Goal: Task Accomplishment & Management: Manage account settings

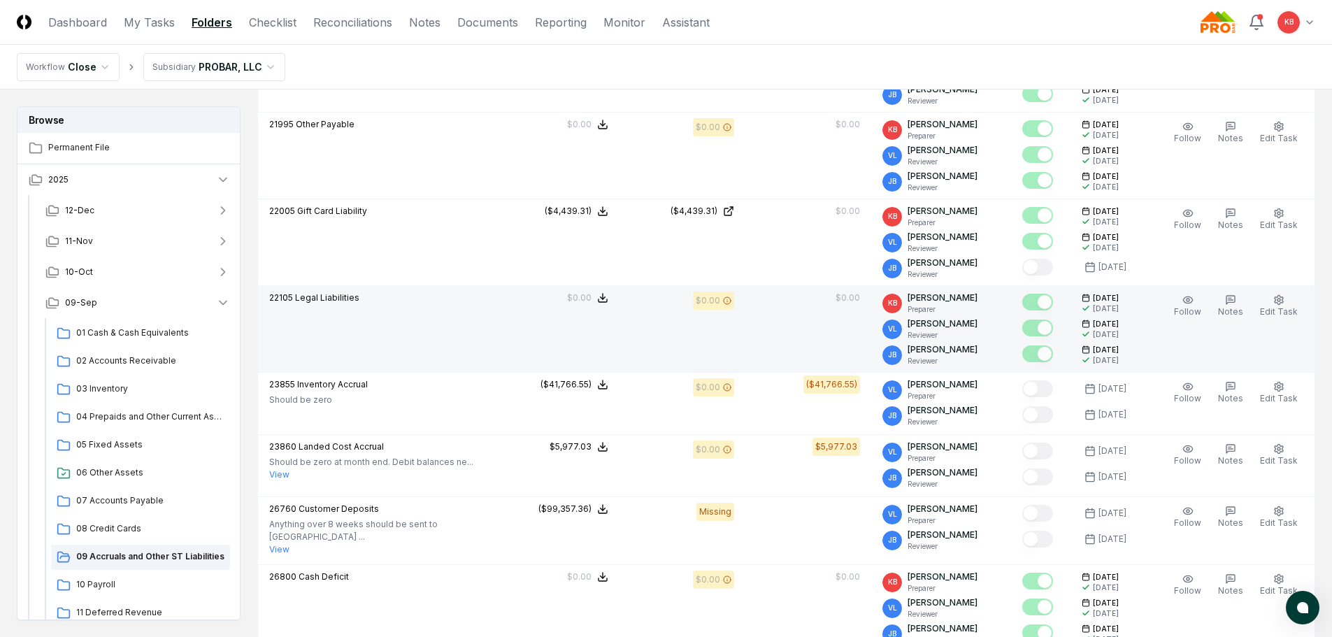
scroll to position [699, 0]
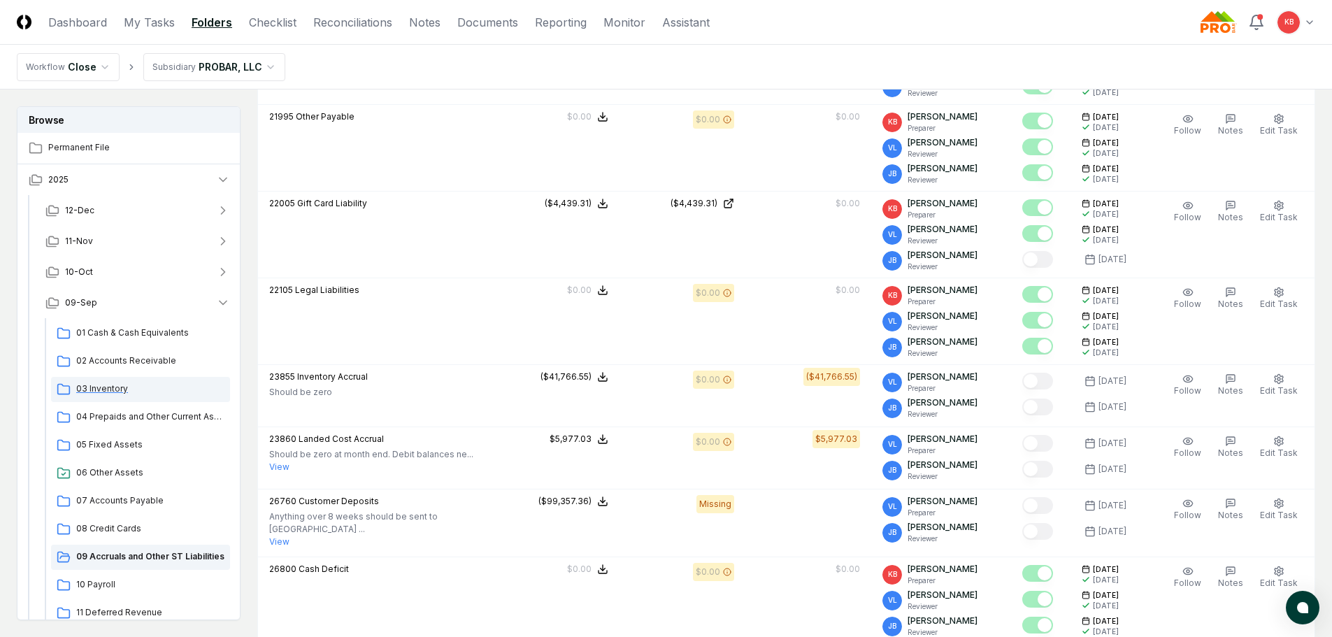
click at [101, 389] on span "03 Inventory" at bounding box center [150, 388] width 148 height 13
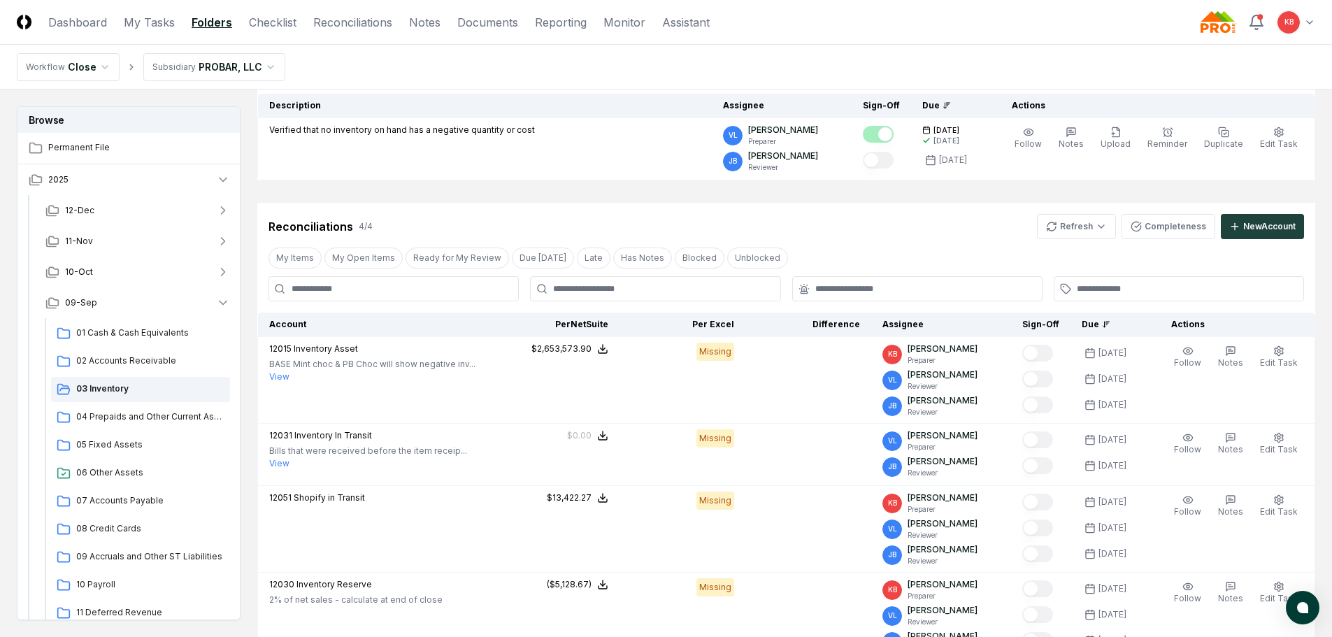
scroll to position [163, 0]
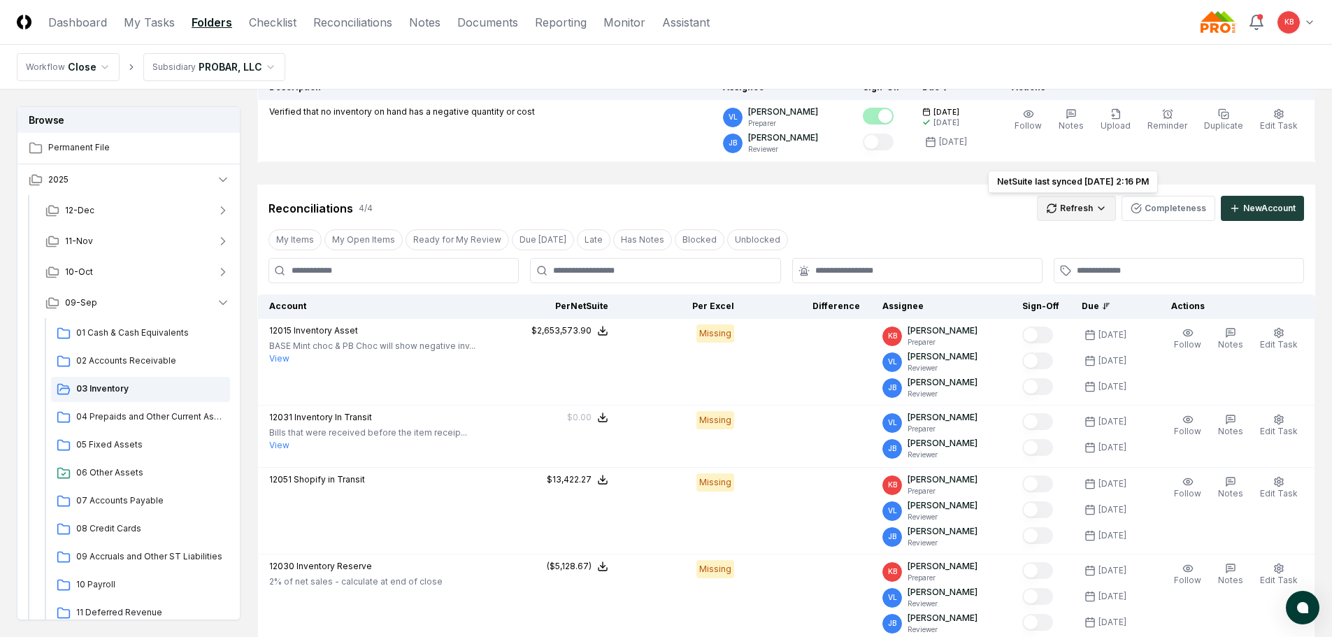
click at [1090, 217] on html "CloseCore Dashboard My Tasks Folders Checklist Reconciliations Notes Documents …" at bounding box center [666, 373] width 1332 height 1073
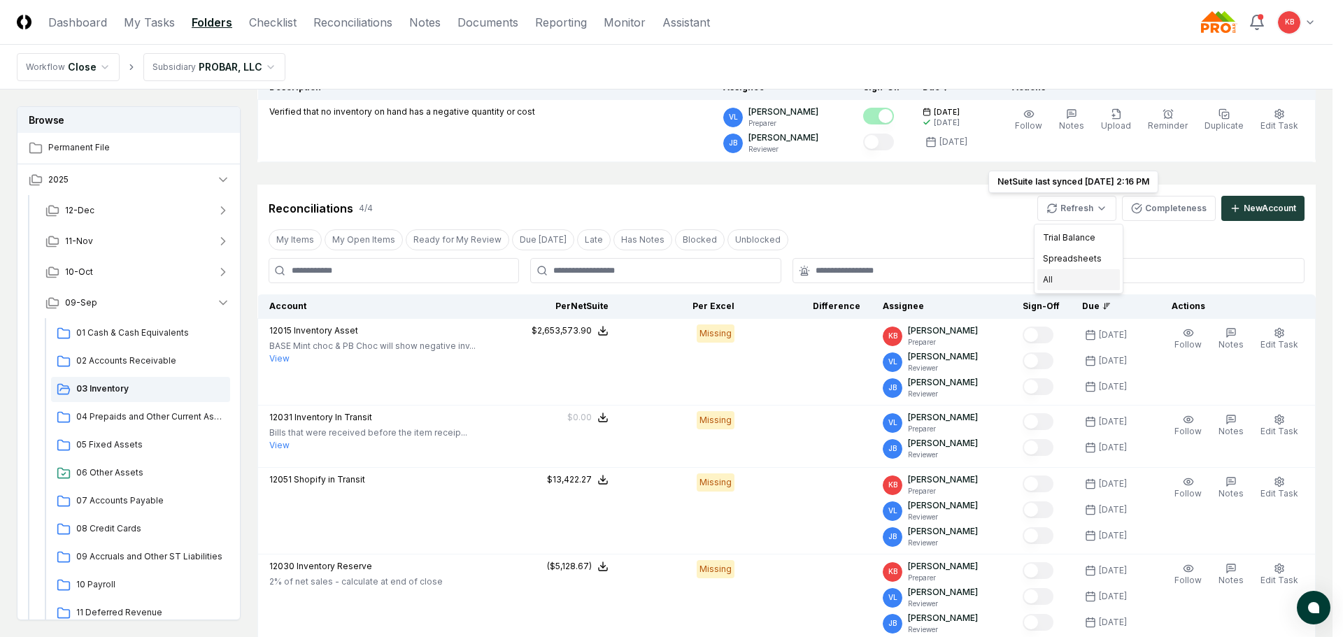
click at [1079, 274] on div "All" at bounding box center [1078, 279] width 83 height 21
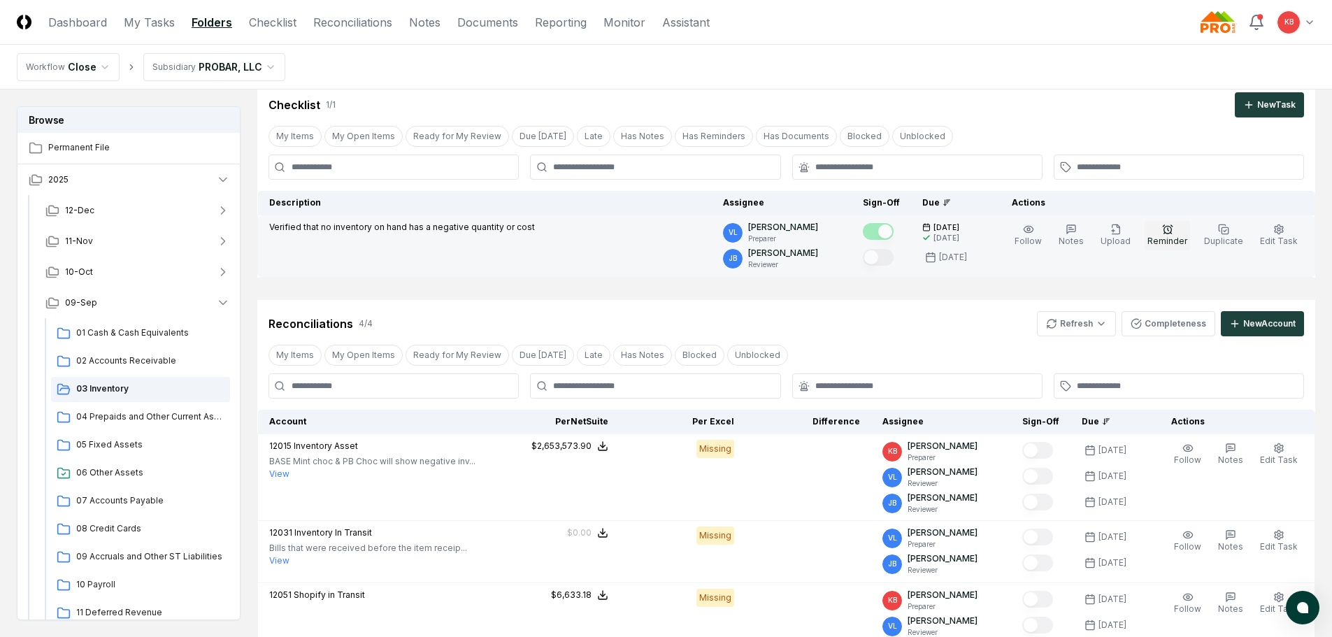
scroll to position [47, 0]
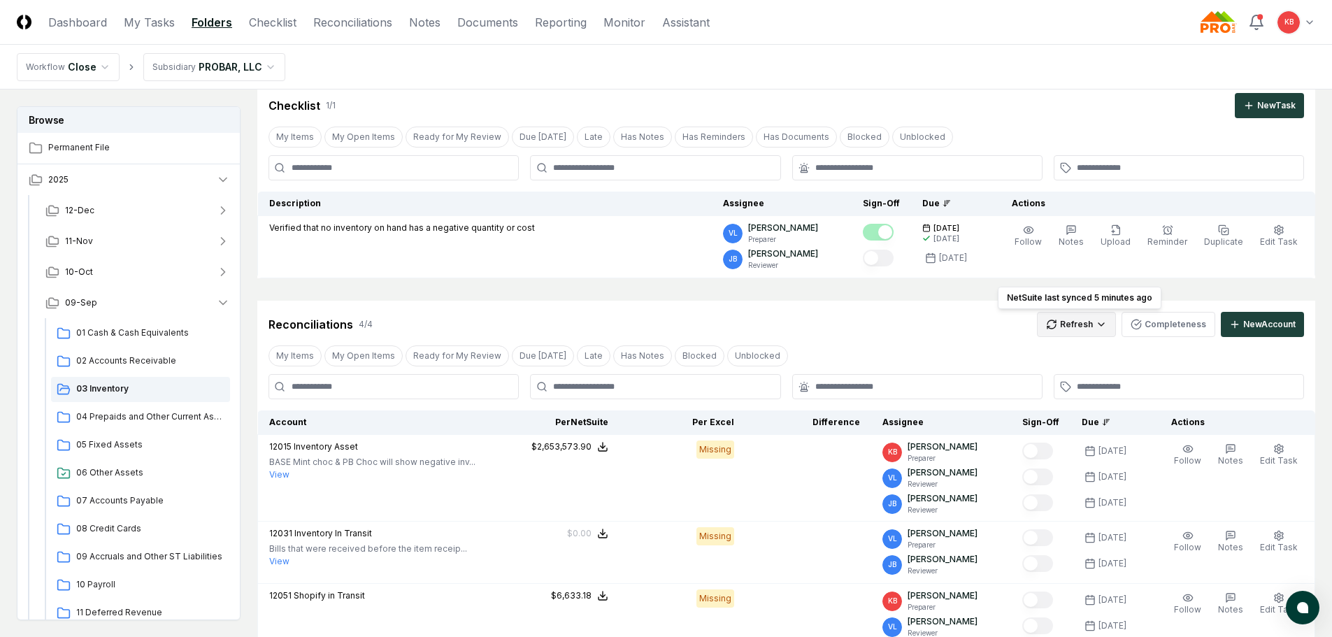
click at [1092, 317] on html "CloseCore Dashboard My Tasks Folders Checklist Reconciliations Notes Documents …" at bounding box center [666, 489] width 1332 height 1073
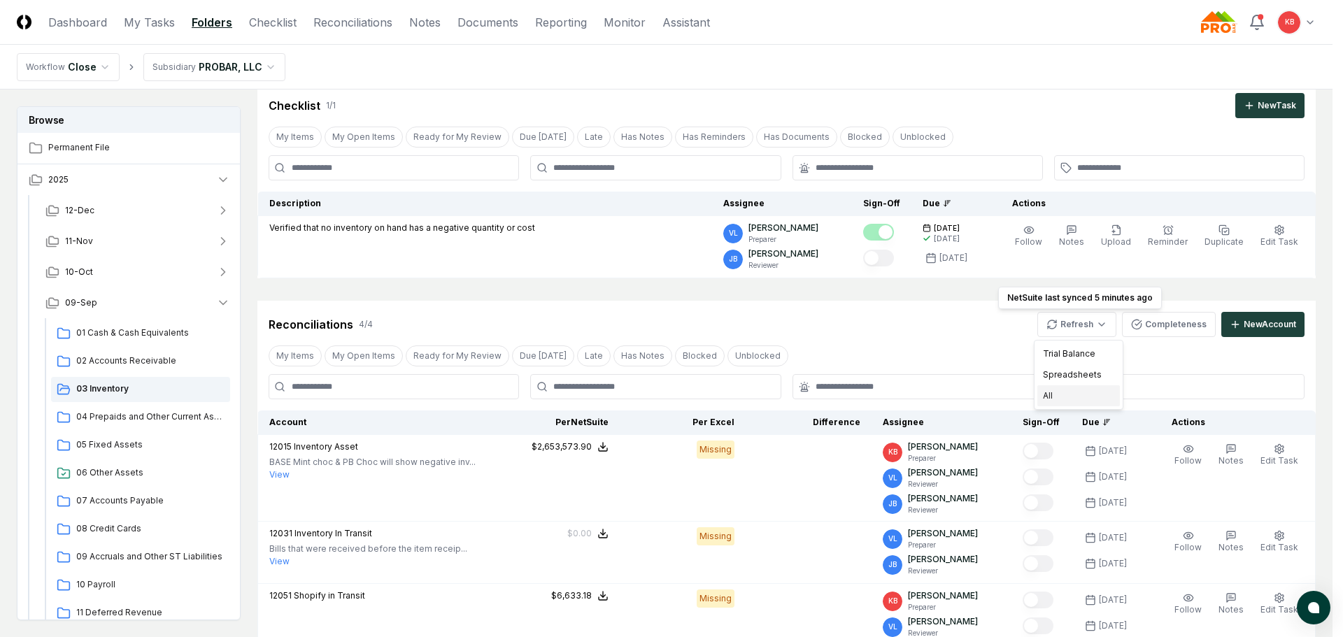
click at [1069, 391] on div "All" at bounding box center [1078, 395] width 83 height 21
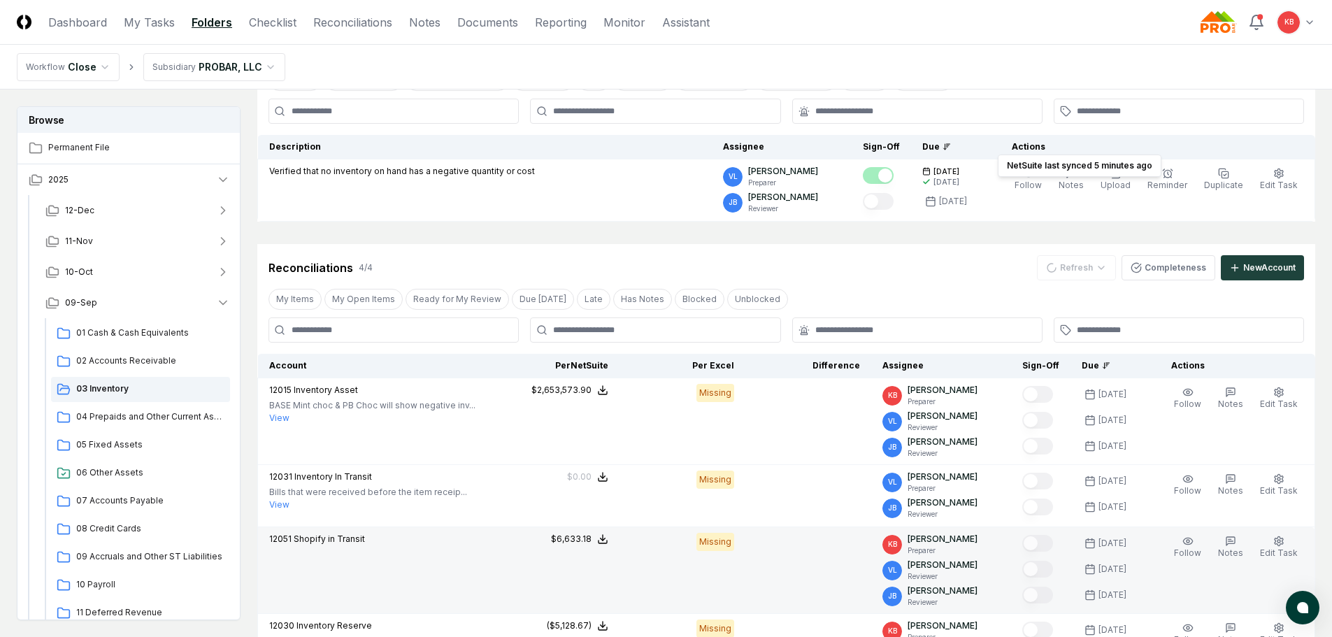
scroll to position [280, 0]
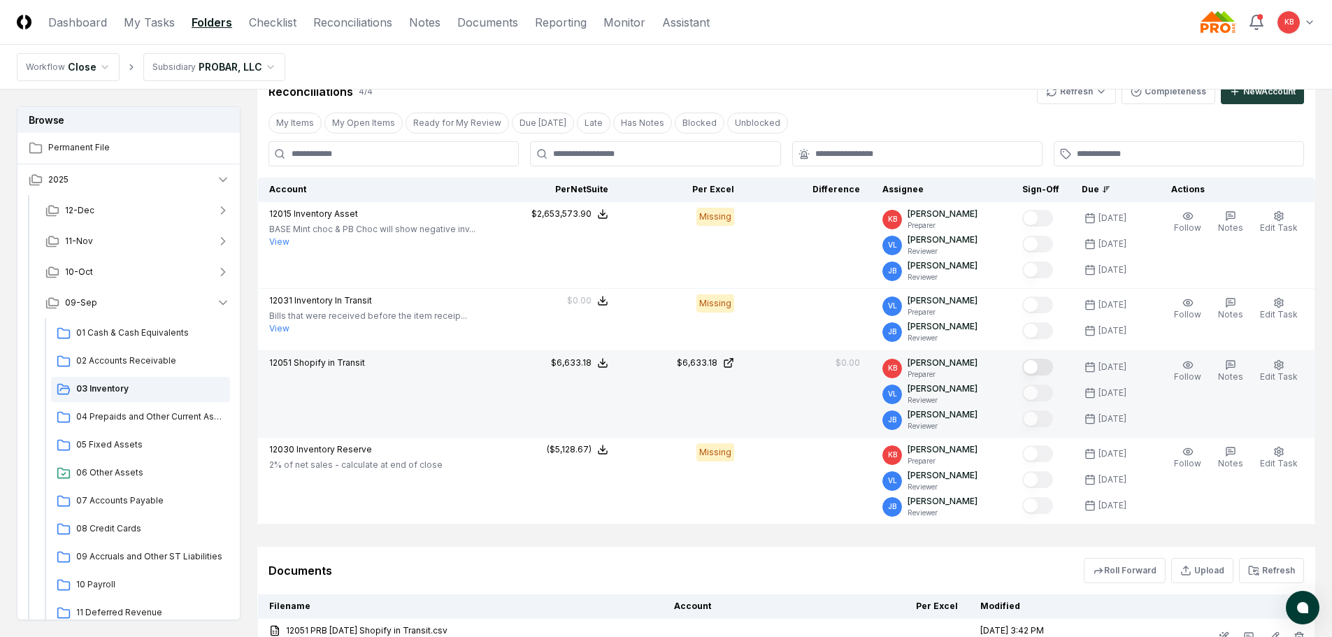
click at [1044, 366] on button "Mark complete" at bounding box center [1037, 367] width 31 height 17
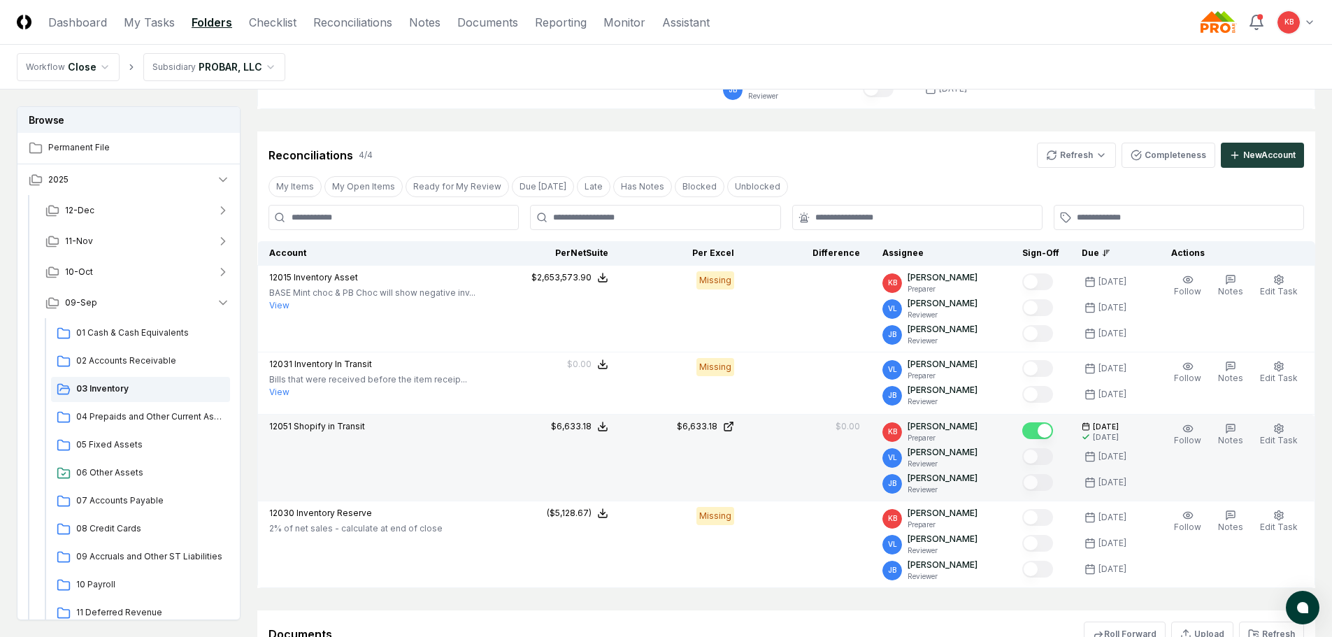
scroll to position [210, 0]
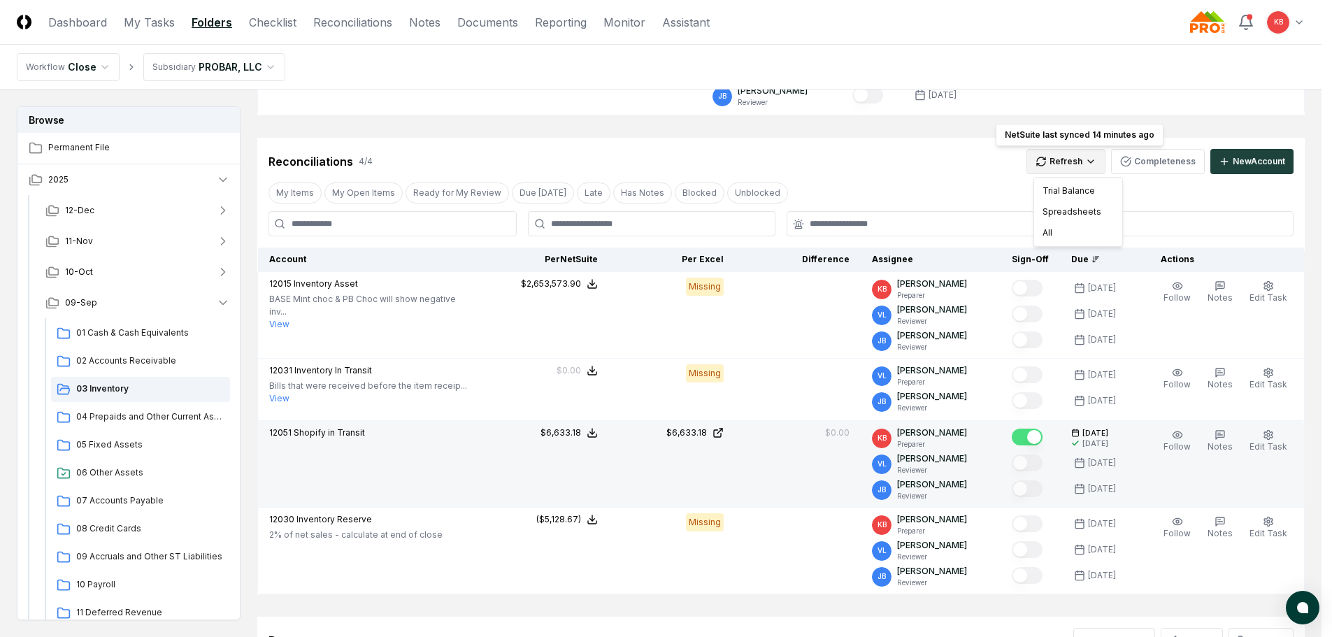
click at [1086, 163] on html "CloseCore Dashboard My Tasks Folders Checklist Reconciliations Notes Documents …" at bounding box center [666, 345] width 1332 height 1110
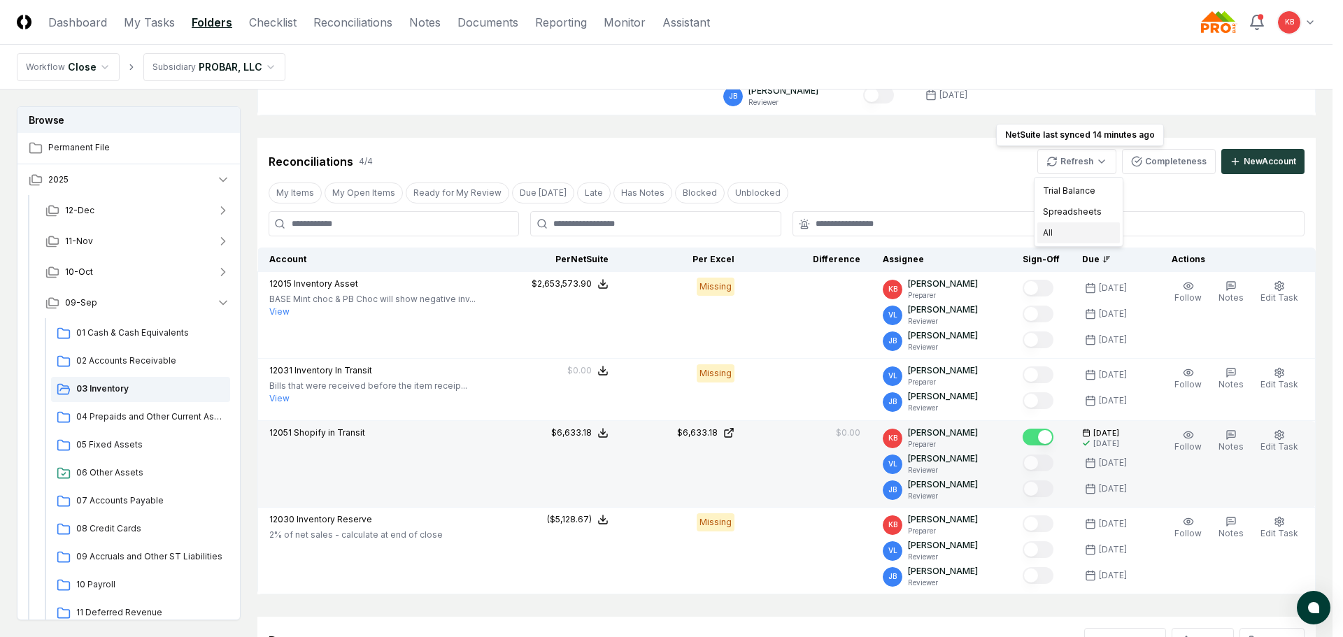
click at [1058, 236] on div "All" at bounding box center [1078, 232] width 83 height 21
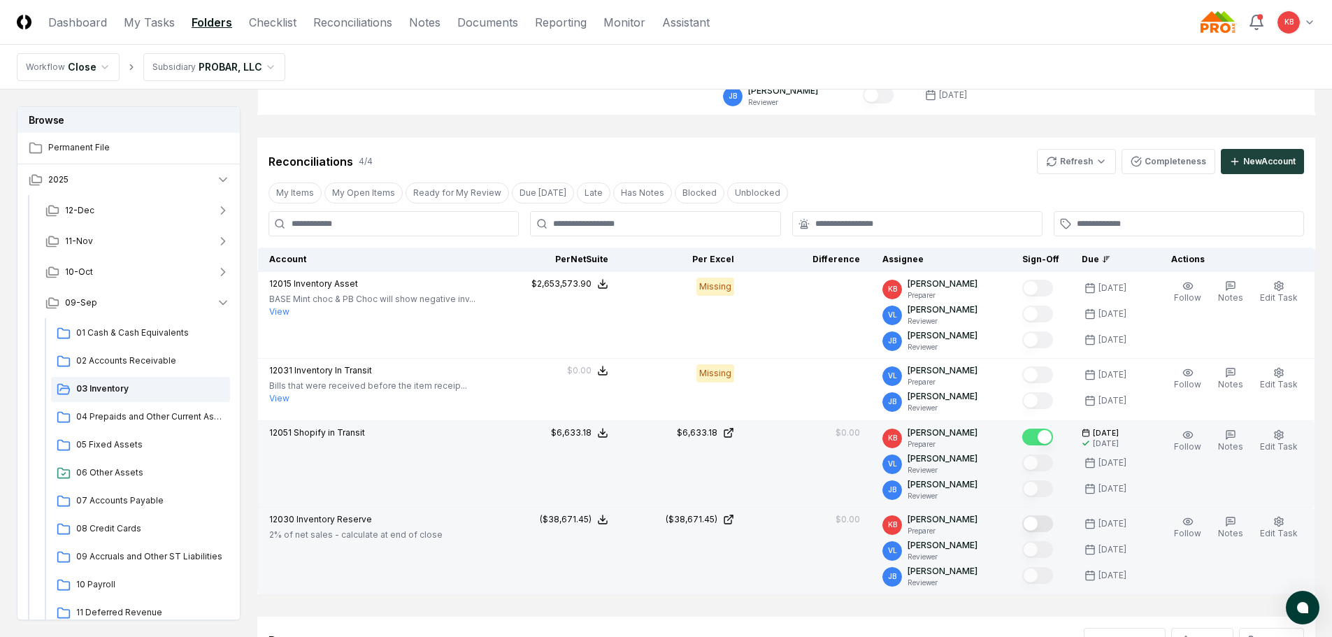
click at [1042, 523] on button "Mark complete" at bounding box center [1037, 523] width 31 height 17
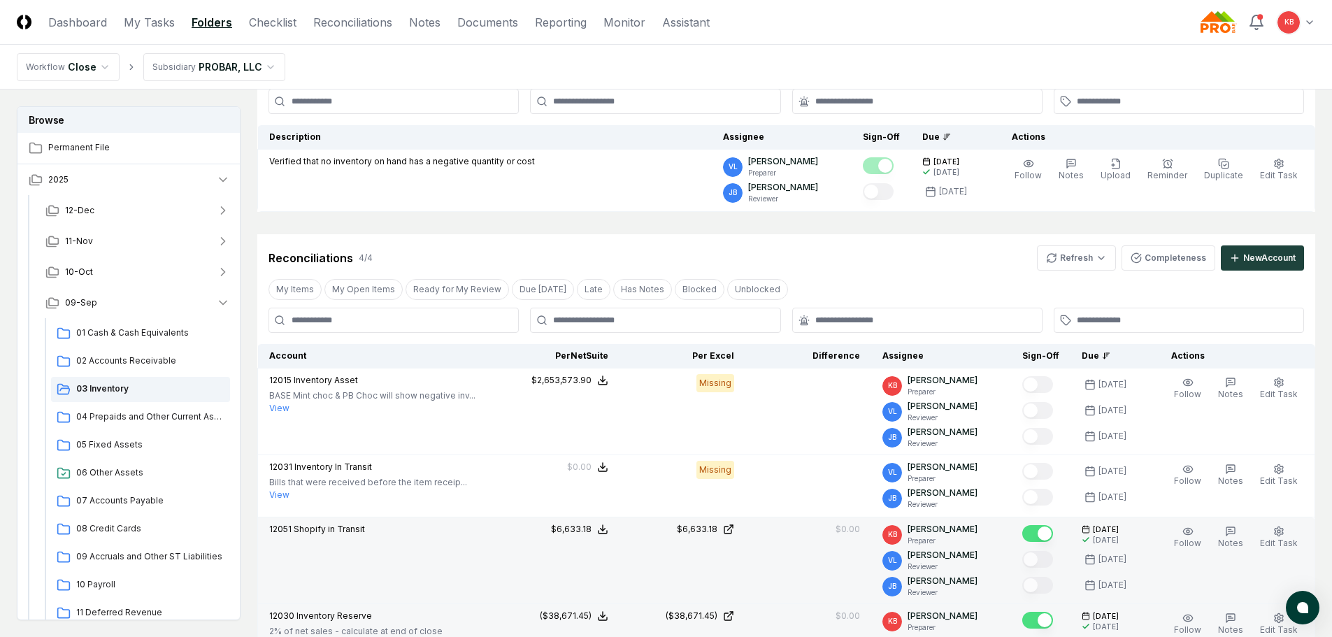
scroll to position [93, 0]
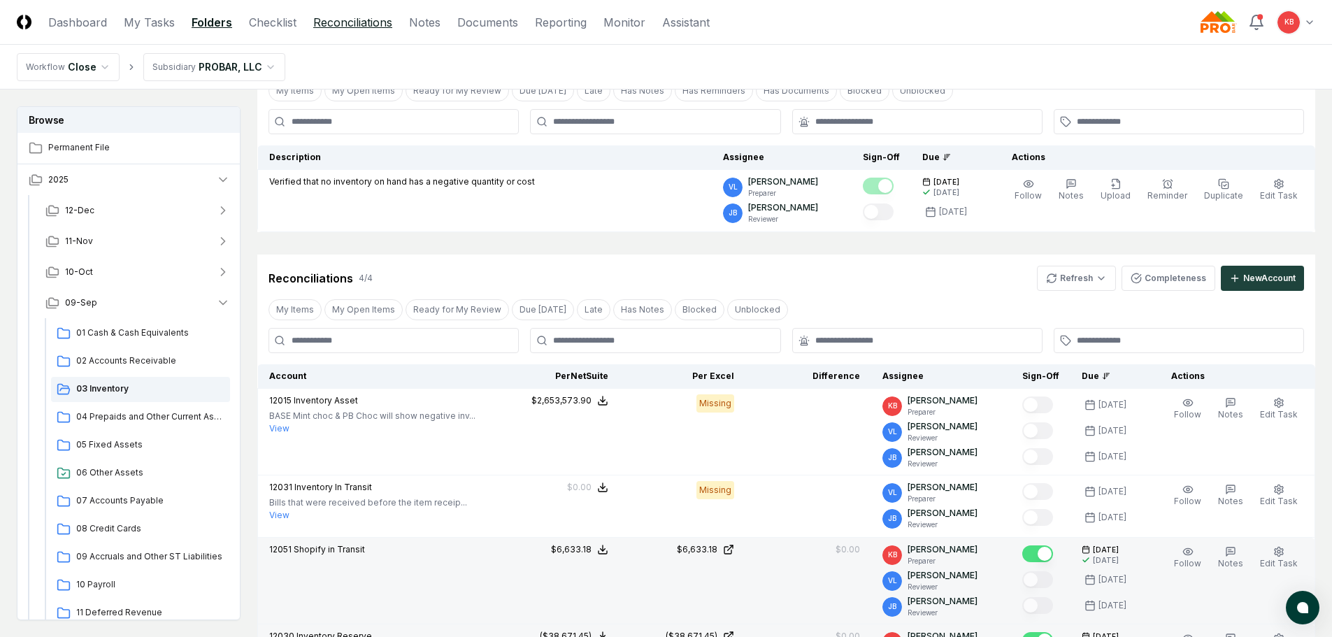
click at [336, 21] on link "Reconciliations" at bounding box center [352, 22] width 79 height 17
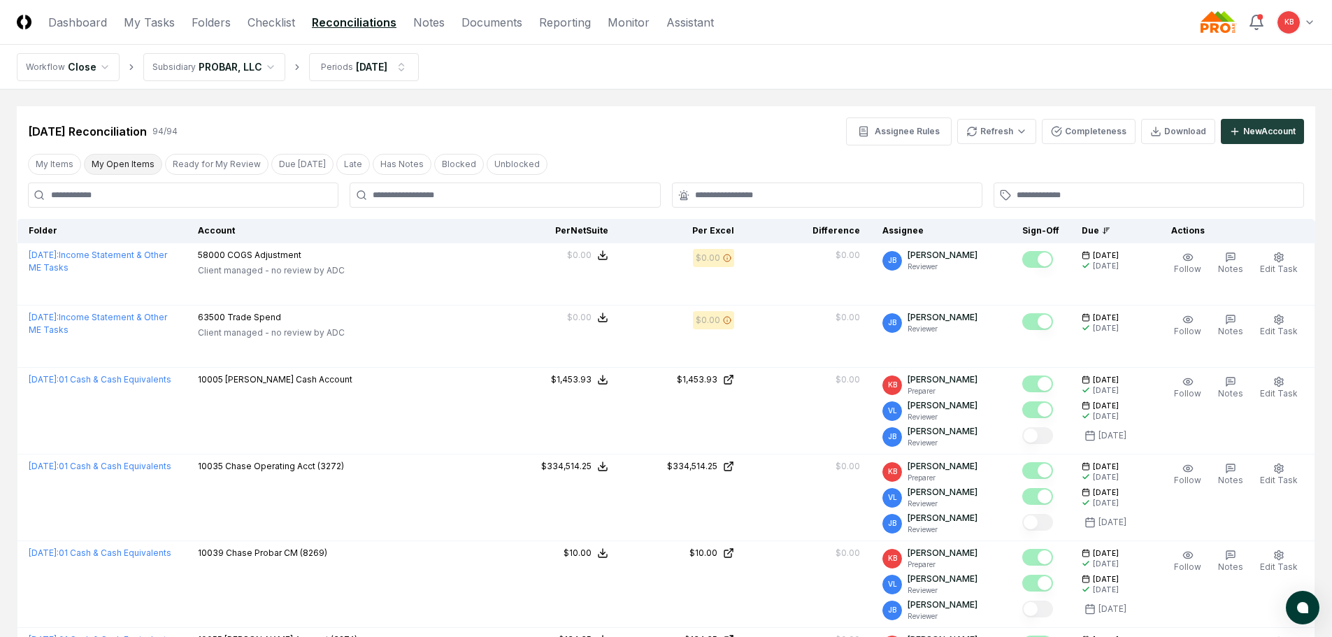
click at [138, 157] on button "My Open Items" at bounding box center [123, 164] width 78 height 21
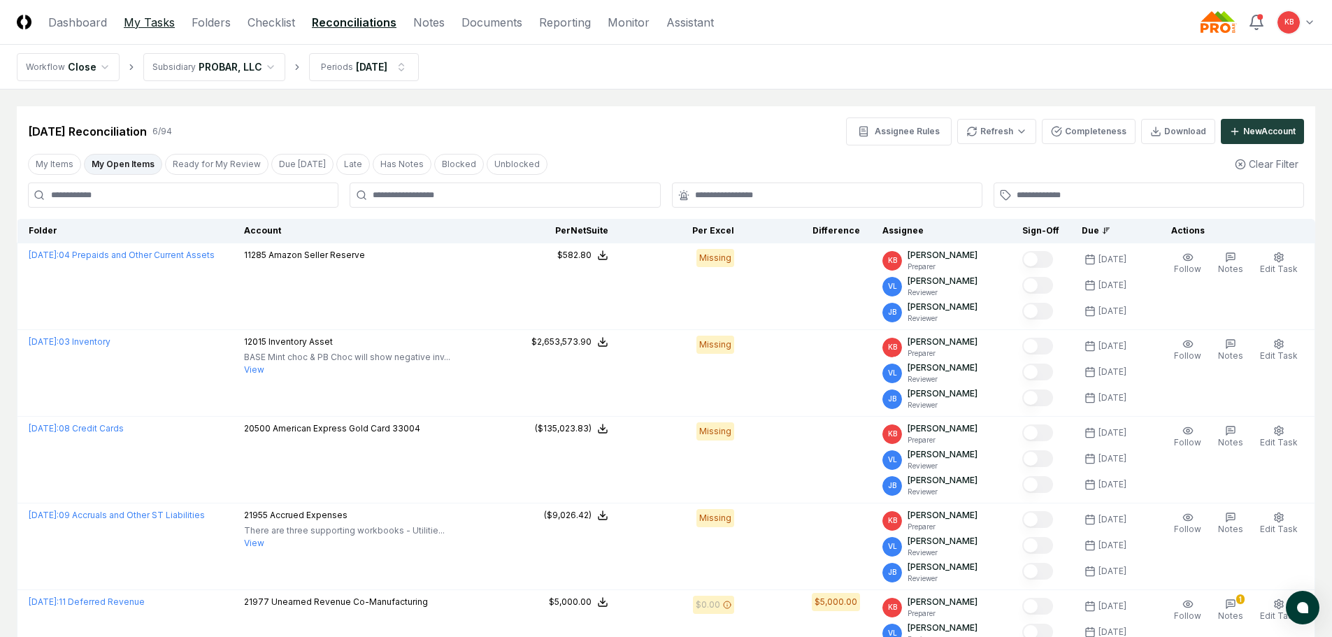
click at [165, 27] on link "My Tasks" at bounding box center [149, 22] width 51 height 17
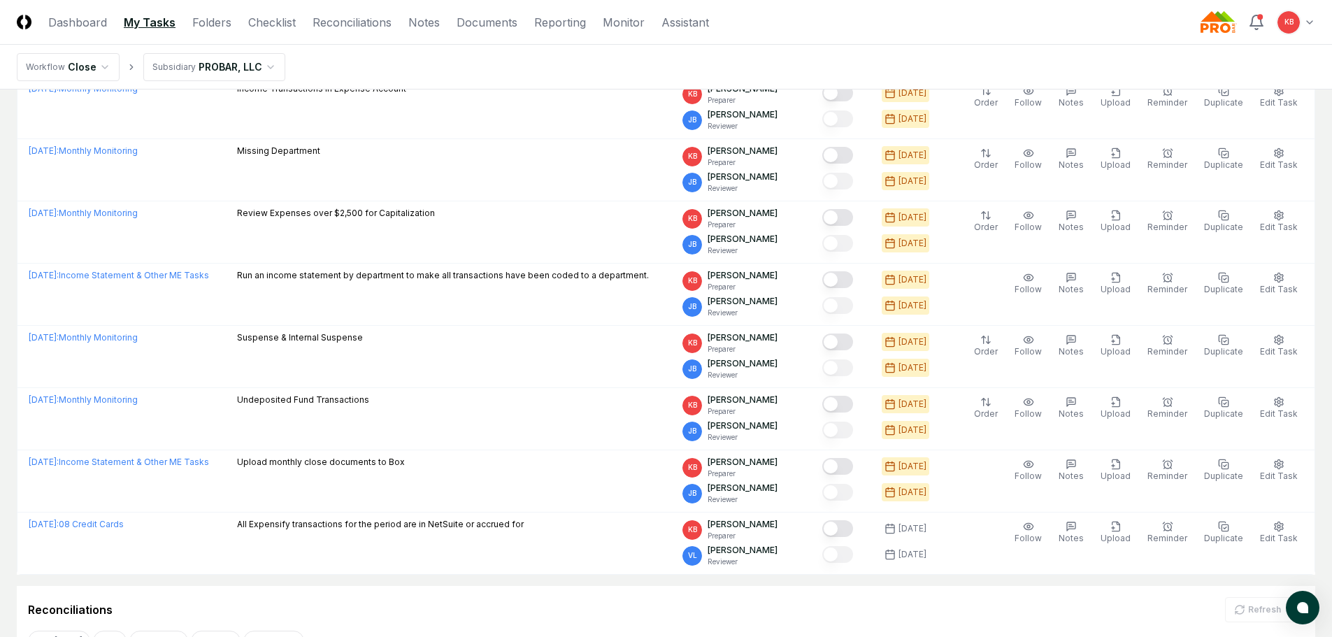
scroll to position [303, 0]
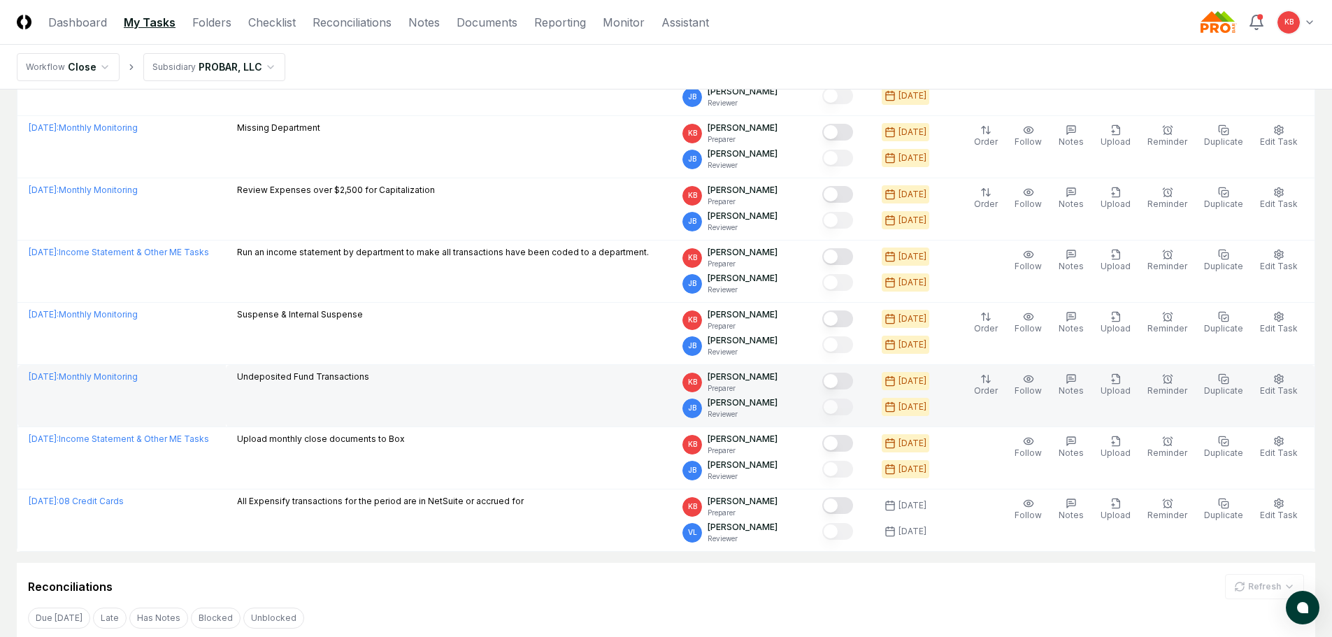
click at [844, 379] on button "Mark complete" at bounding box center [837, 381] width 31 height 17
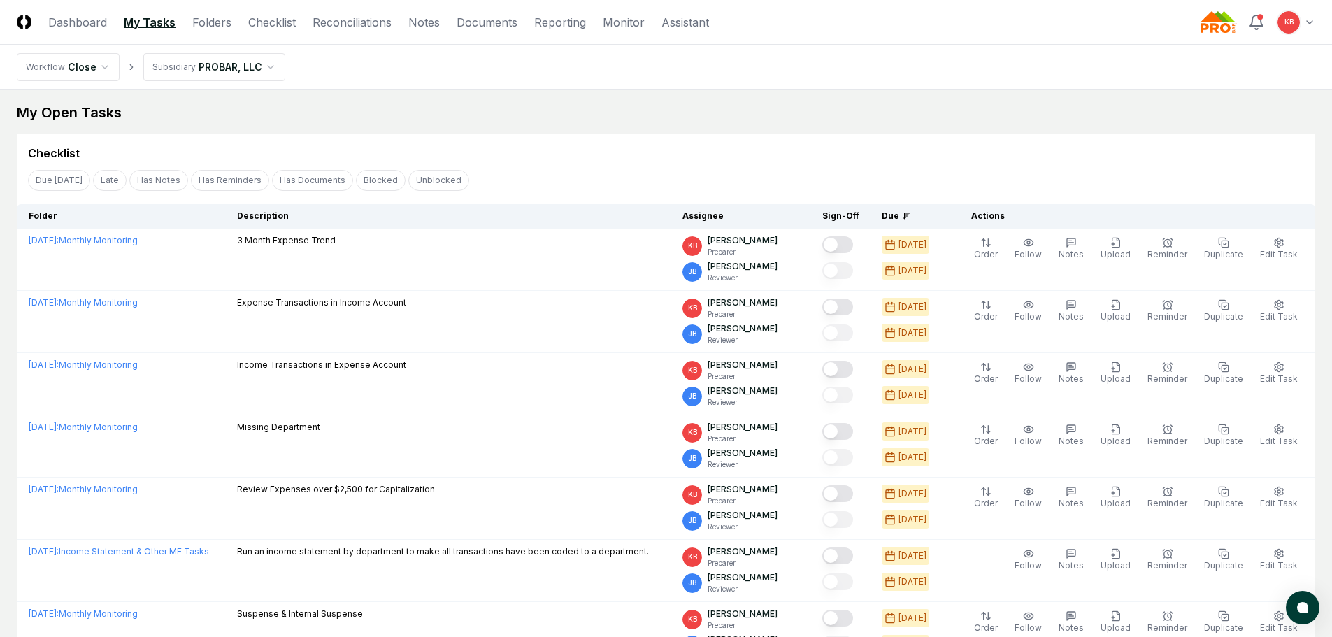
scroll to position [0, 0]
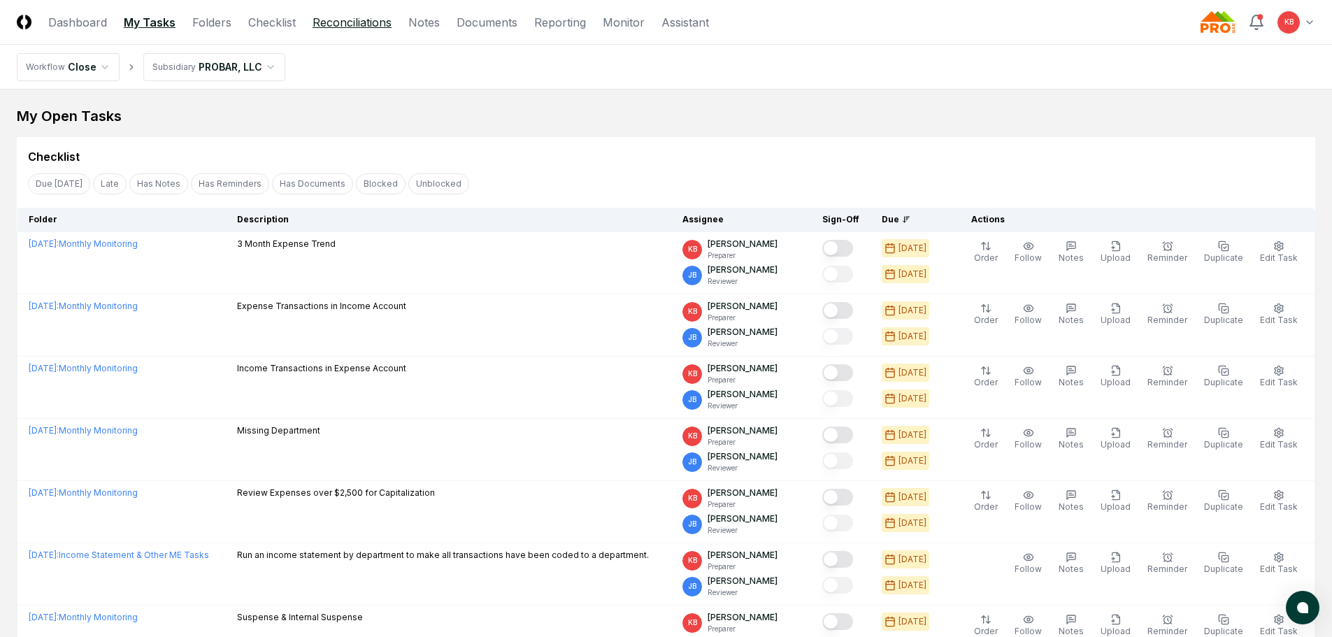
click at [345, 23] on link "Reconciliations" at bounding box center [352, 22] width 79 height 17
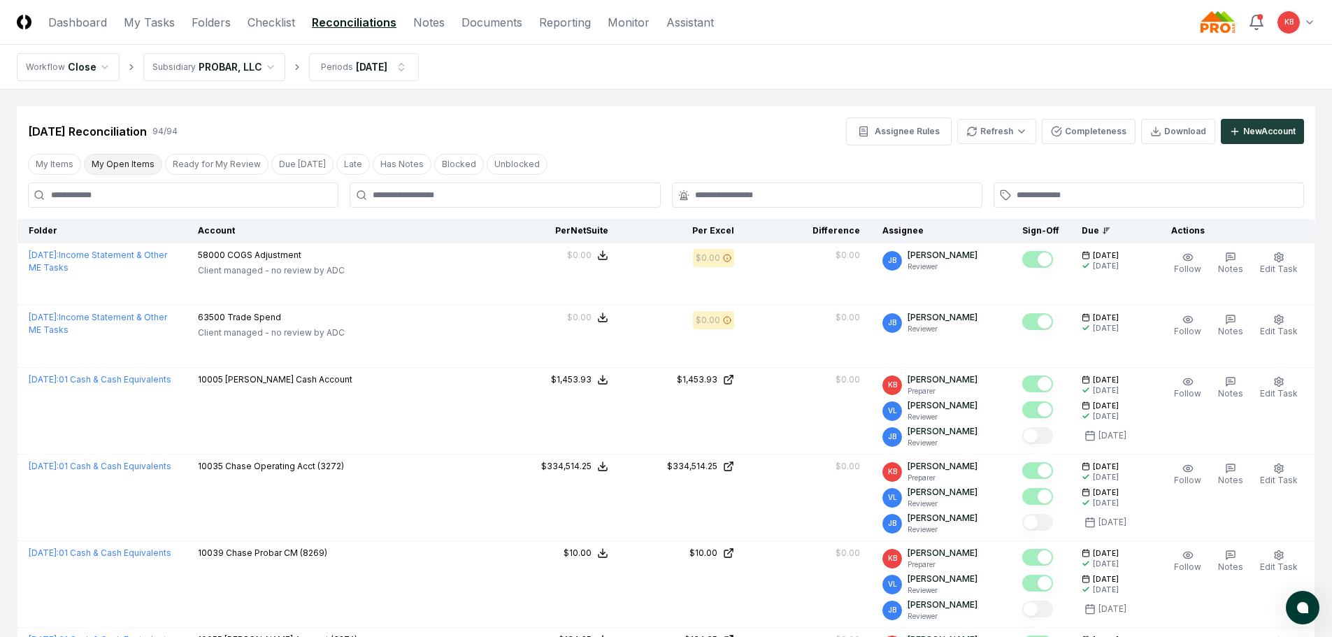
click at [113, 157] on button "My Open Items" at bounding box center [123, 164] width 78 height 21
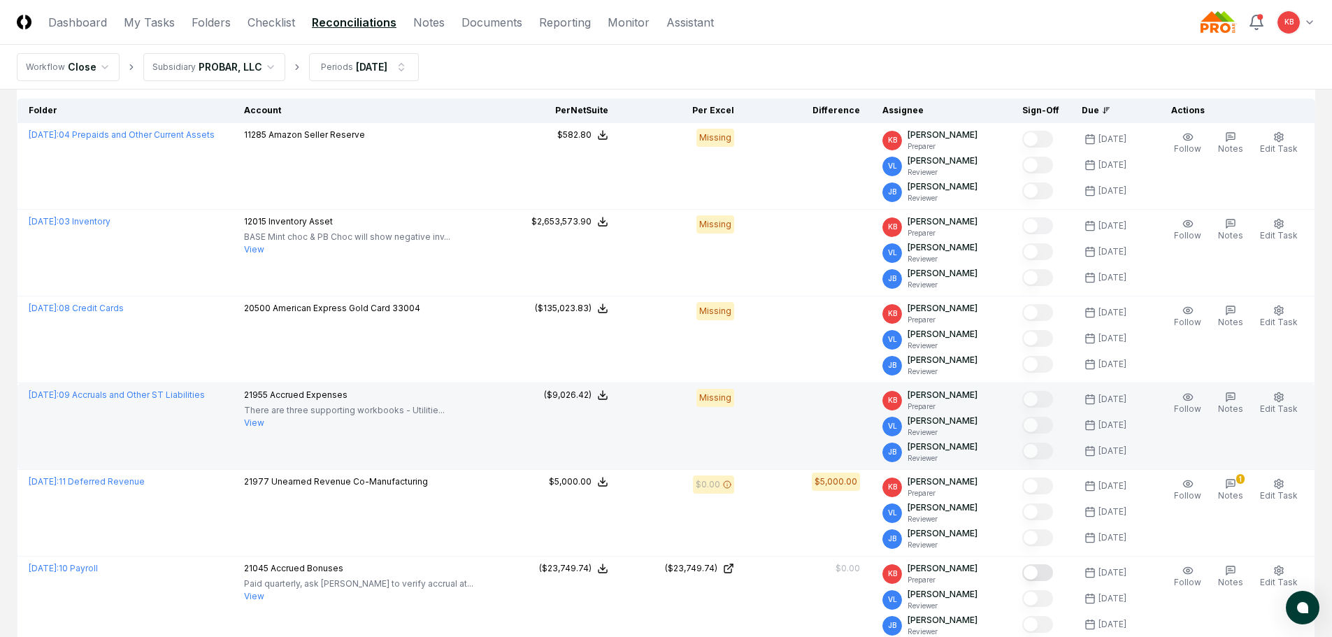
scroll to position [163, 0]
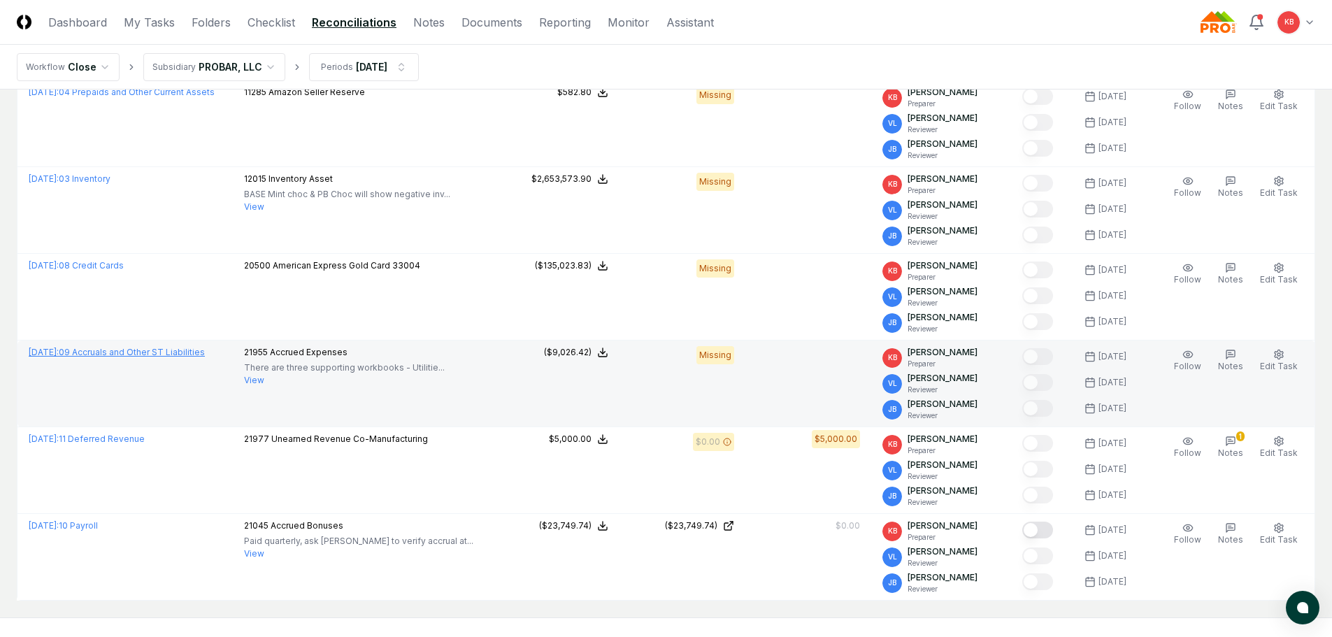
click at [170, 352] on link "[DATE] : 09 Accruals and Other ST Liabilities" at bounding box center [117, 352] width 176 height 10
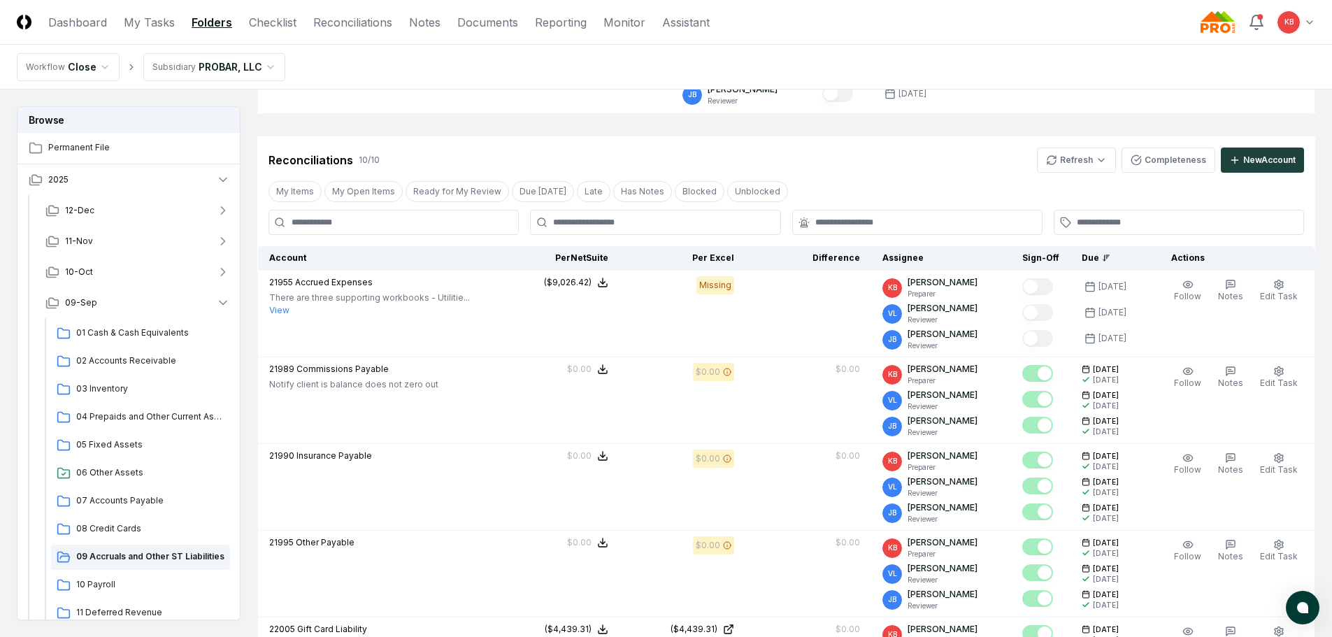
scroll to position [303, 0]
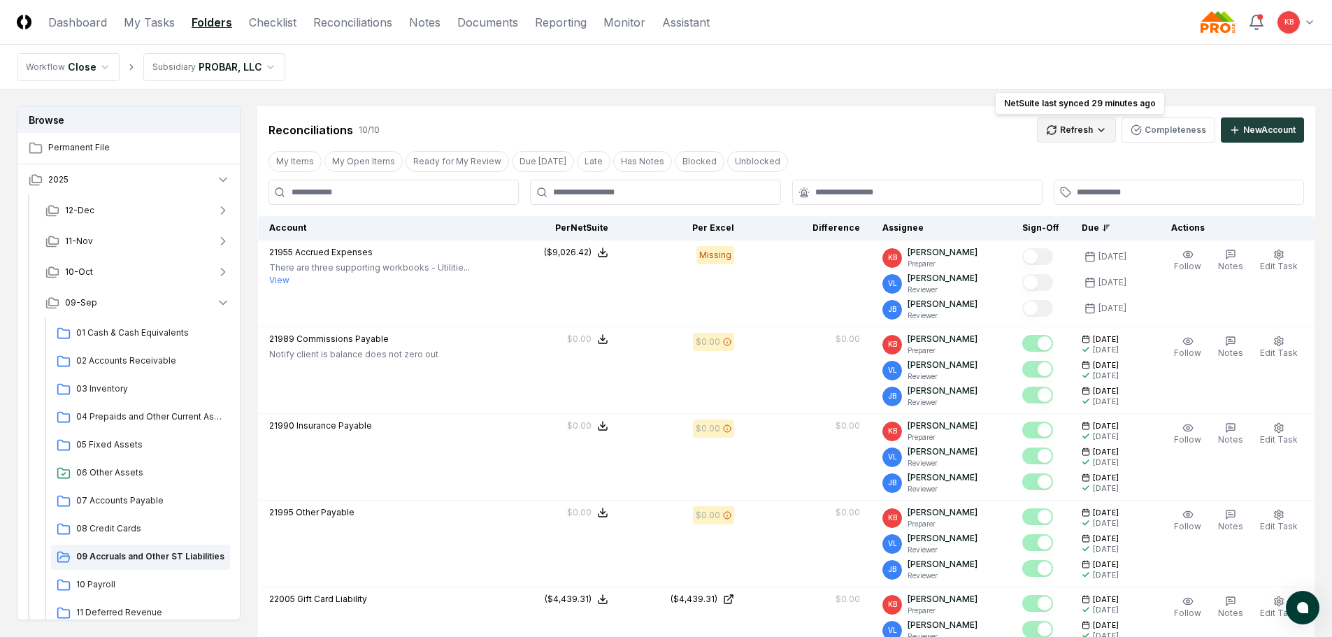
click at [1075, 136] on html "CloseCore Dashboard My Tasks Folders Checklist Reconciliations Notes Documents …" at bounding box center [666, 521] width 1332 height 1649
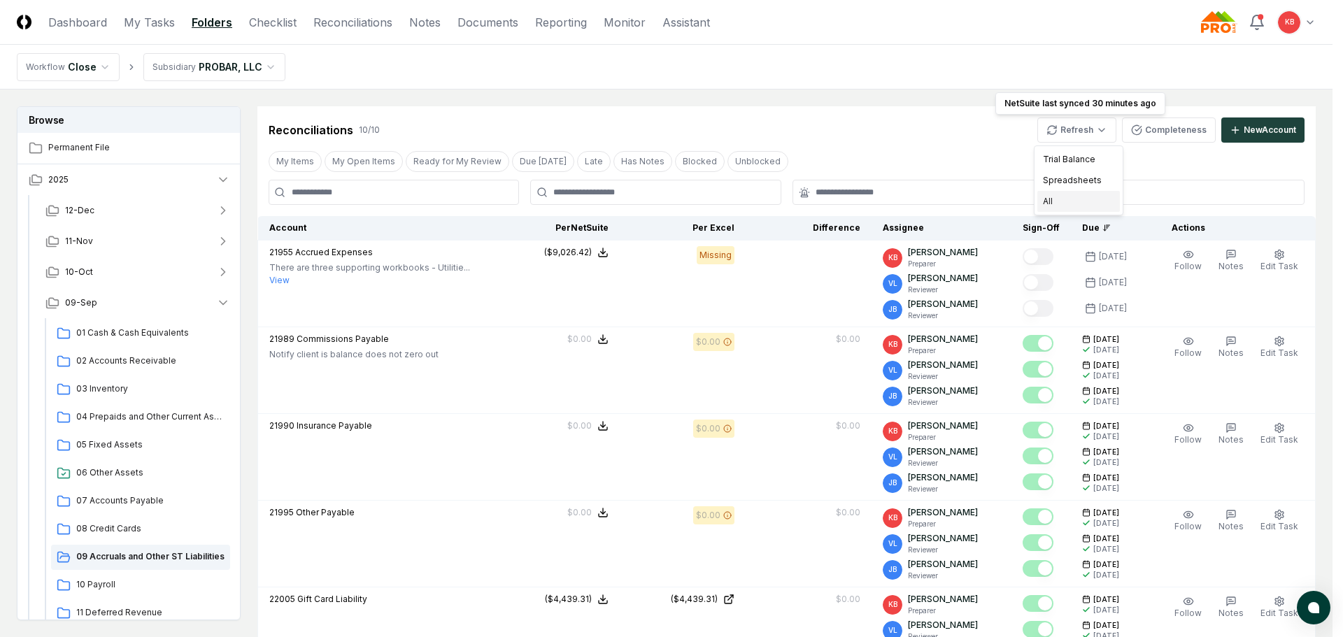
click at [1076, 201] on div "All" at bounding box center [1078, 201] width 83 height 21
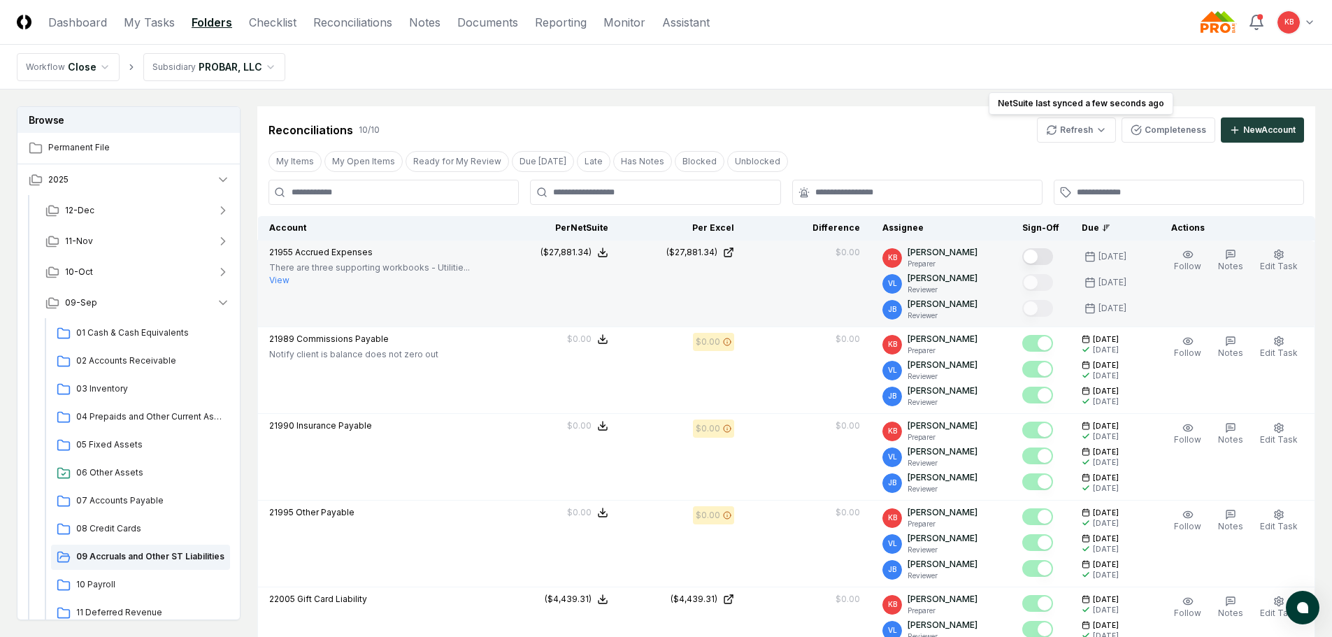
click at [1053, 255] on button "Mark complete" at bounding box center [1037, 256] width 31 height 17
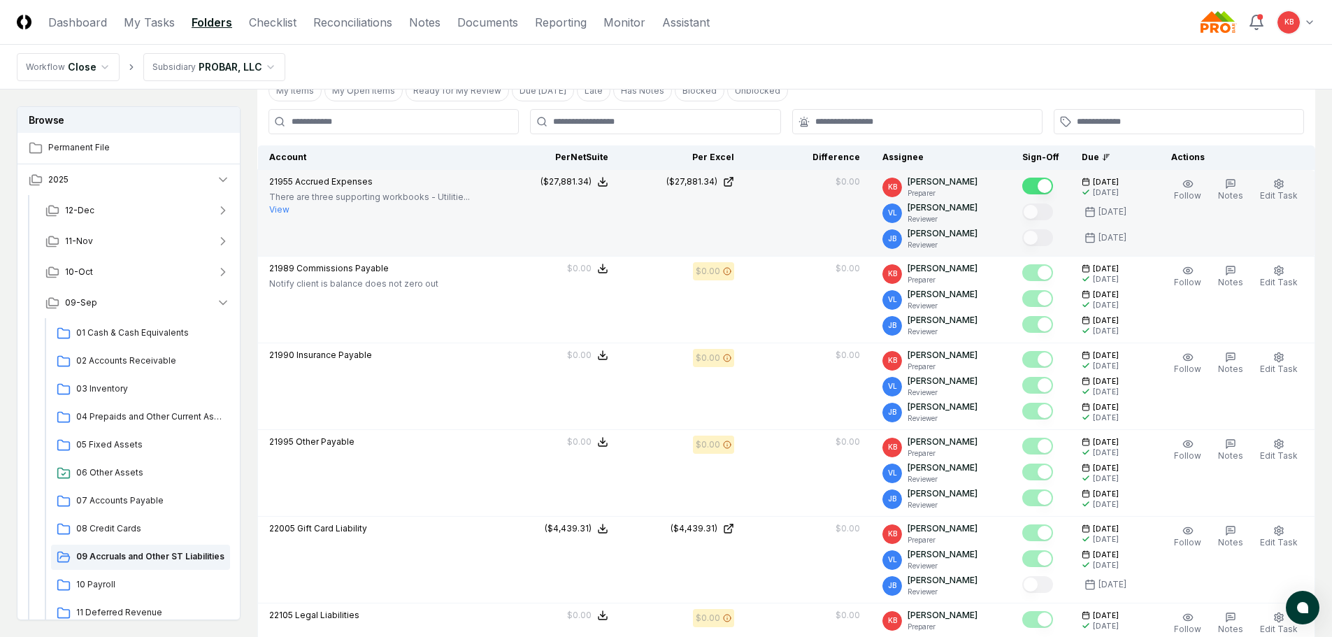
scroll to position [350, 0]
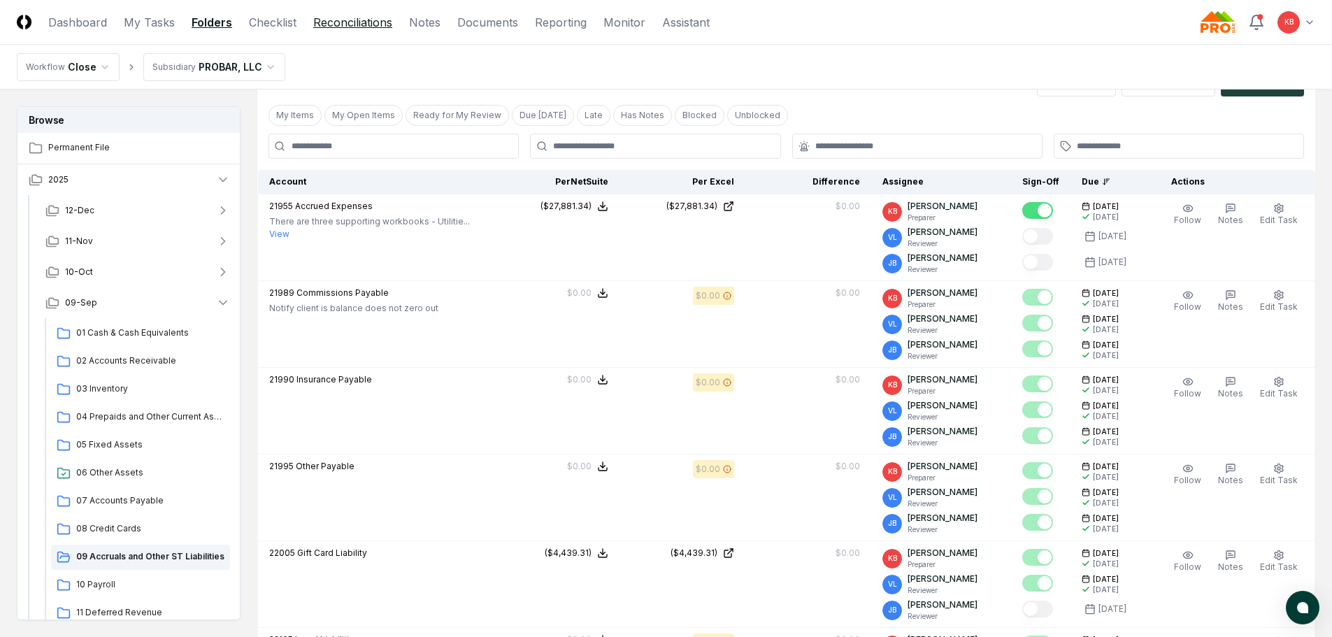
click at [341, 21] on link "Reconciliations" at bounding box center [352, 22] width 79 height 17
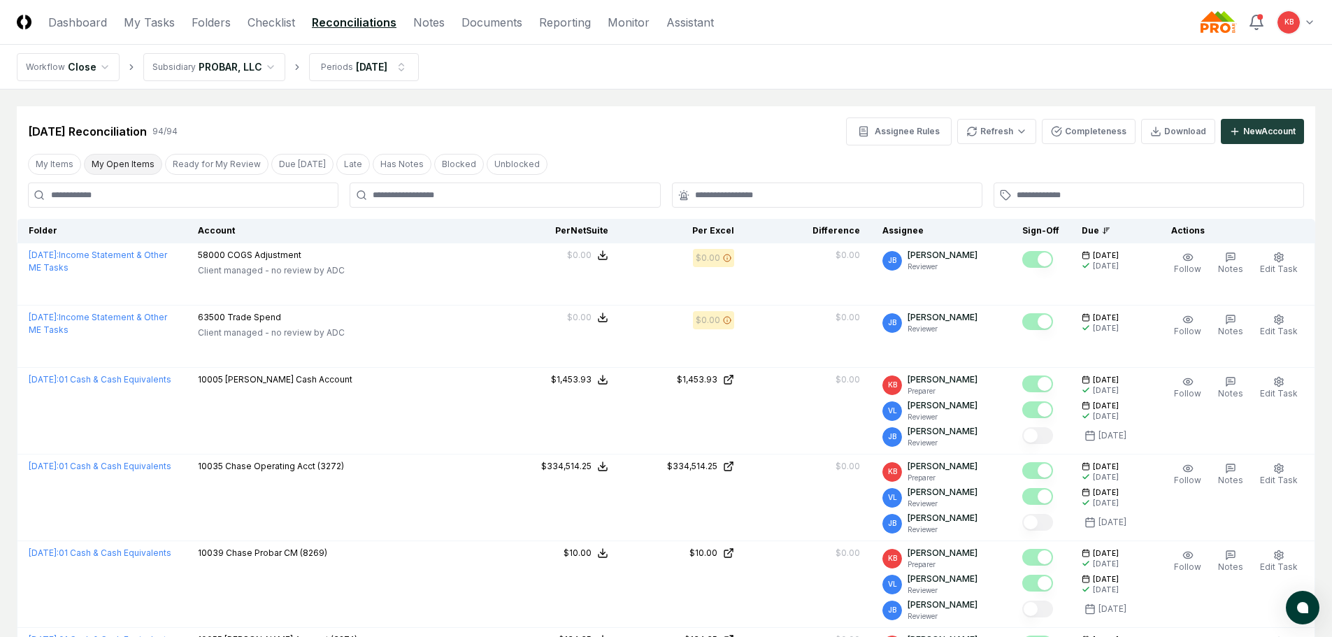
click at [108, 171] on button "My Open Items" at bounding box center [123, 164] width 78 height 21
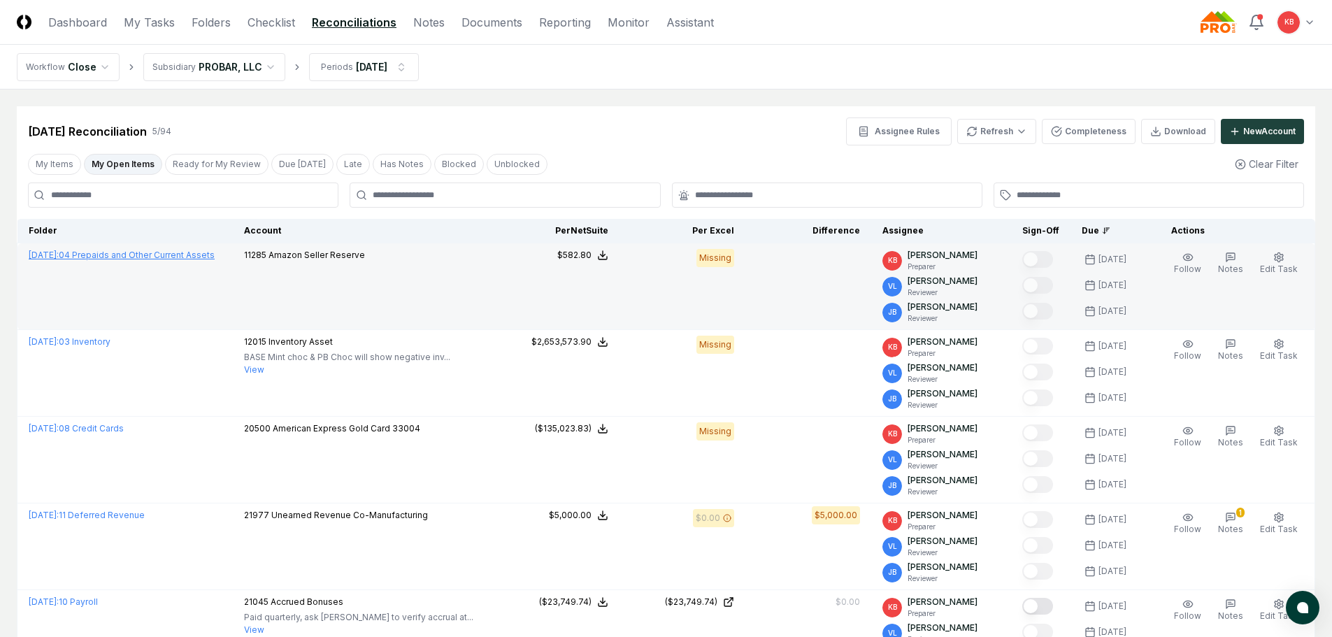
click at [108, 254] on link "[DATE] : 04 Prepaids and Other Current Assets" at bounding box center [122, 255] width 186 height 10
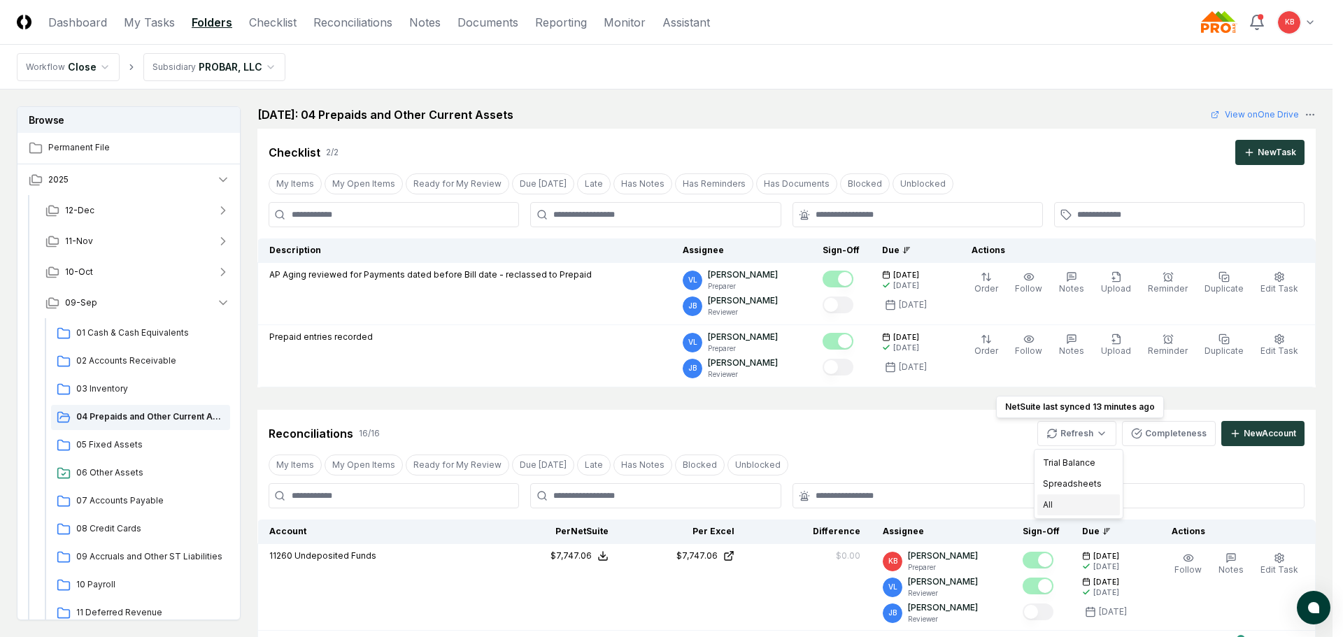
drag, startPoint x: 1062, startPoint y: 503, endPoint x: 999, endPoint y: 501, distance: 63.6
click at [1061, 503] on div "All" at bounding box center [1078, 504] width 83 height 21
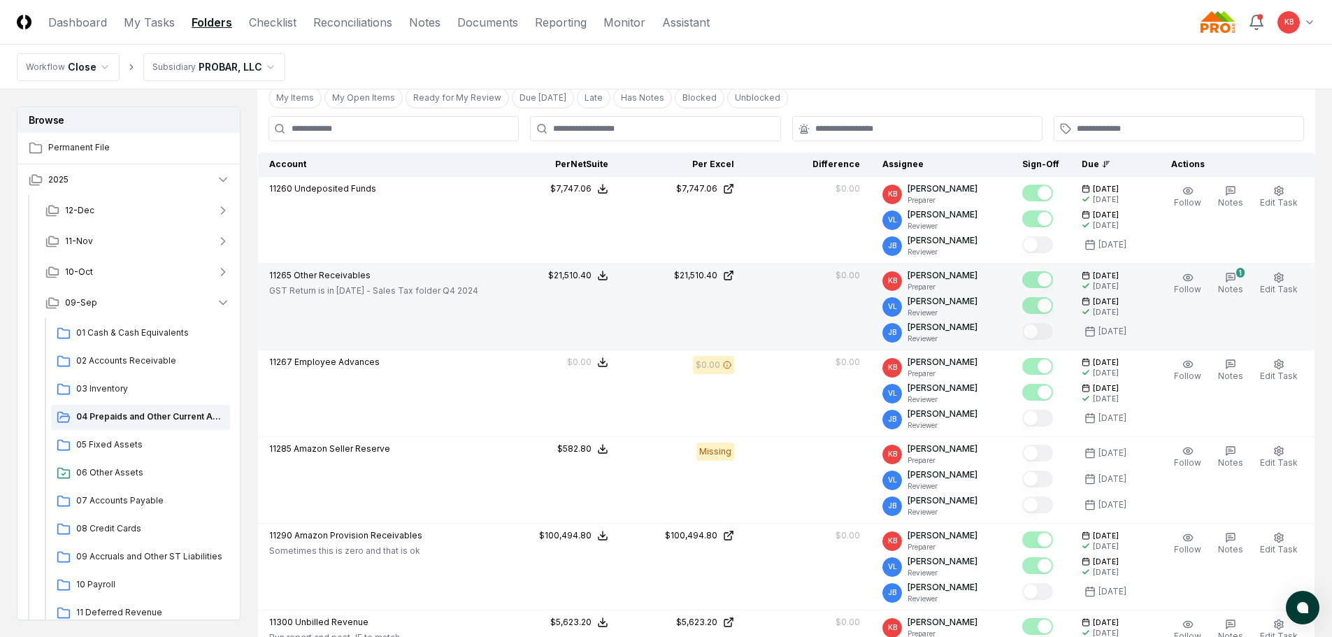
scroll to position [443, 0]
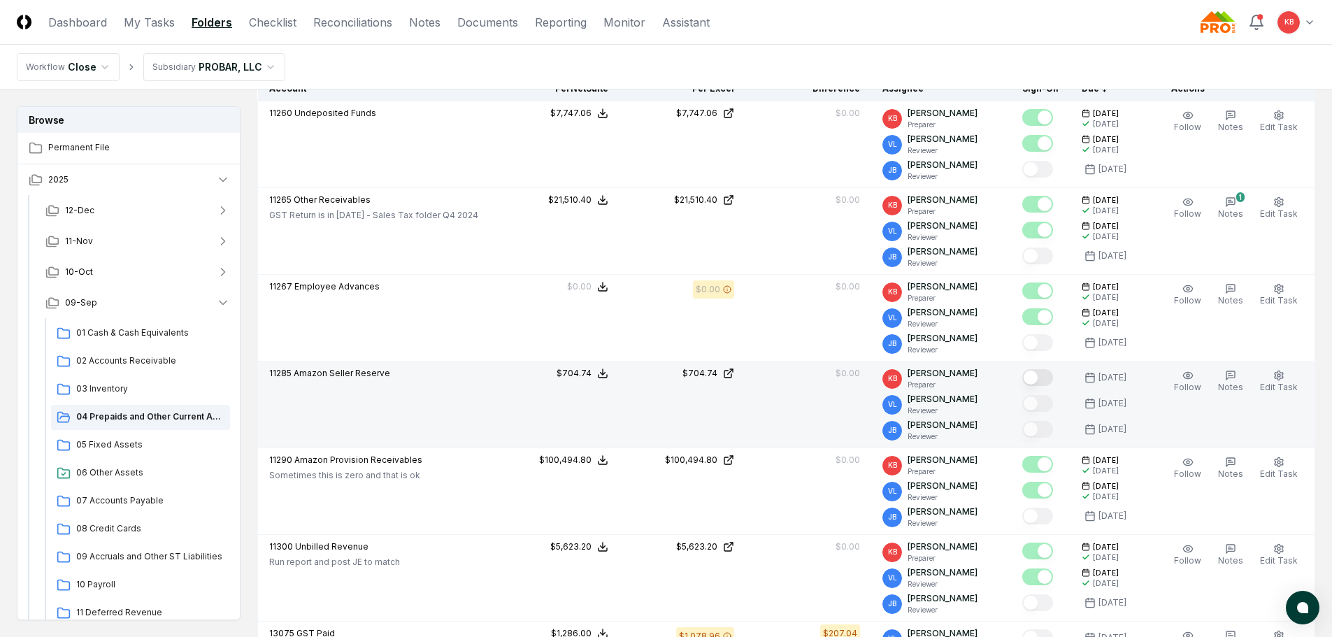
click at [1042, 379] on button "Mark complete" at bounding box center [1037, 377] width 31 height 17
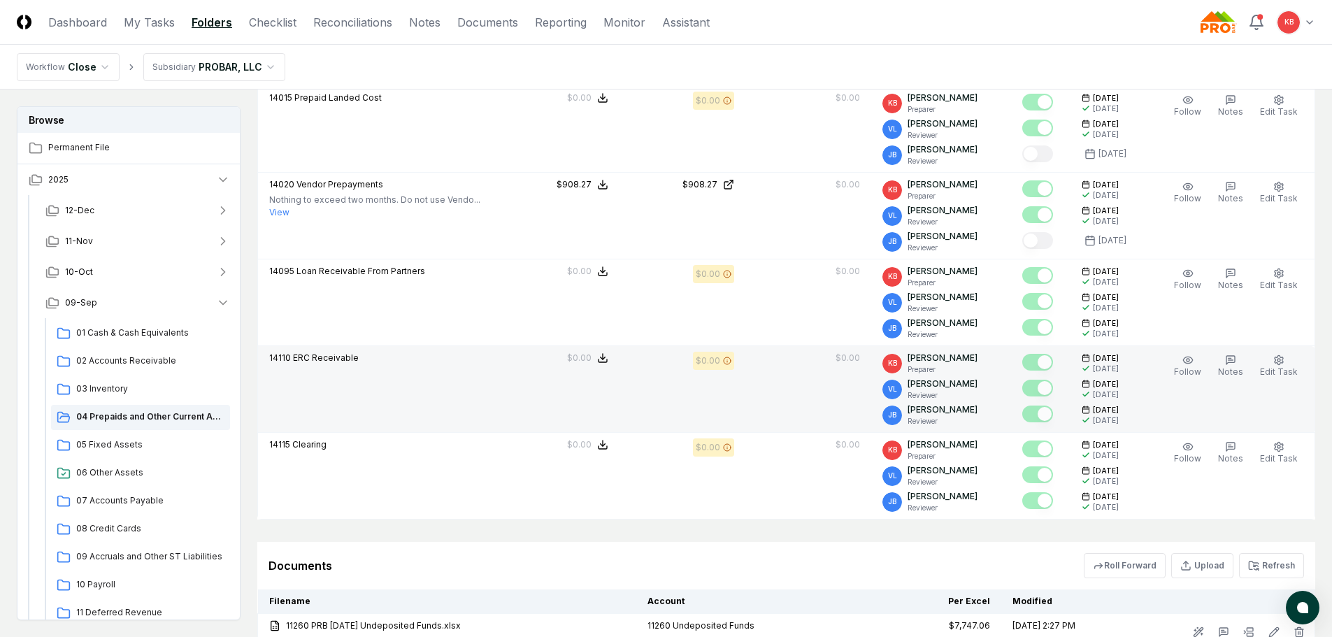
scroll to position [1375, 0]
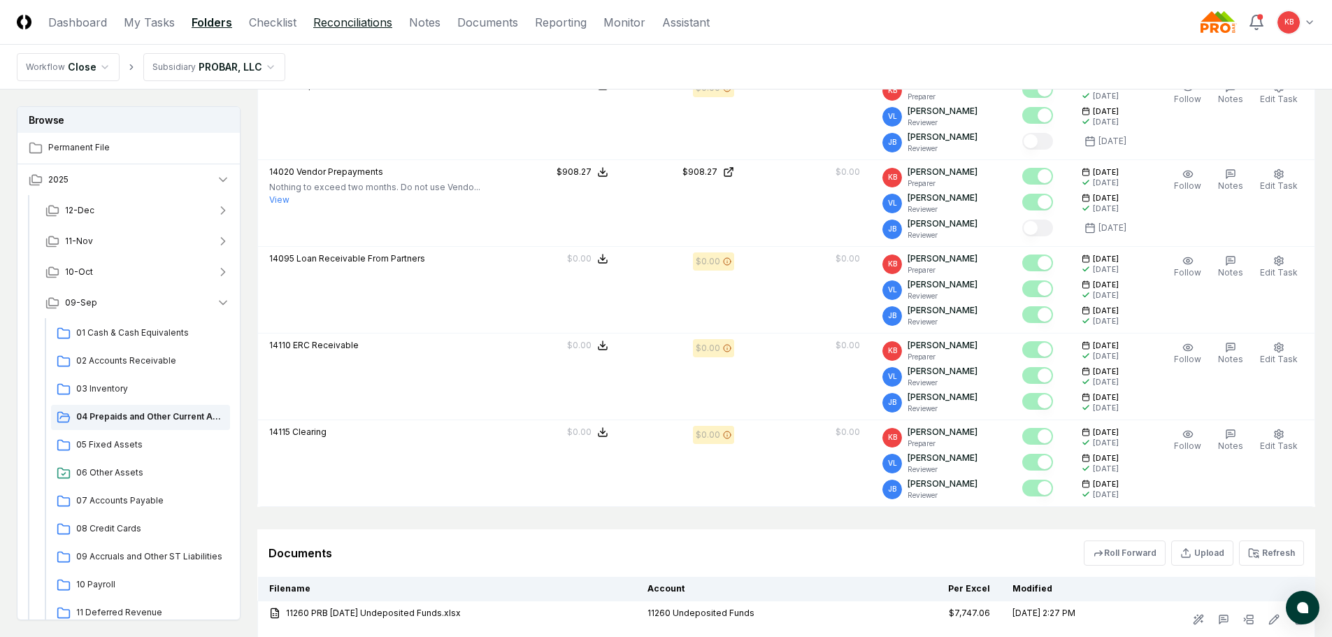
click at [341, 29] on link "Reconciliations" at bounding box center [352, 22] width 79 height 17
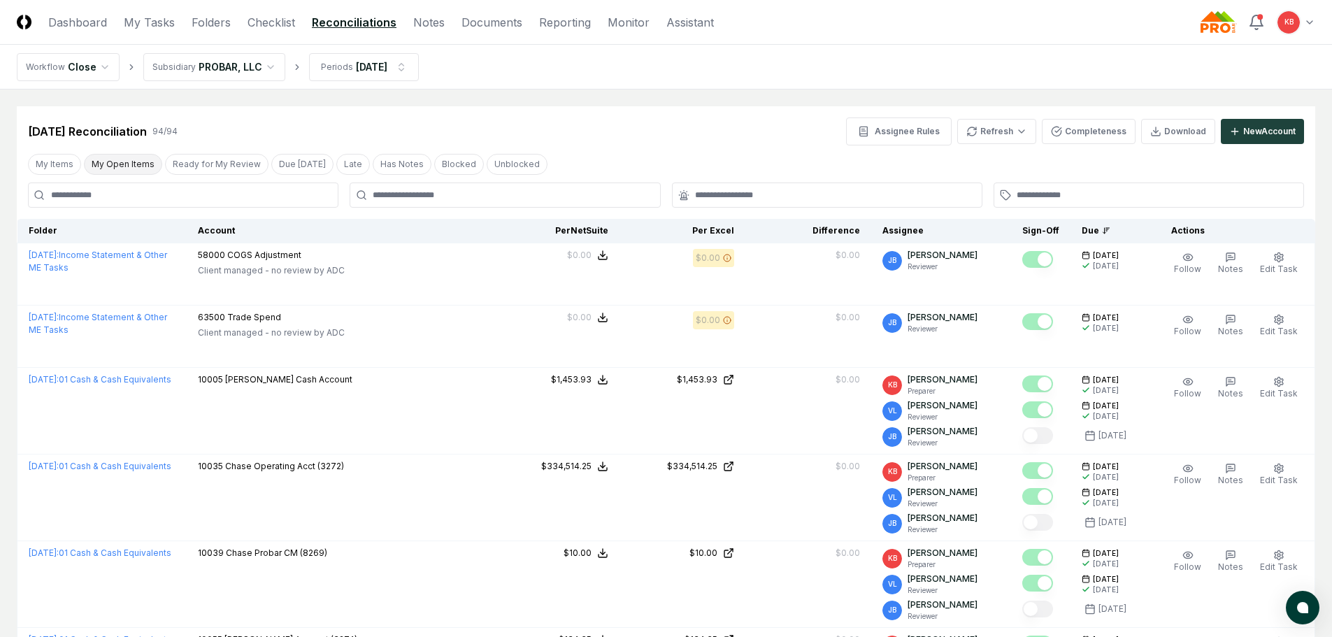
click at [130, 159] on button "My Open Items" at bounding box center [123, 164] width 78 height 21
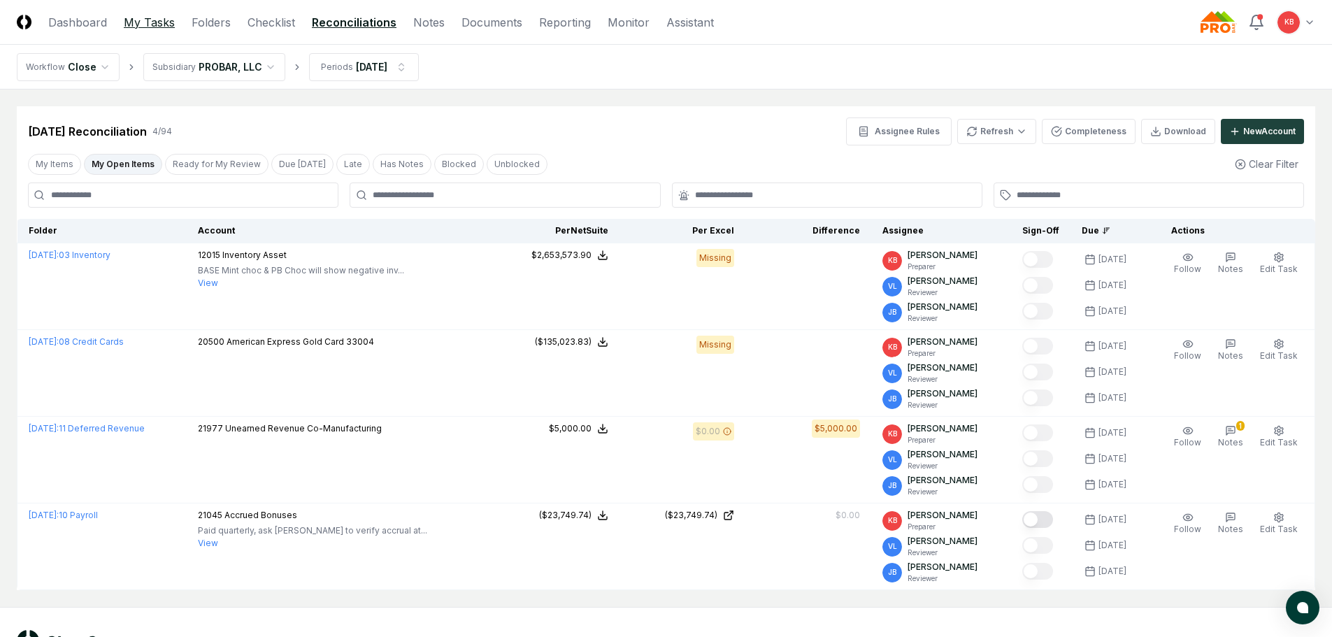
click at [135, 27] on link "My Tasks" at bounding box center [149, 22] width 51 height 17
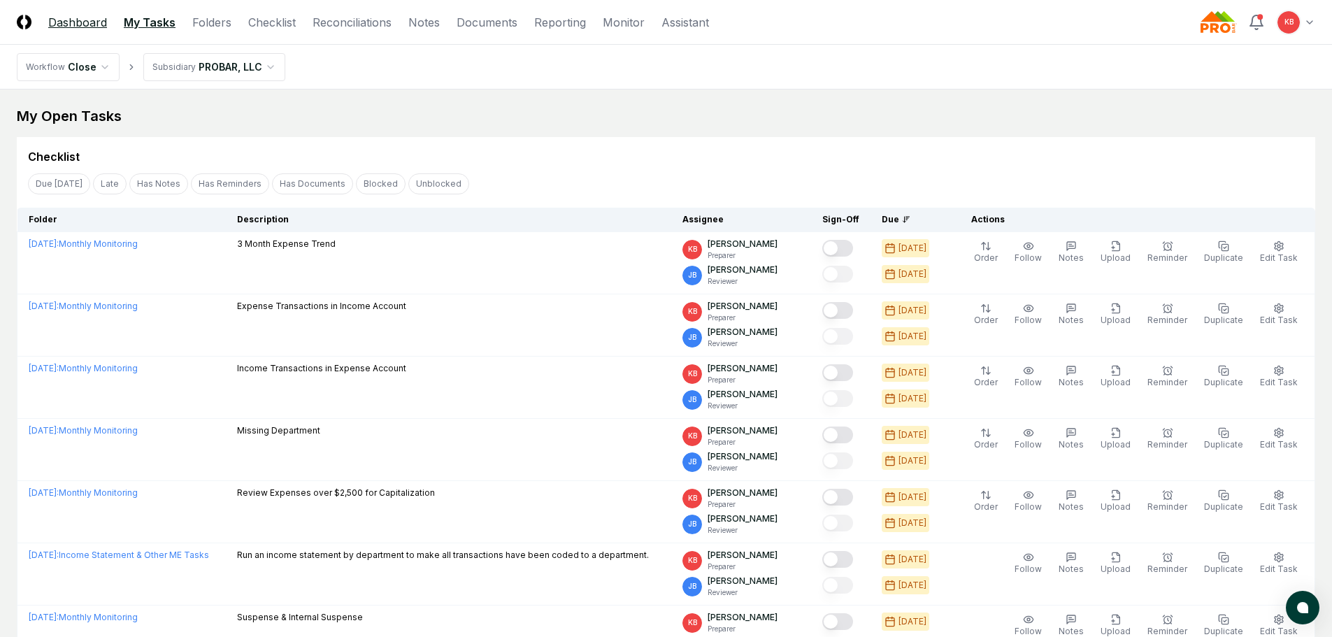
click at [79, 25] on link "Dashboard" at bounding box center [77, 22] width 59 height 17
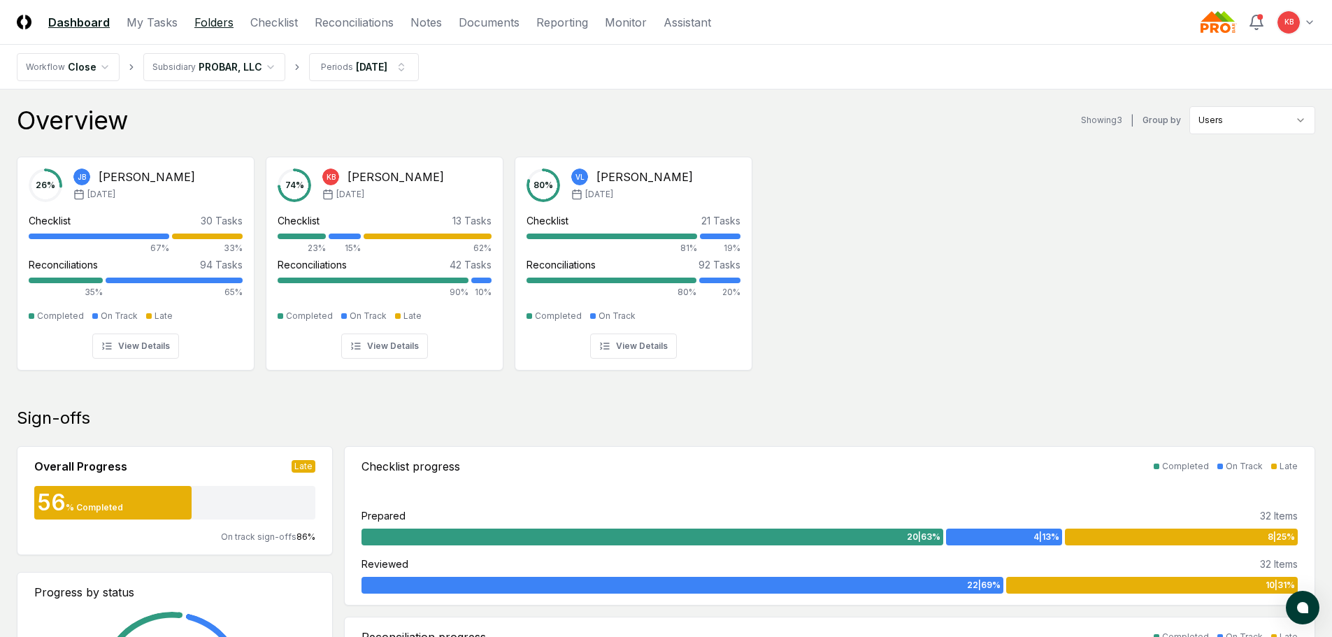
click at [207, 18] on link "Folders" at bounding box center [213, 22] width 39 height 17
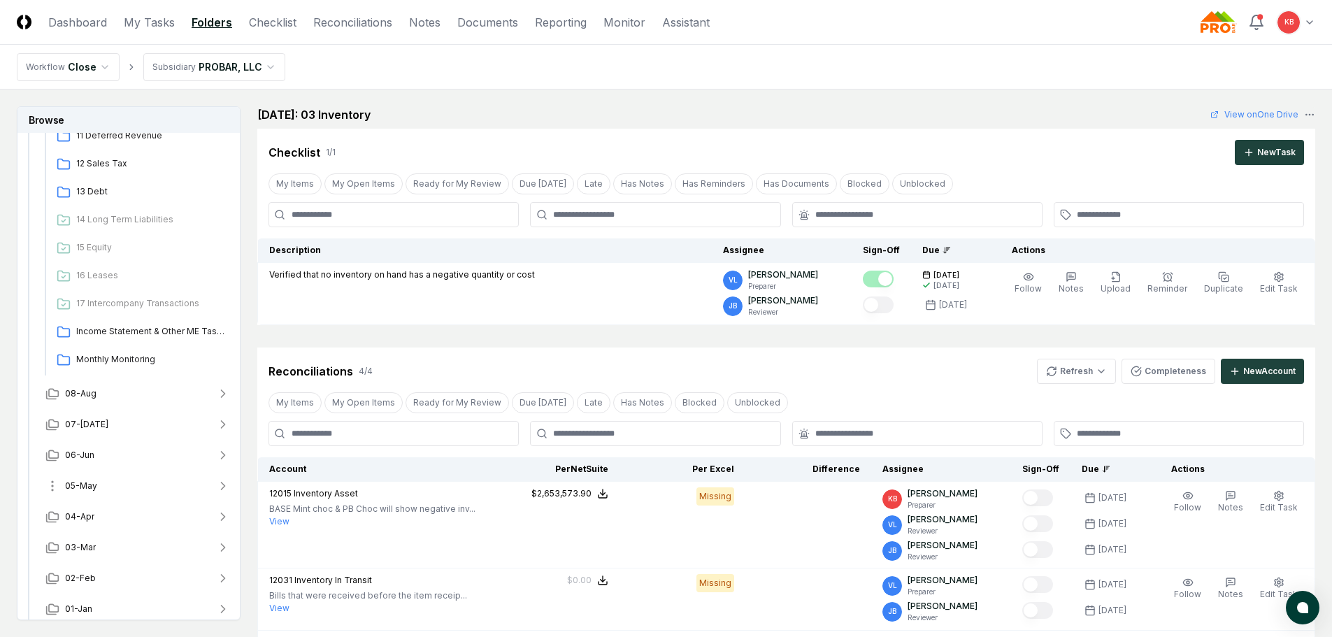
scroll to position [485, 0]
click at [87, 319] on span "Income Statement & Other ME Tasks" at bounding box center [150, 323] width 148 height 13
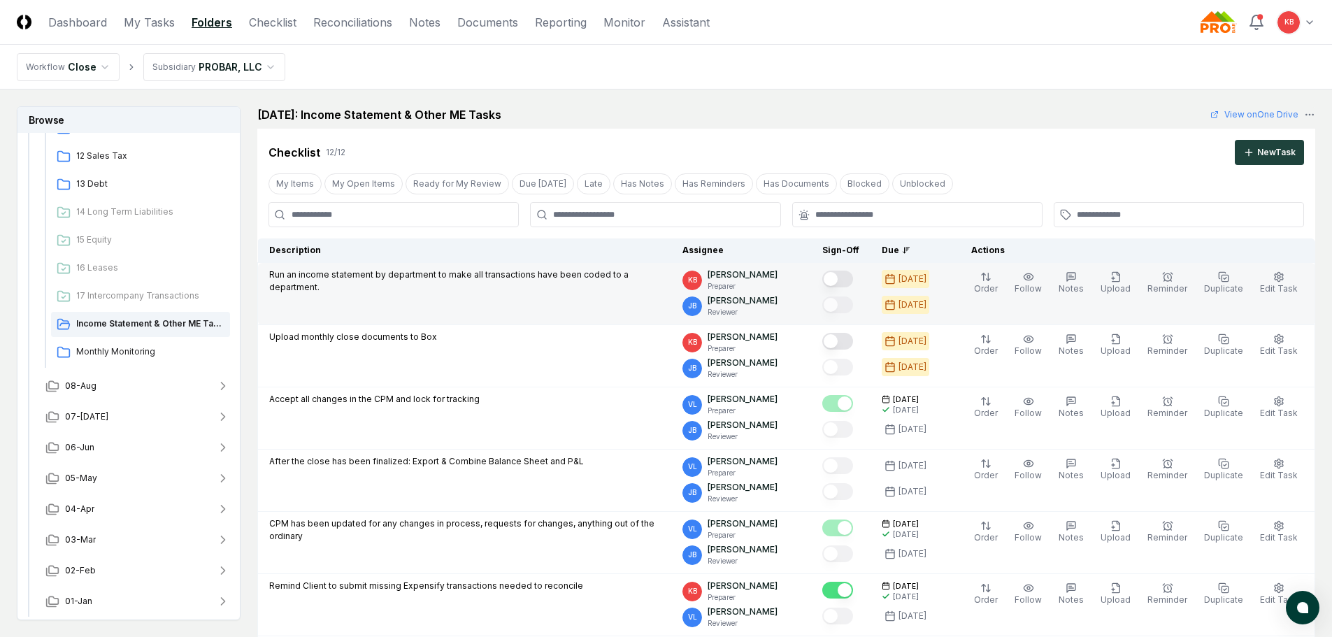
click at [846, 280] on button "Mark complete" at bounding box center [837, 279] width 31 height 17
click at [120, 348] on span "Monthly Monitoring" at bounding box center [150, 351] width 148 height 13
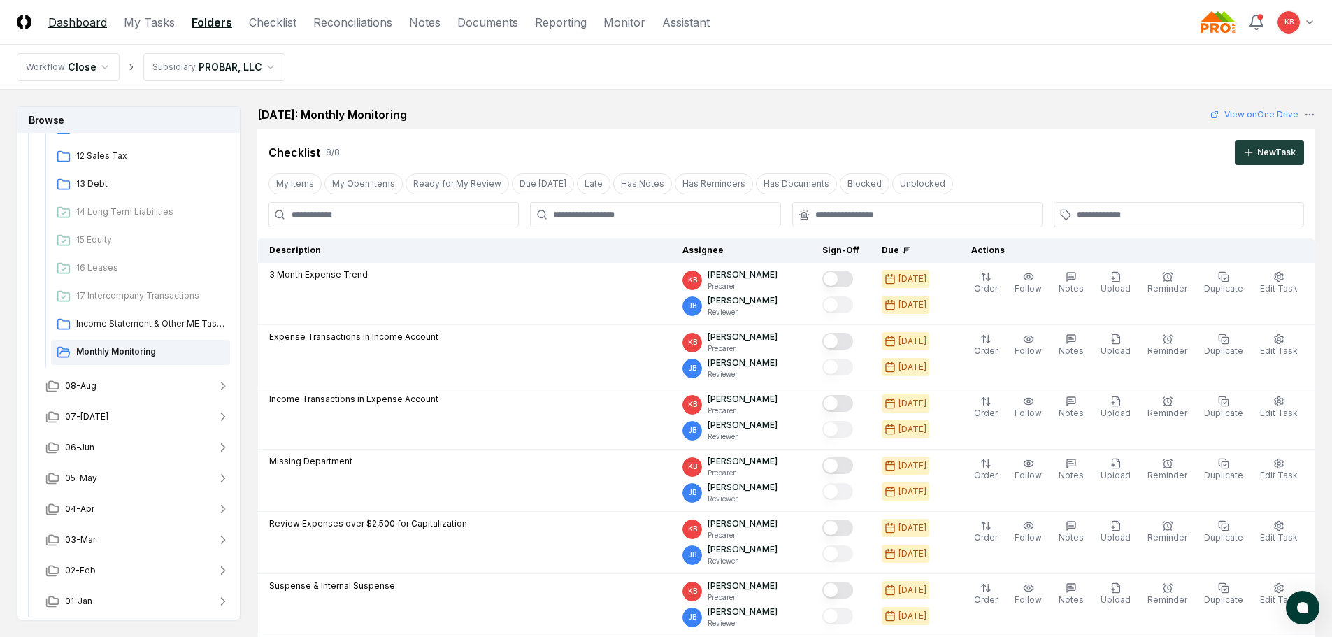
click at [87, 20] on link "Dashboard" at bounding box center [77, 22] width 59 height 17
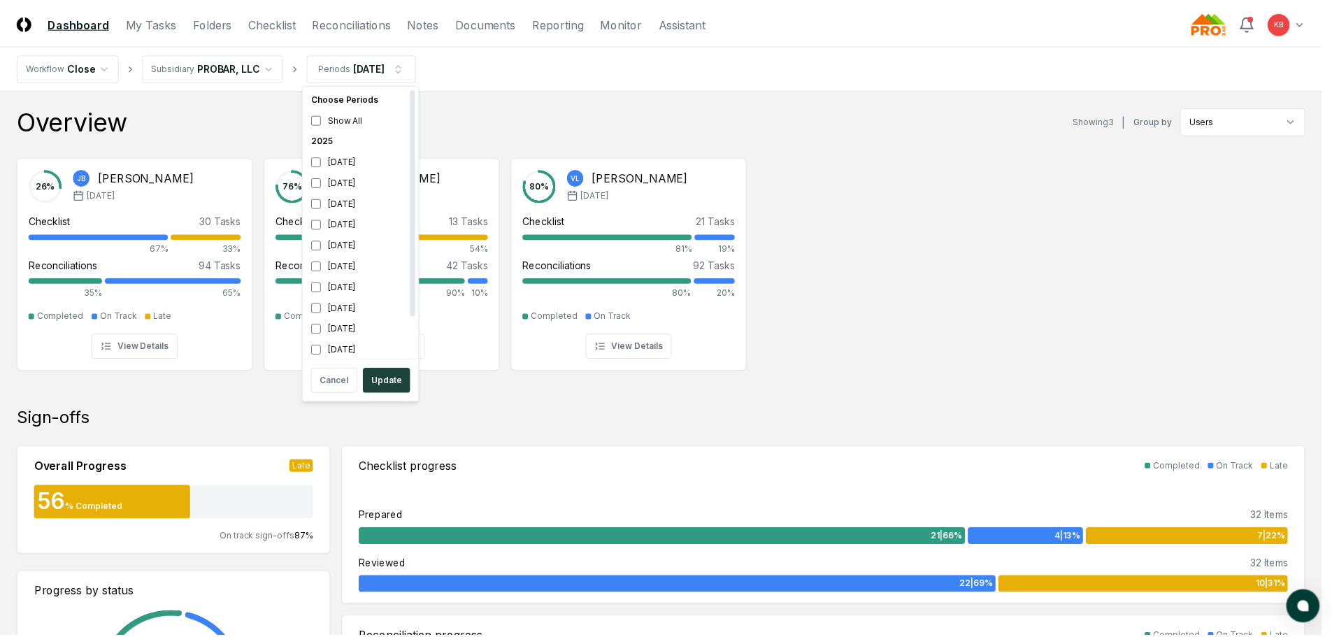
scroll to position [4, 0]
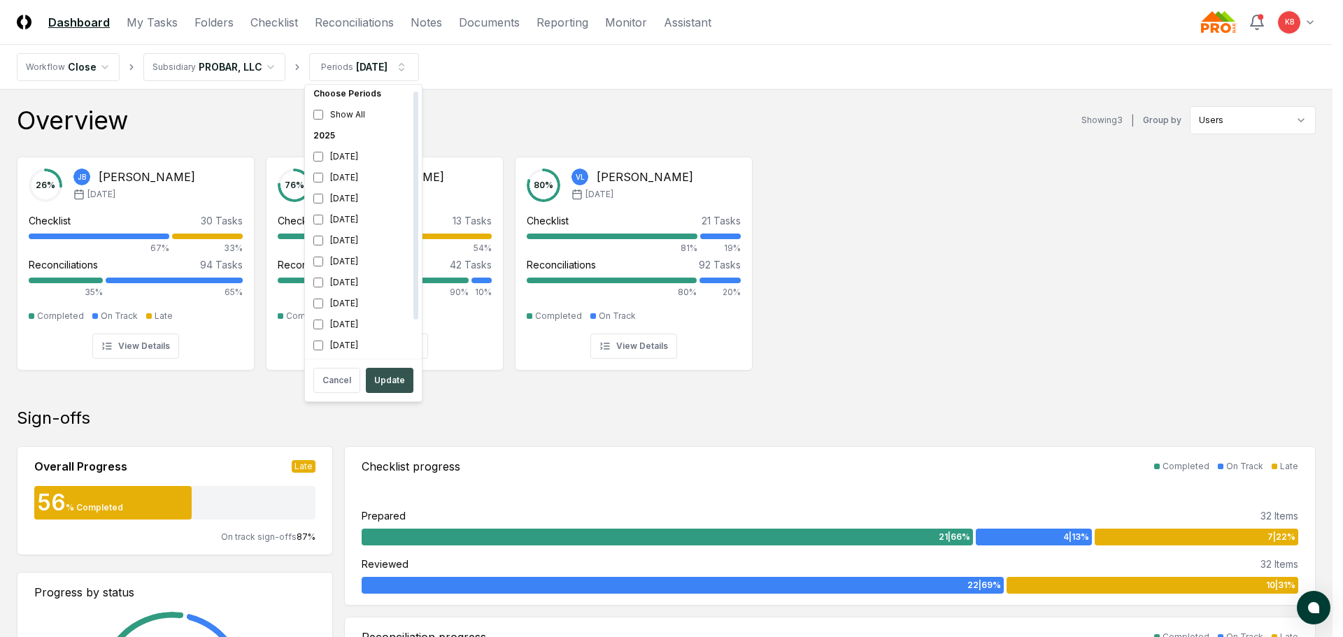
click at [397, 381] on button "Update" at bounding box center [390, 380] width 48 height 25
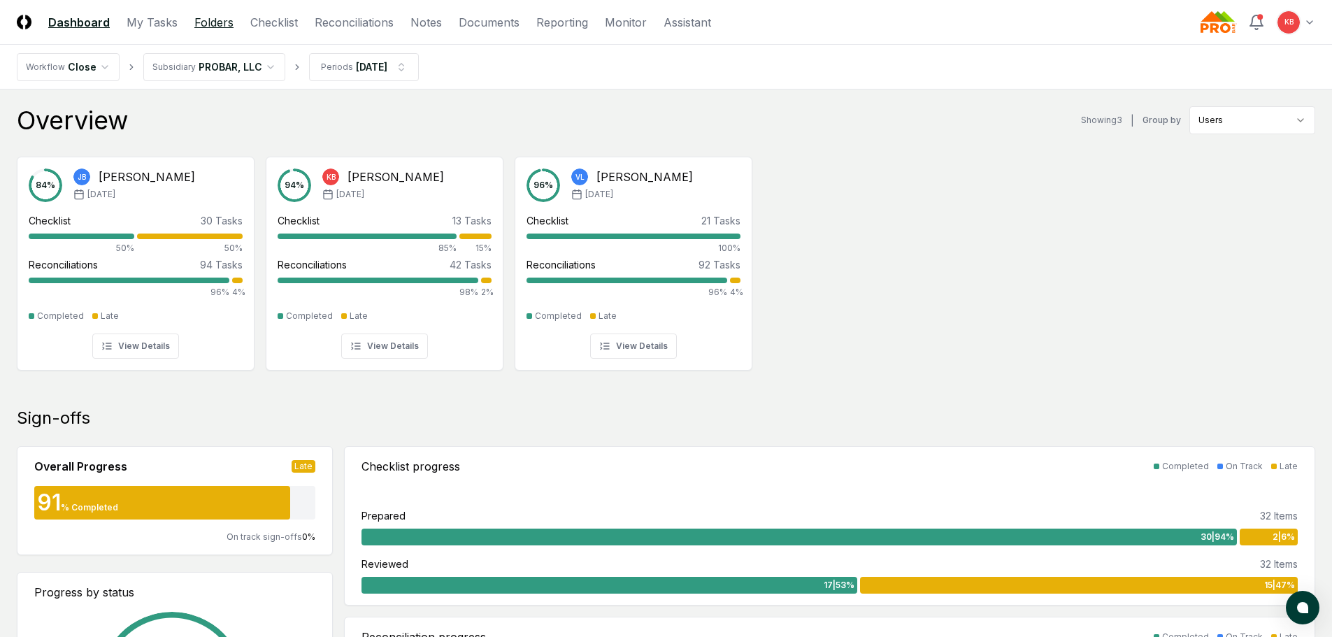
click at [205, 17] on link "Folders" at bounding box center [213, 22] width 39 height 17
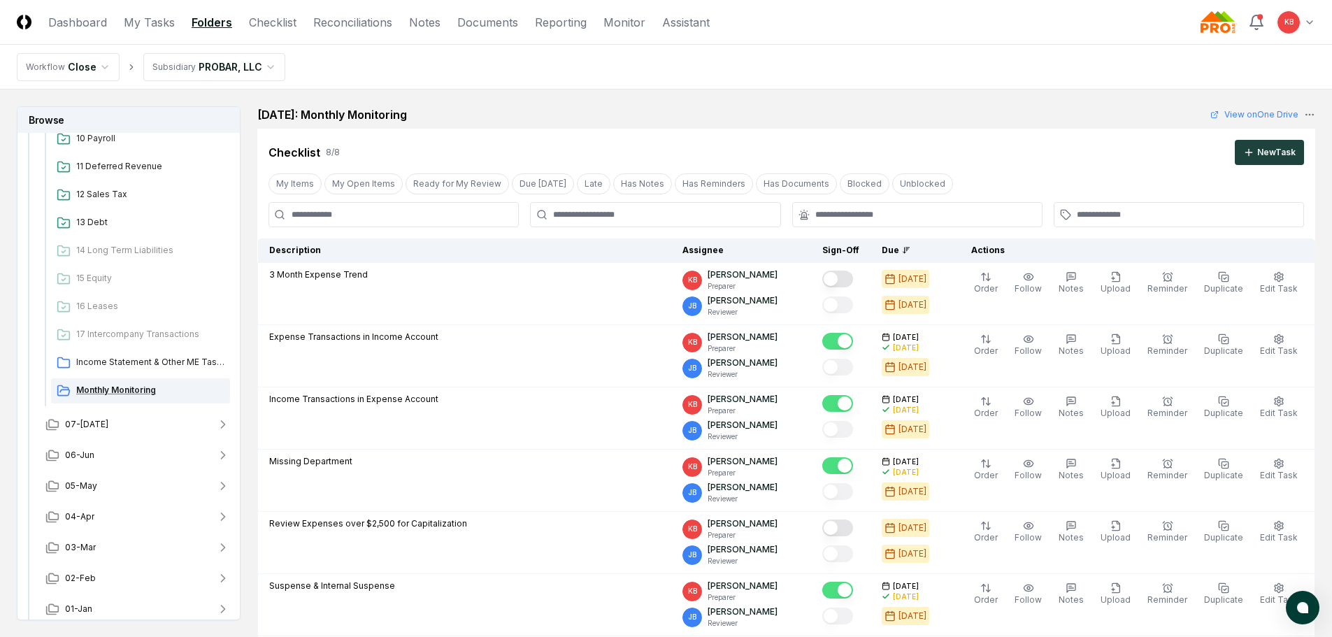
scroll to position [485, 0]
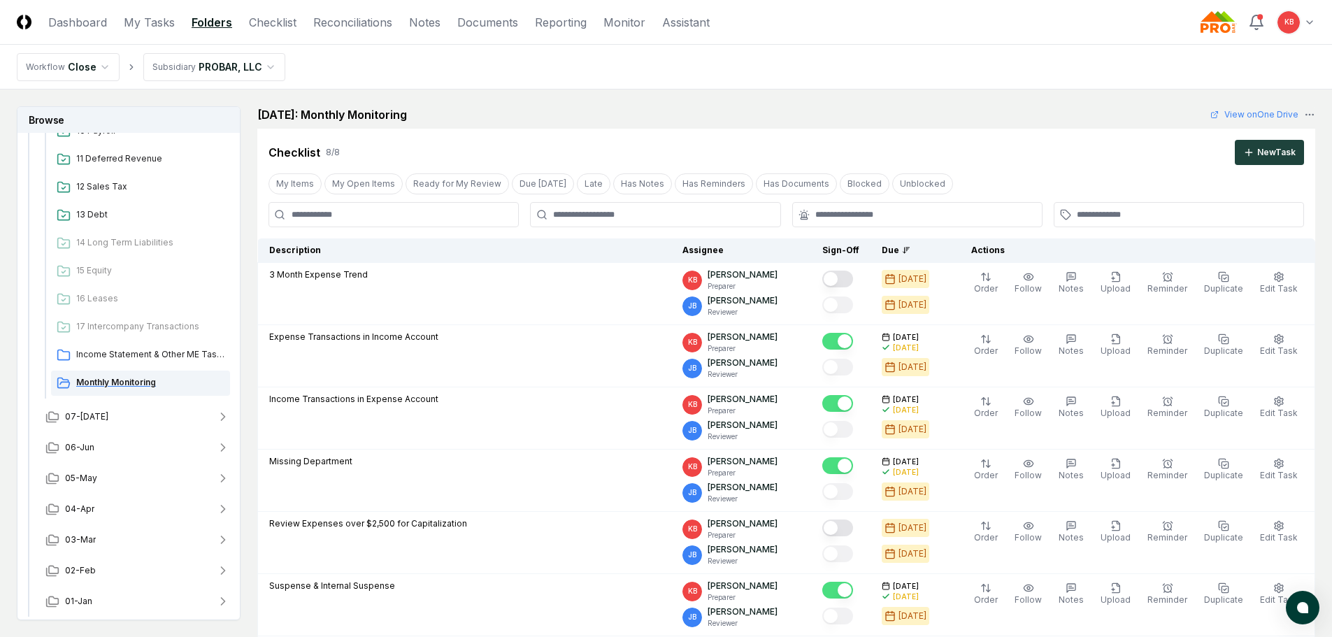
click at [100, 385] on span "Monthly Monitoring" at bounding box center [150, 382] width 148 height 13
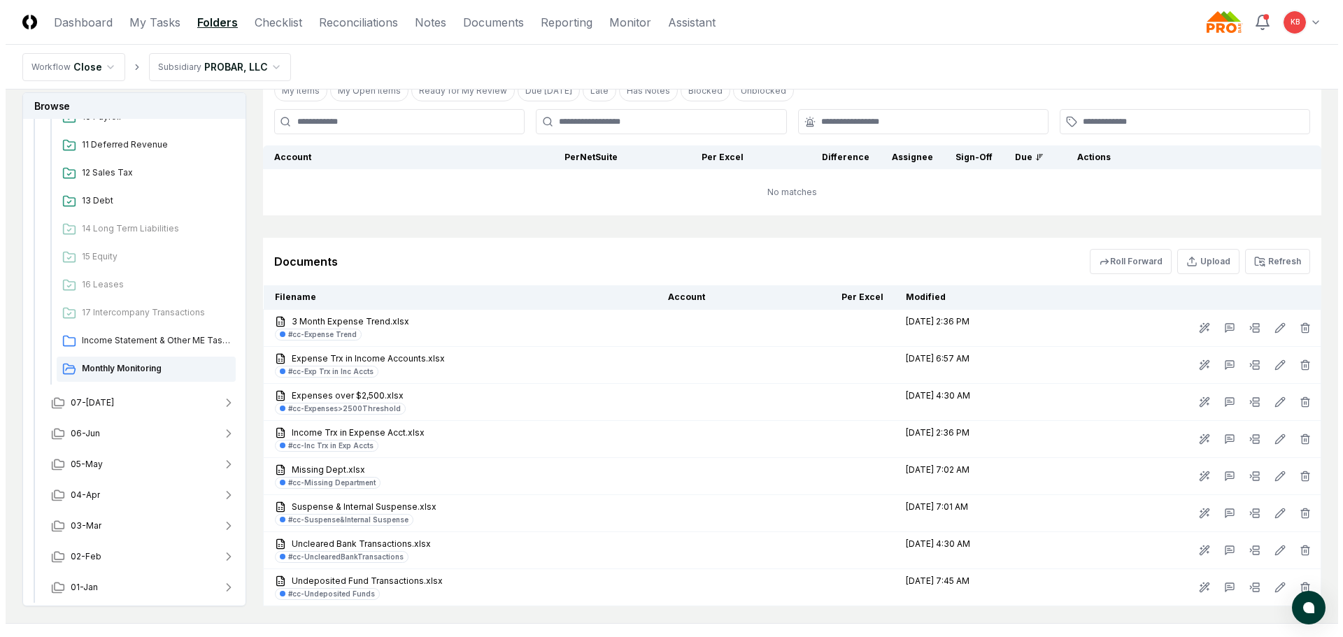
scroll to position [792, 0]
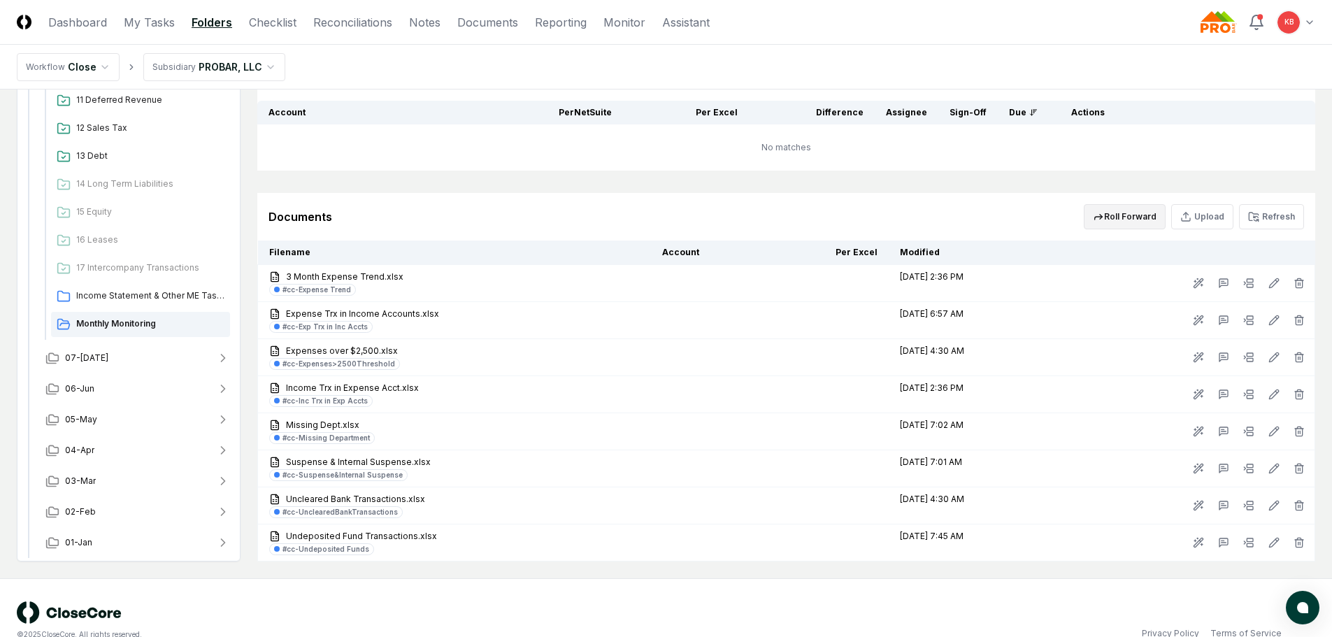
click at [1130, 217] on button "Roll Forward" at bounding box center [1125, 216] width 82 height 25
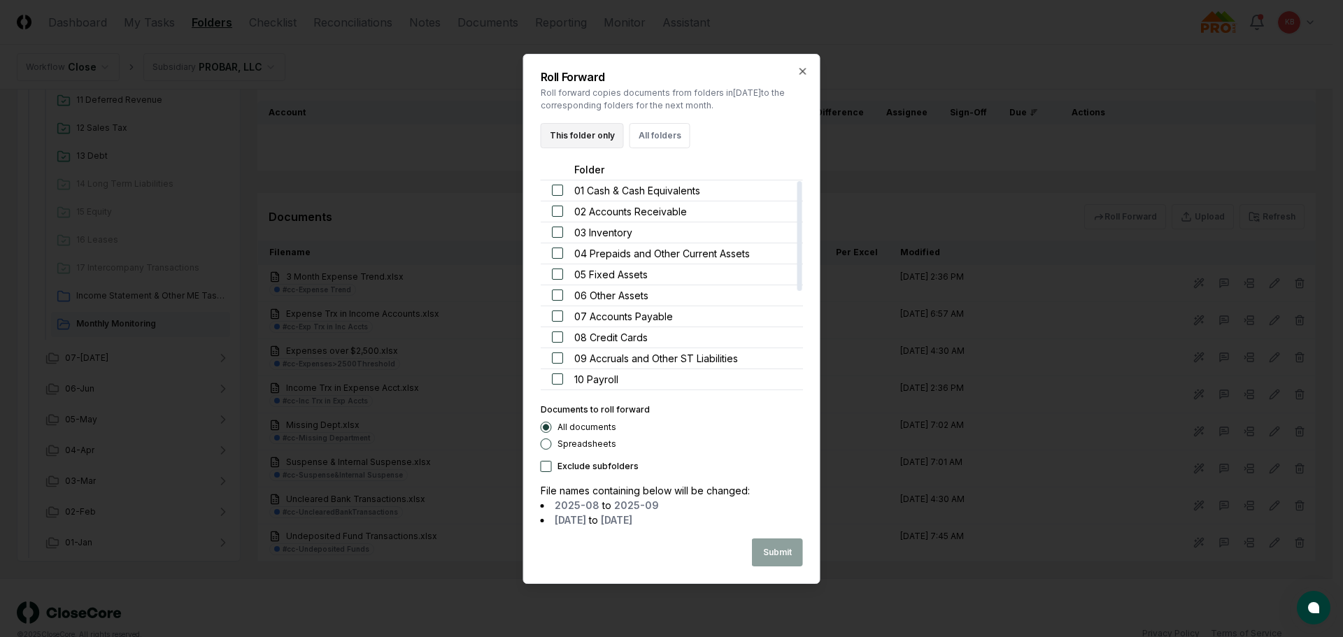
click at [591, 139] on button "This folder only" at bounding box center [582, 135] width 83 height 25
click at [585, 136] on button "This folder only" at bounding box center [582, 135] width 83 height 25
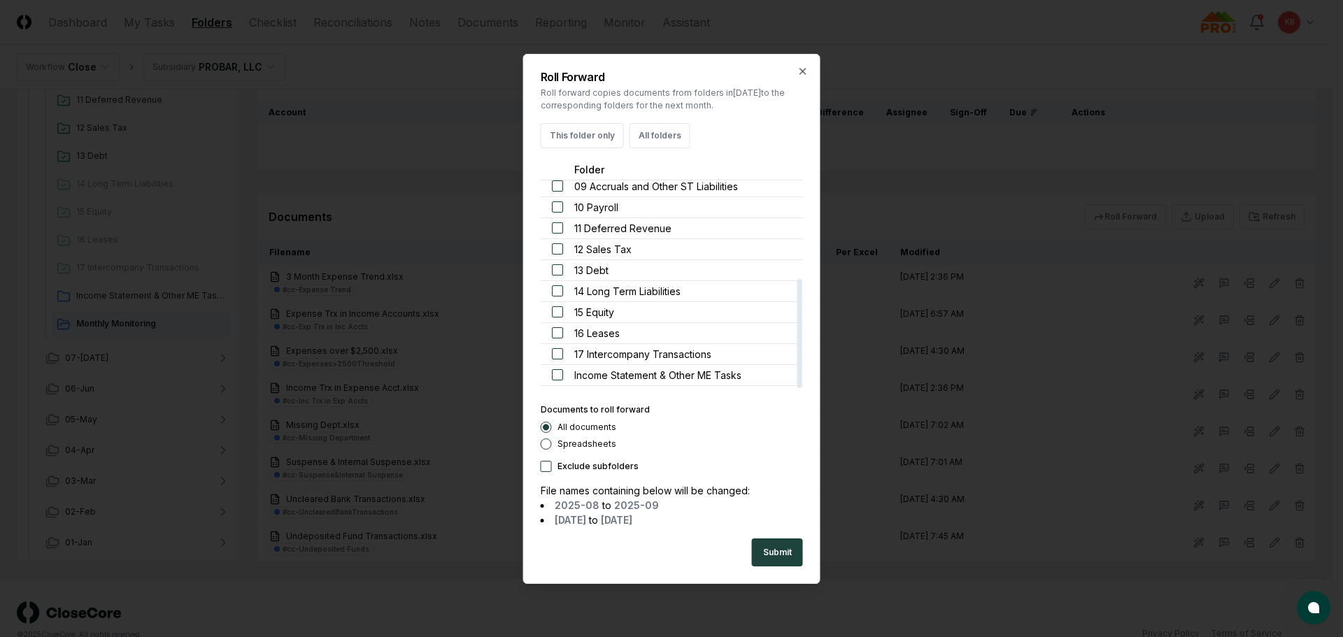
scroll to position [189, 0]
click at [785, 553] on button "Submit" at bounding box center [777, 552] width 51 height 28
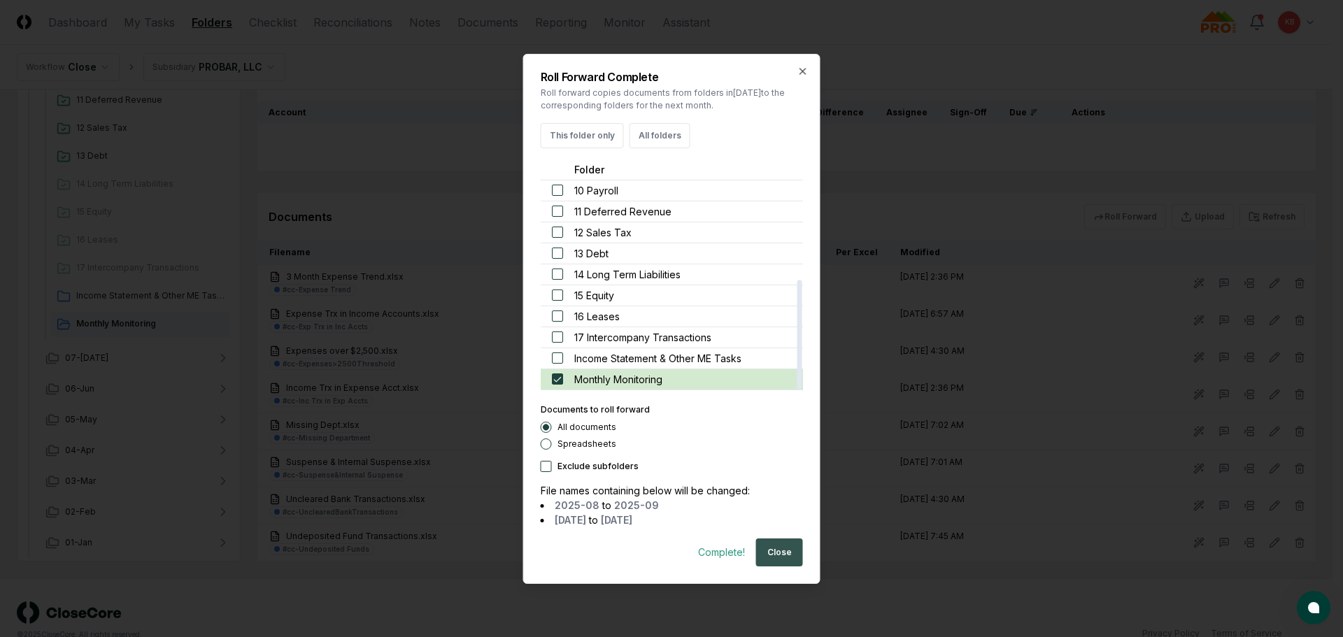
click at [770, 562] on button "Close" at bounding box center [779, 552] width 47 height 28
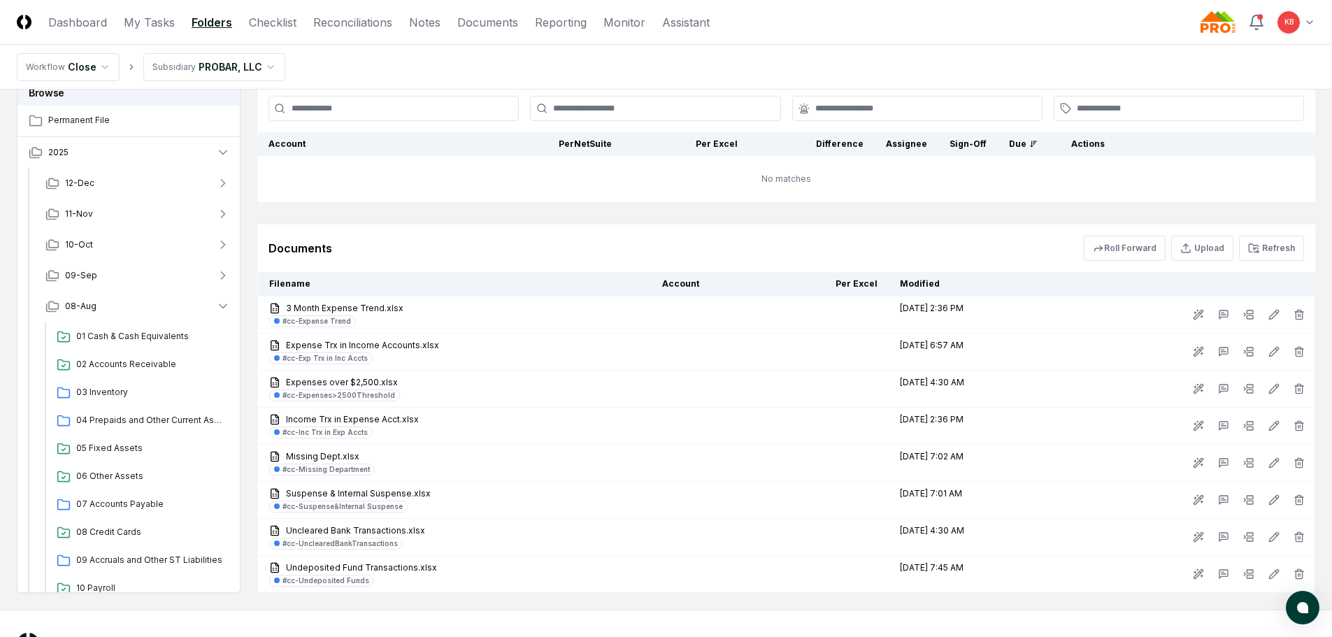
scroll to position [629, 0]
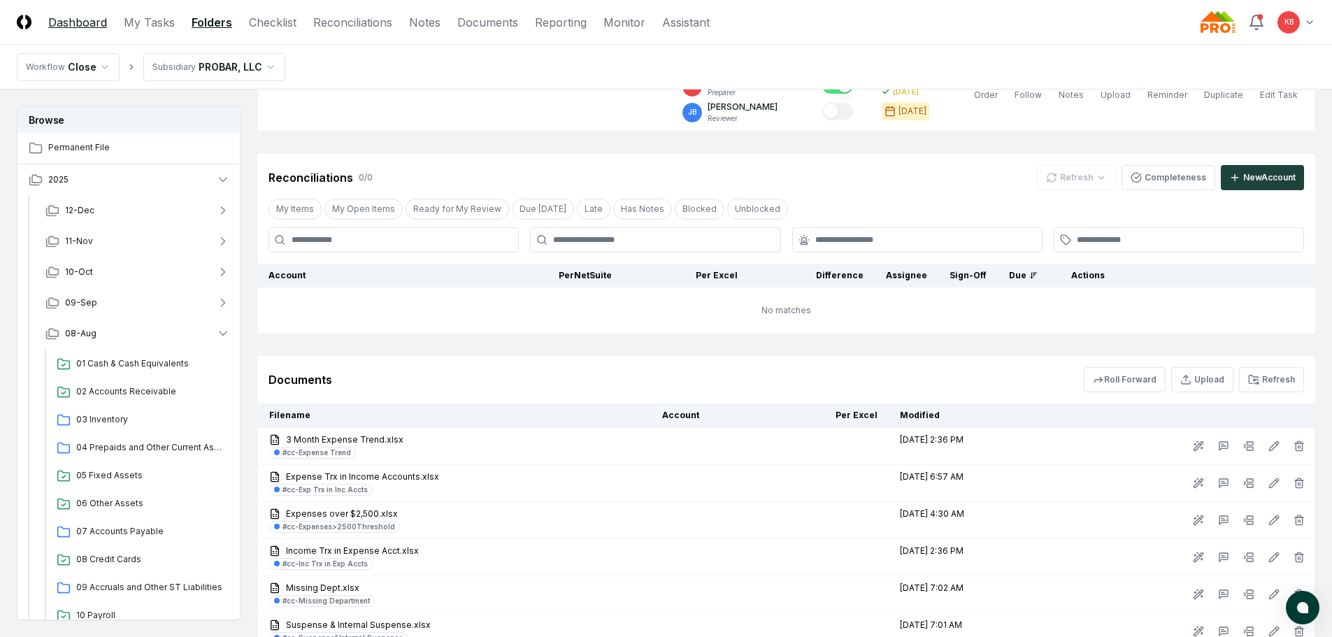
click at [73, 25] on link "Dashboard" at bounding box center [77, 22] width 59 height 17
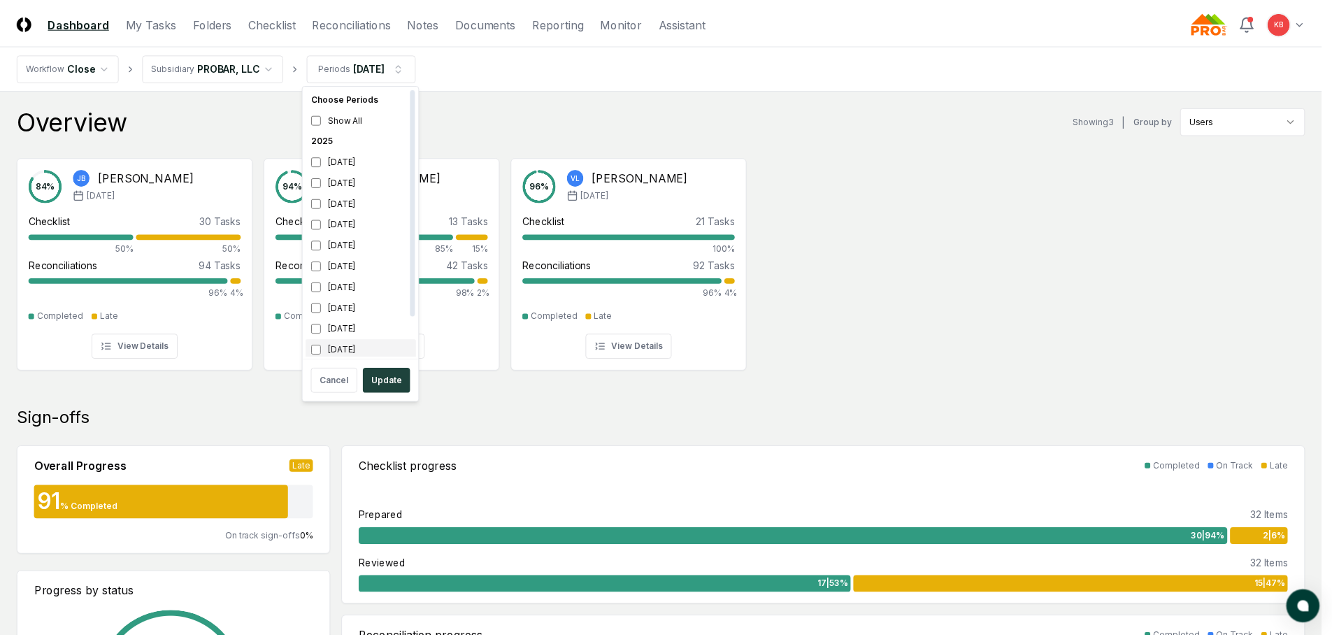
scroll to position [4, 0]
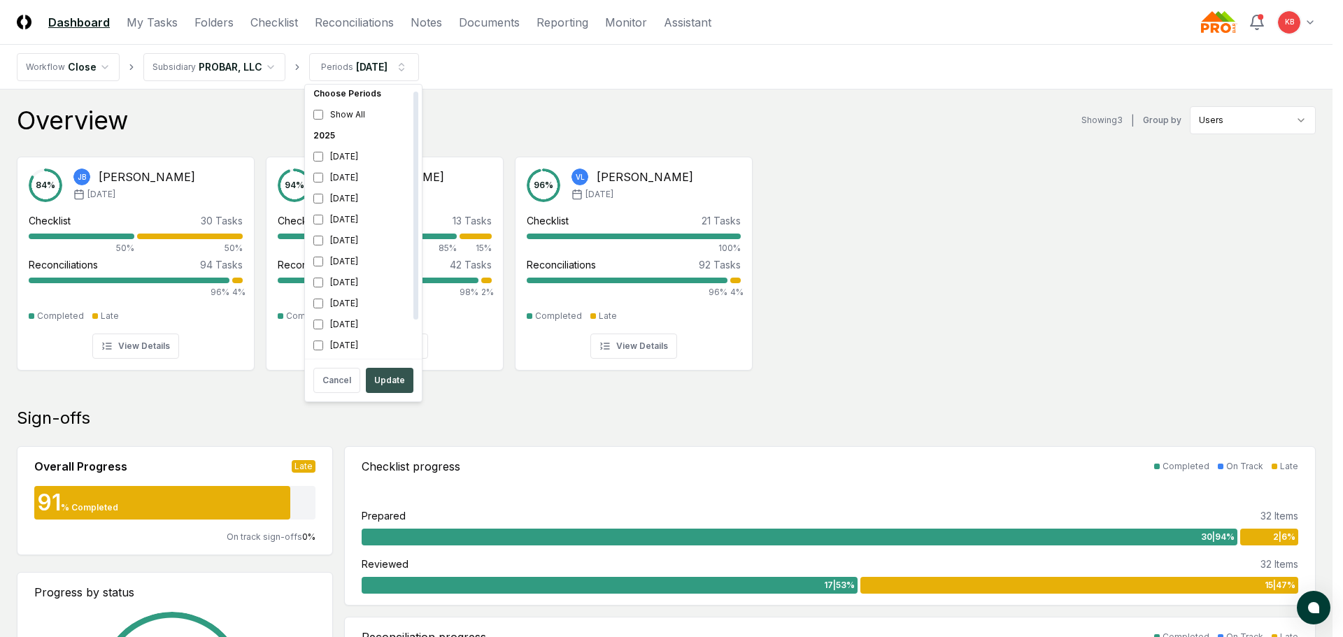
click at [385, 384] on button "Update" at bounding box center [390, 380] width 48 height 25
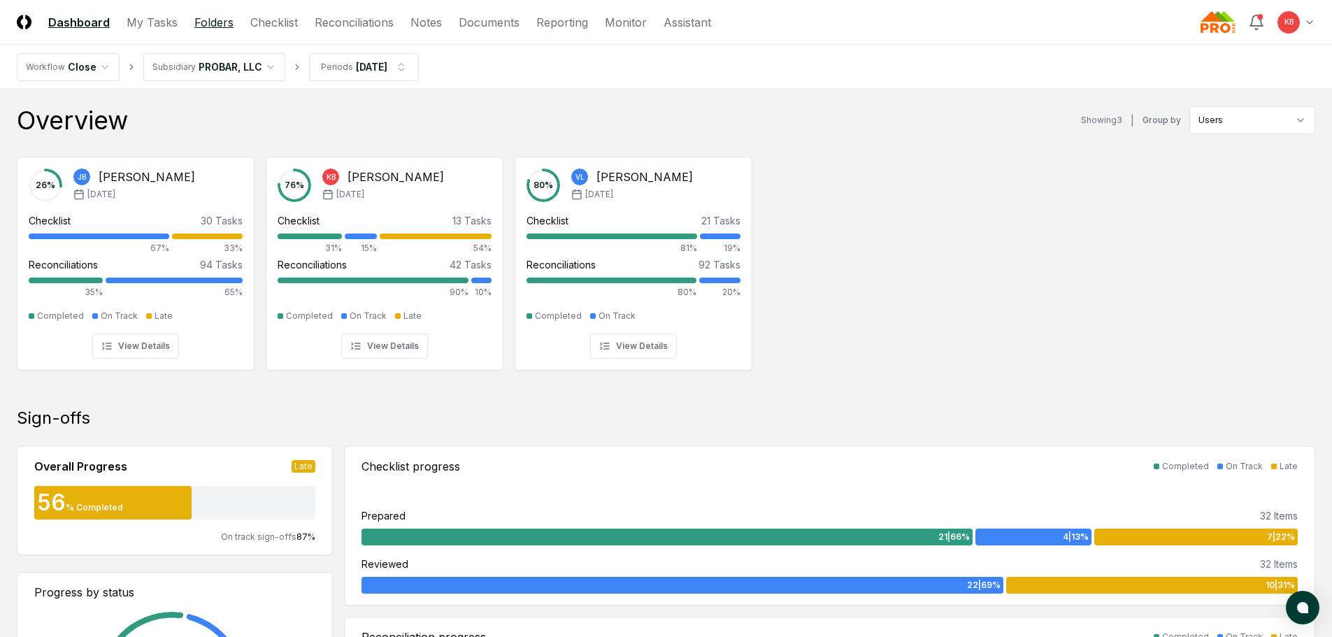
click at [200, 15] on link "Folders" at bounding box center [213, 22] width 39 height 17
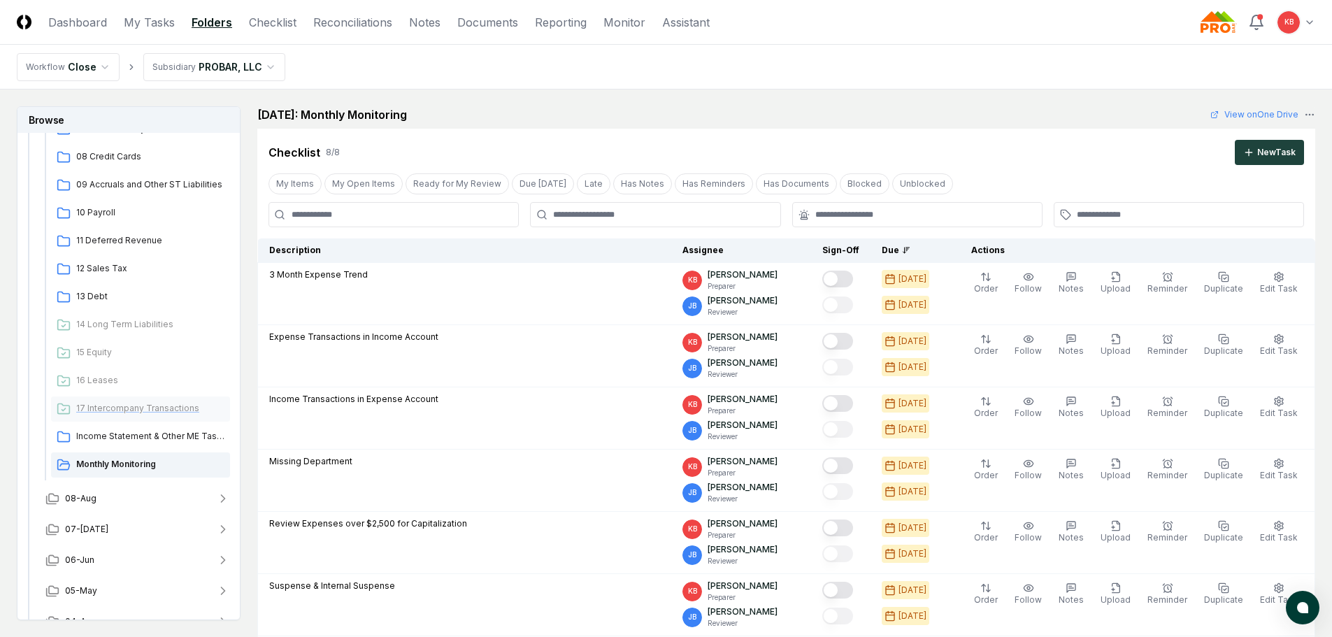
scroll to position [373, 0]
click at [144, 464] on span "Monthly Monitoring" at bounding box center [150, 463] width 148 height 13
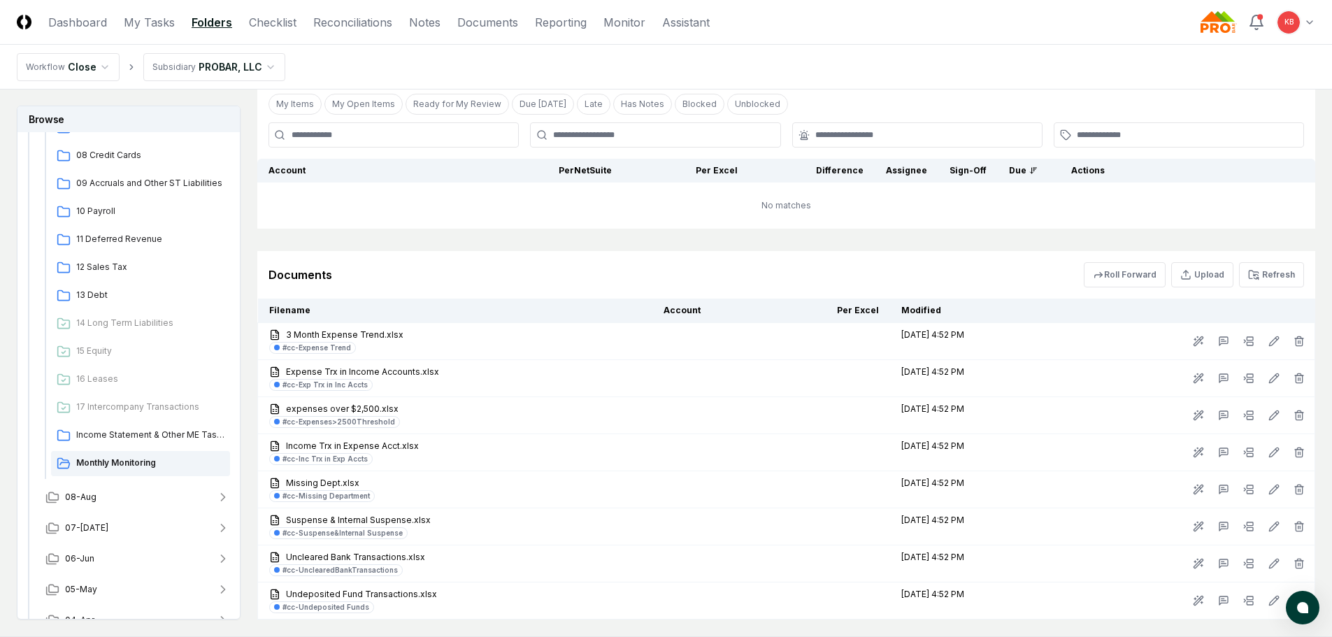
scroll to position [769, 0]
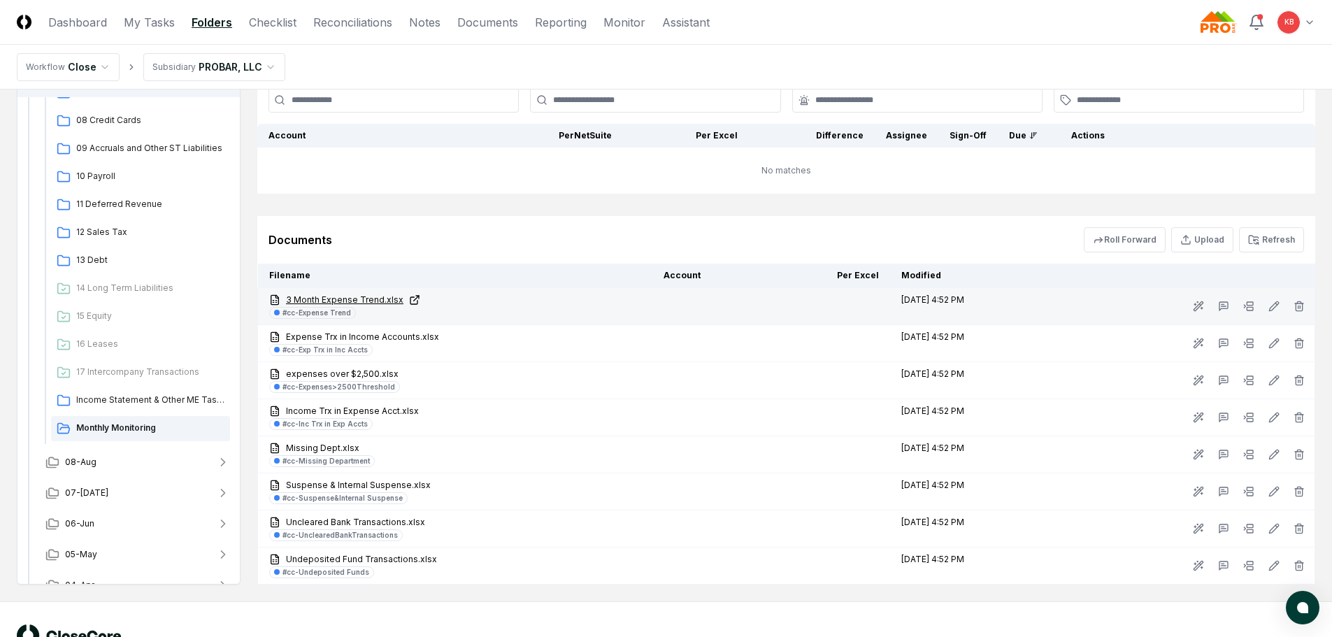
click at [354, 299] on link "3 Month Expense Trend.xlsx" at bounding box center [455, 300] width 372 height 13
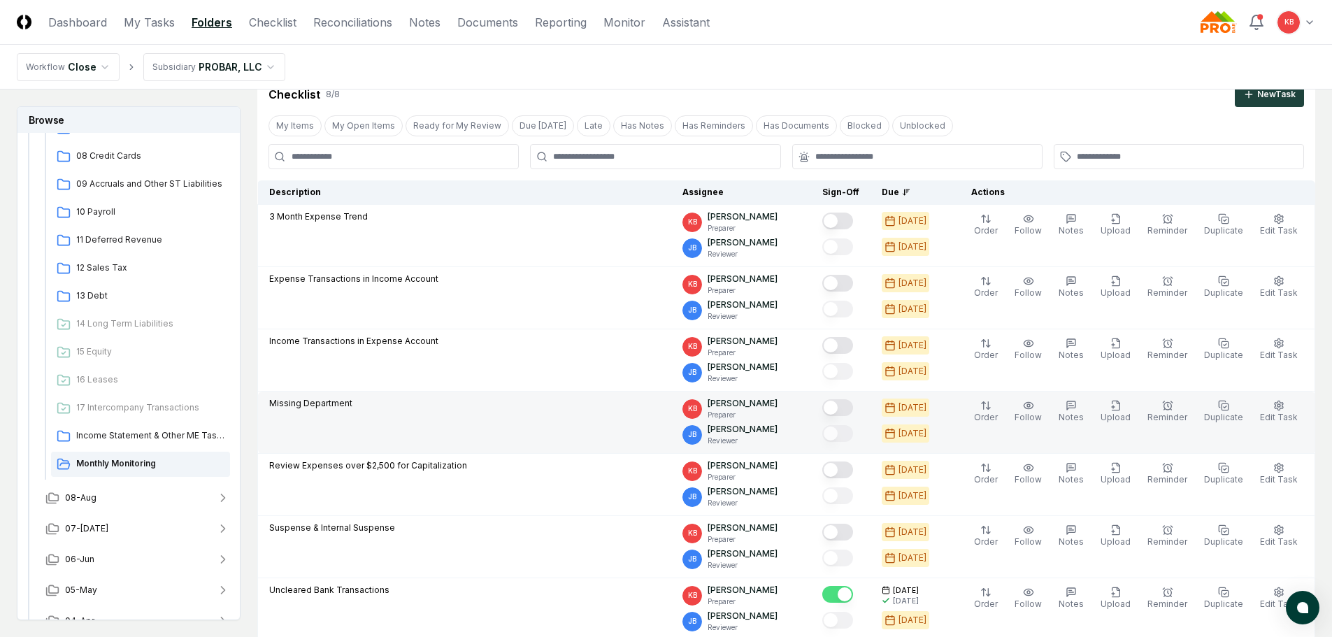
scroll to position [23, 0]
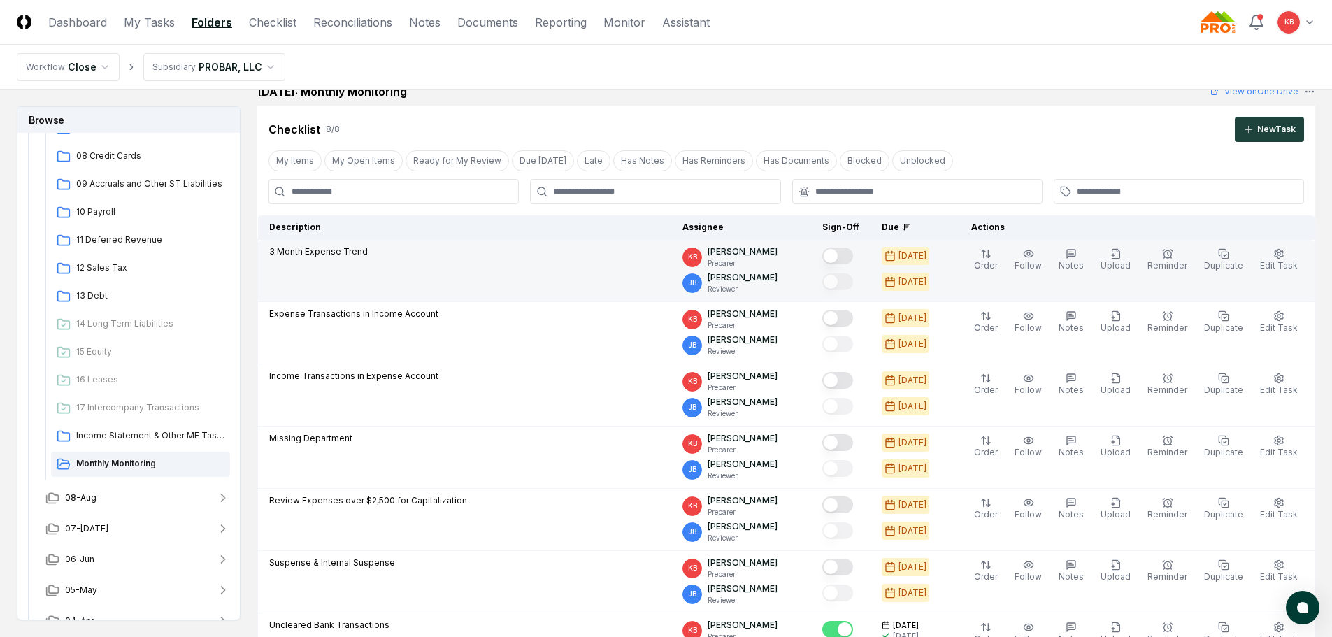
click at [849, 252] on button "Mark complete" at bounding box center [837, 256] width 31 height 17
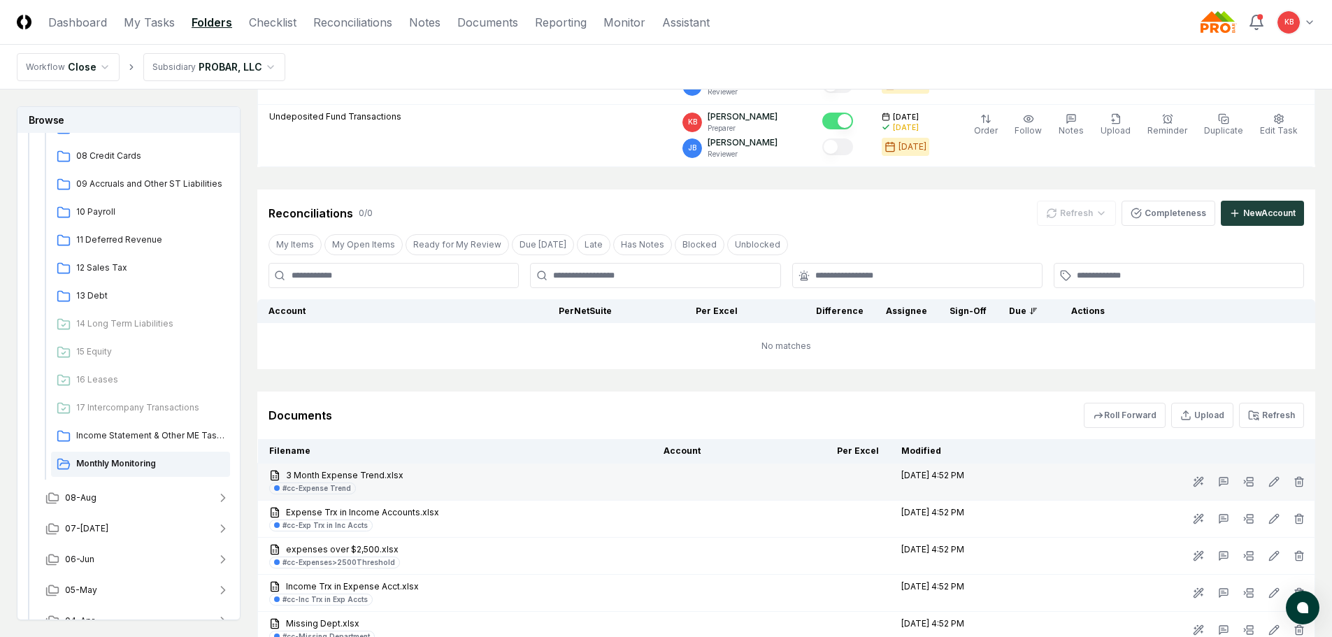
scroll to position [652, 0]
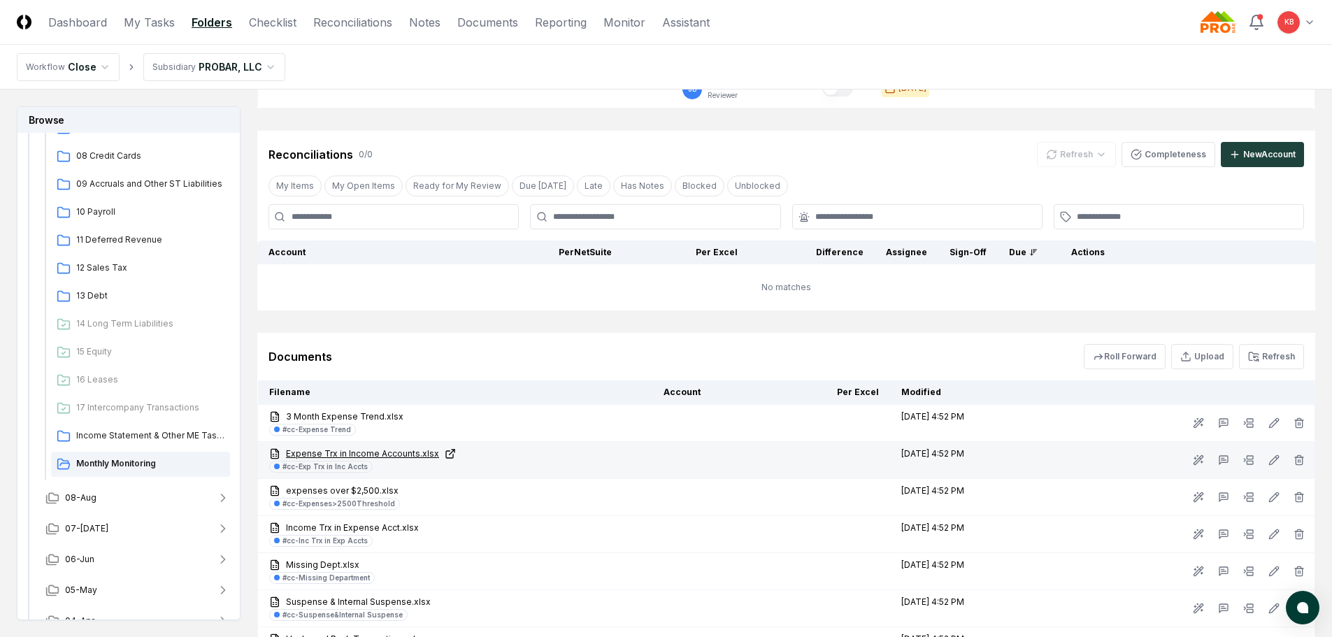
click at [388, 453] on link "Expense Trx in Income Accounts.xlsx" at bounding box center [455, 454] width 372 height 13
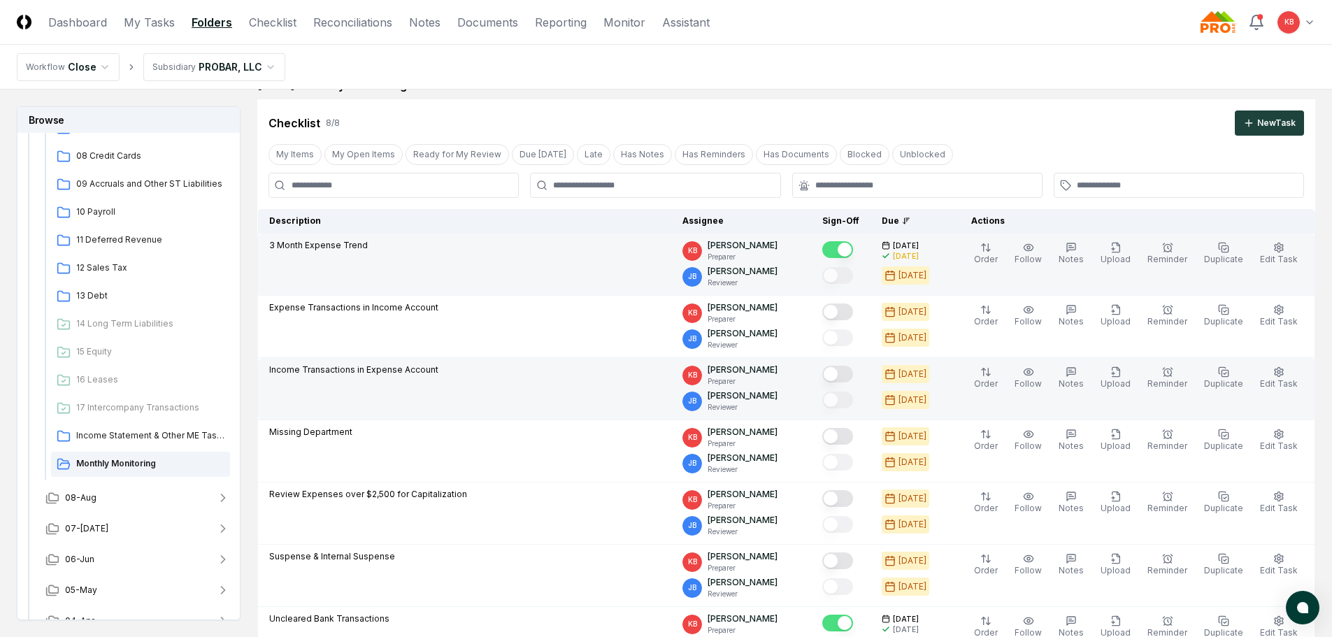
scroll to position [0, 0]
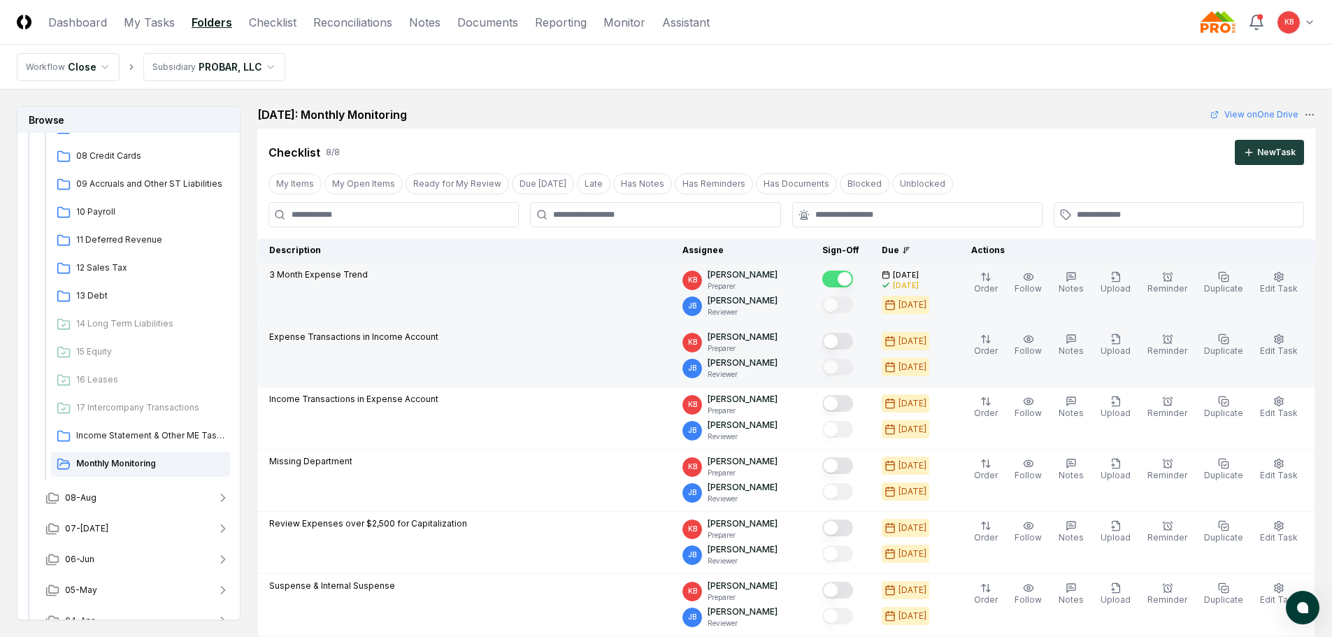
click at [846, 340] on button "Mark complete" at bounding box center [837, 341] width 31 height 17
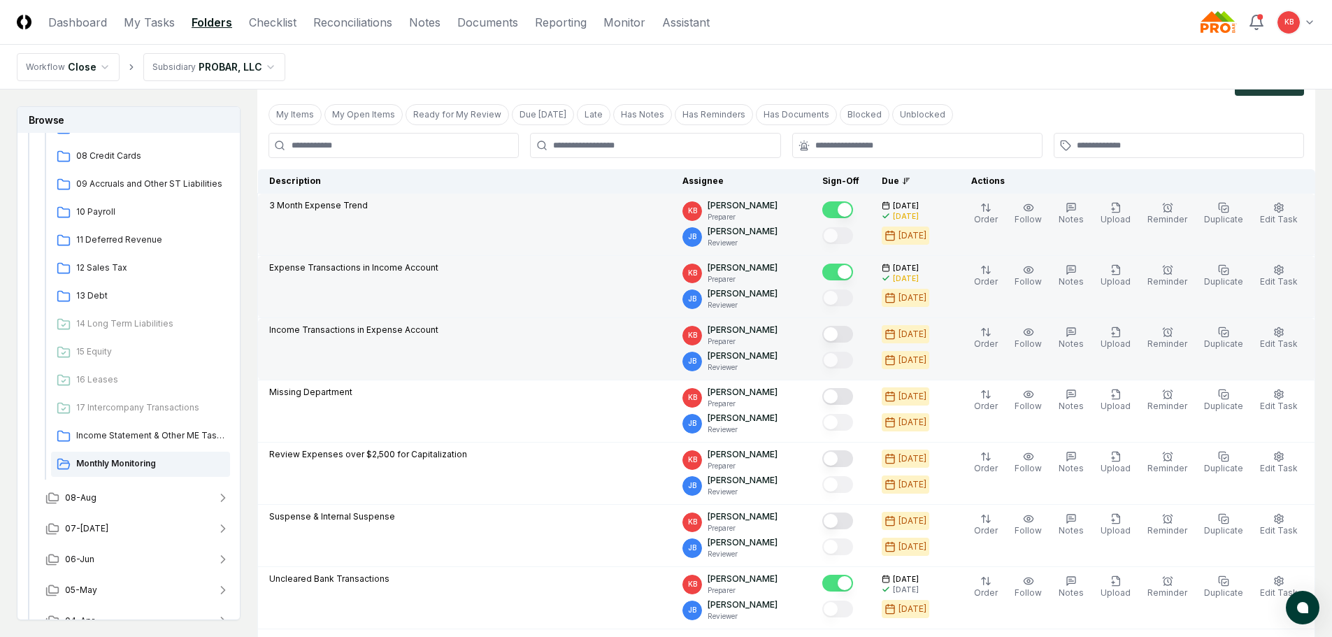
scroll to position [93, 0]
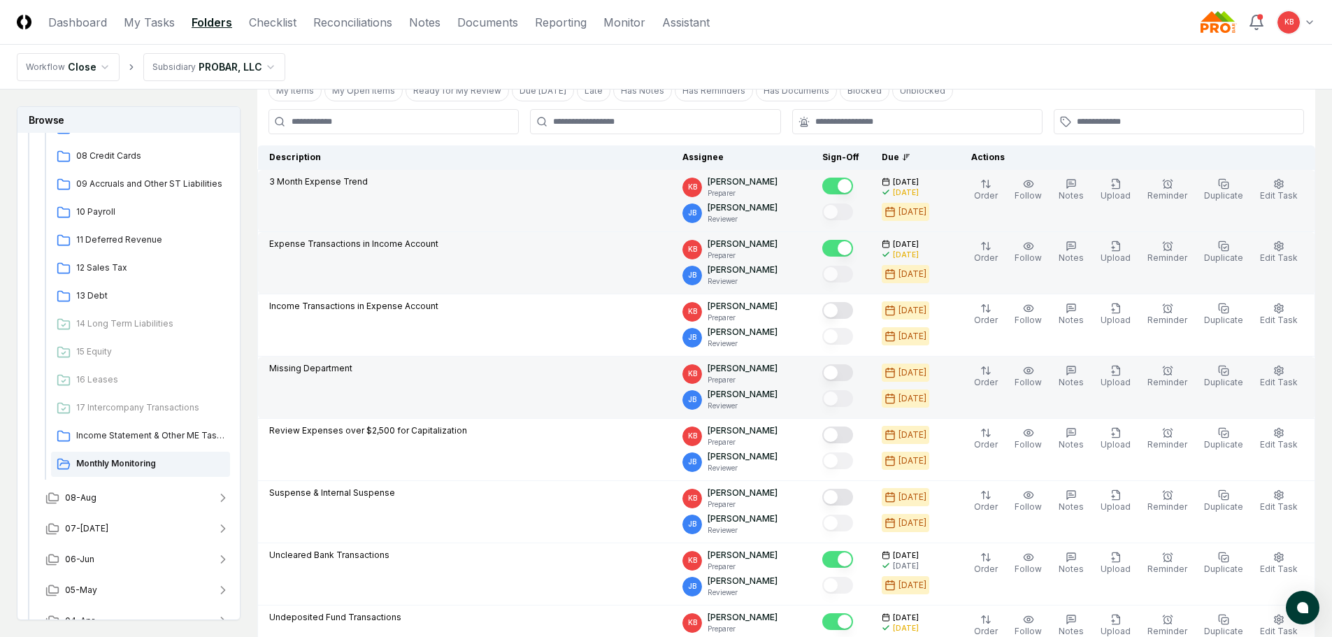
click at [841, 371] on button "Mark complete" at bounding box center [837, 372] width 31 height 17
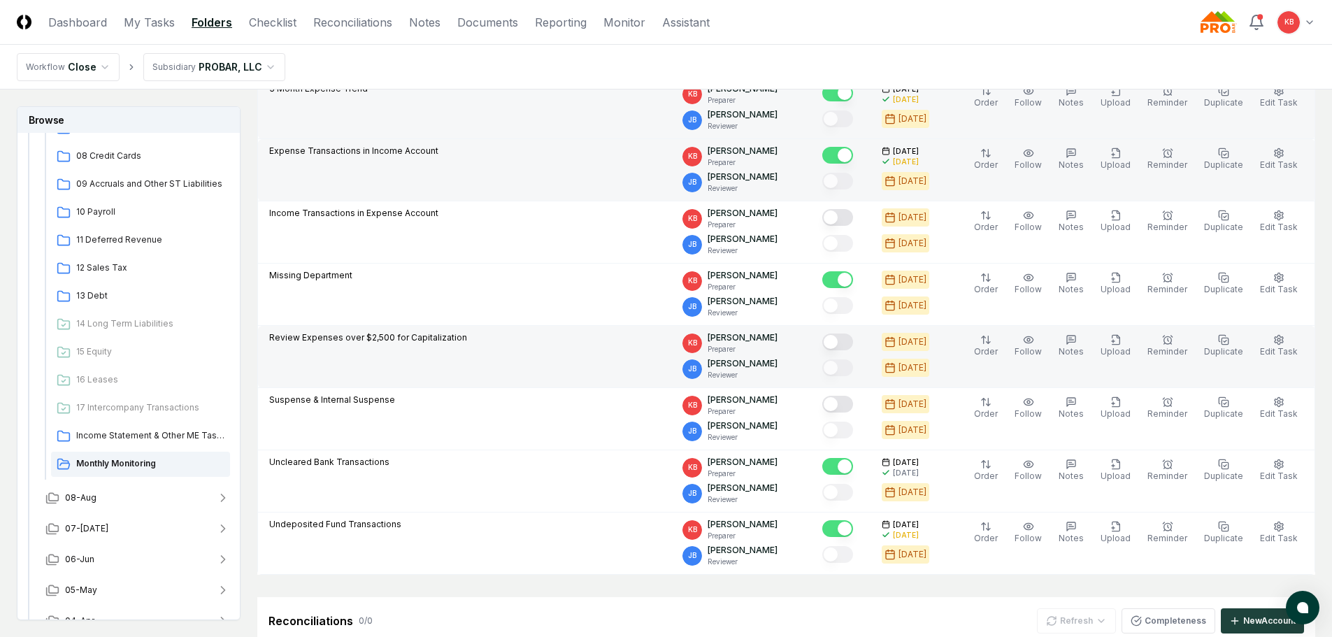
scroll to position [187, 0]
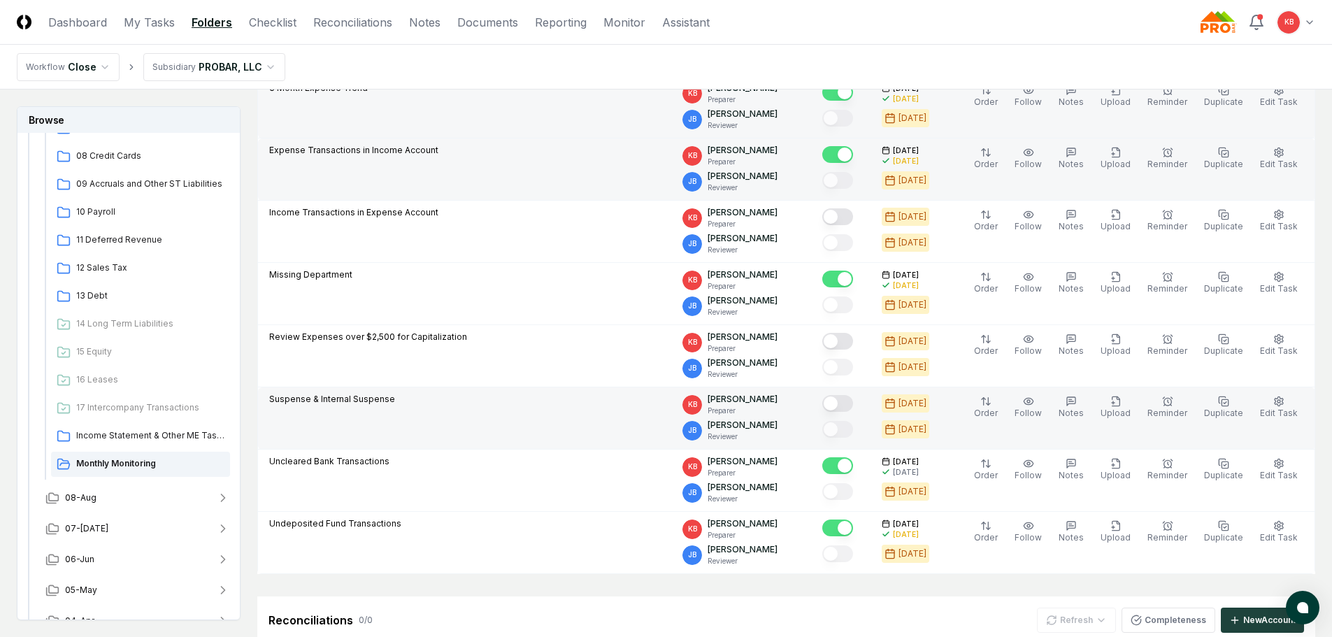
click at [844, 400] on button "Mark complete" at bounding box center [837, 403] width 31 height 17
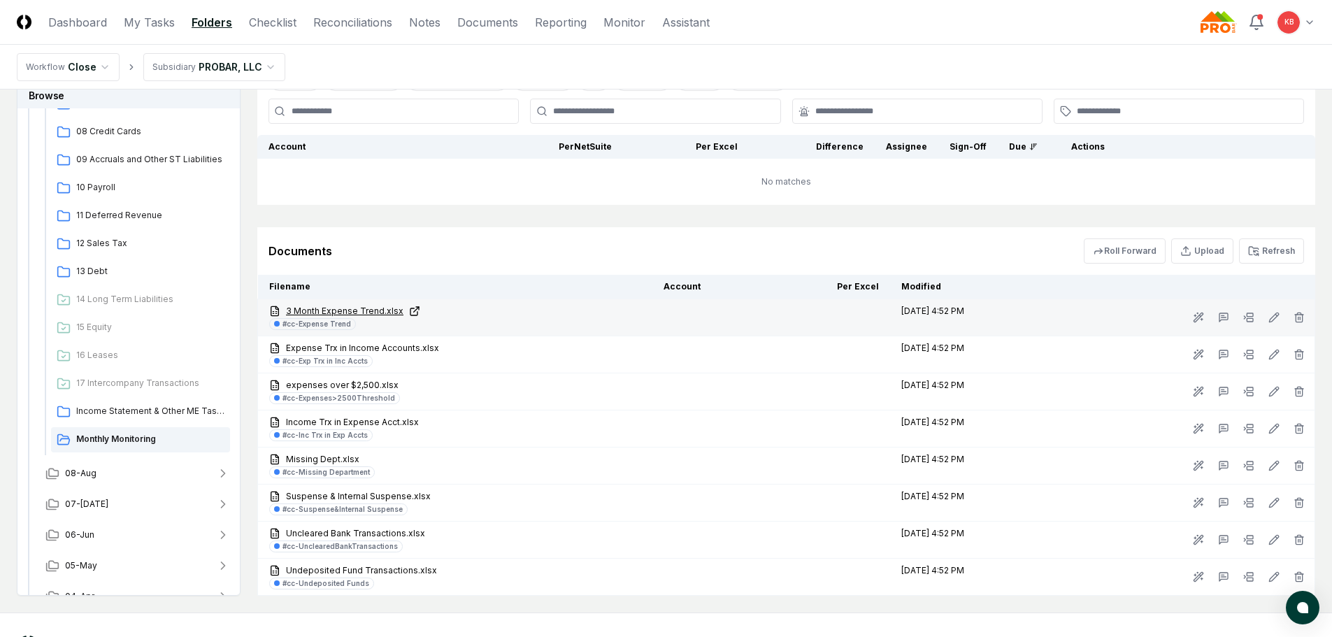
scroll to position [769, 0]
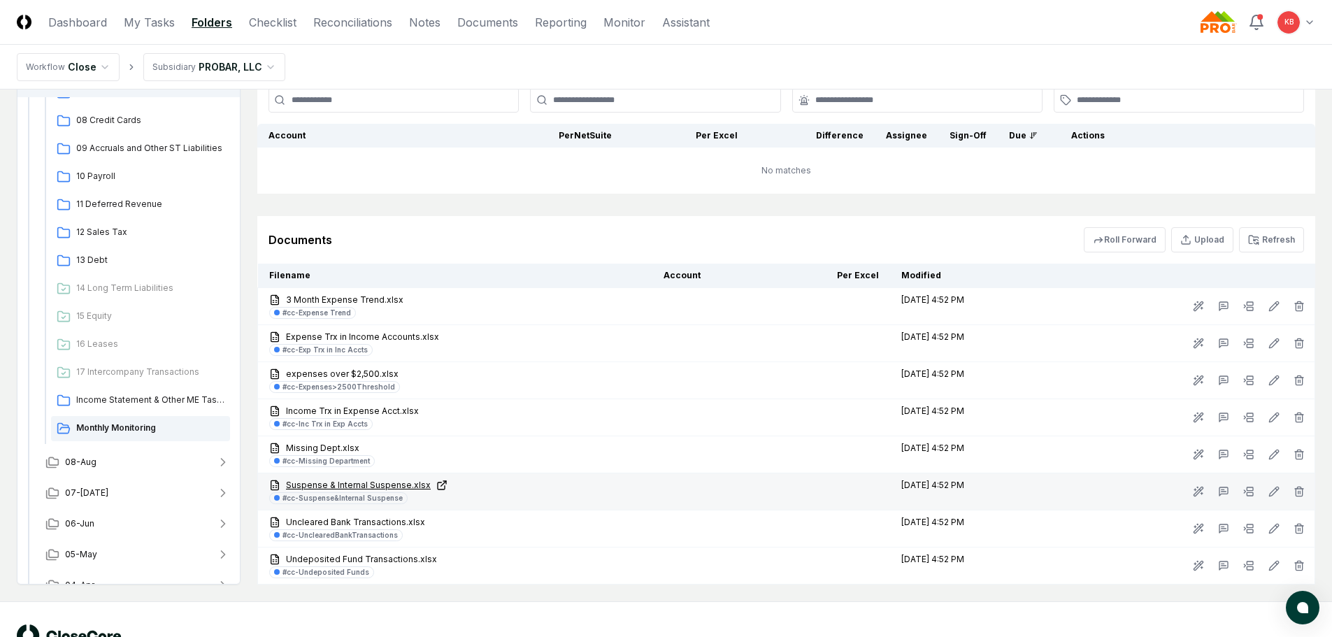
click at [369, 485] on link "Suspense & Internal Suspense.xlsx" at bounding box center [455, 485] width 372 height 13
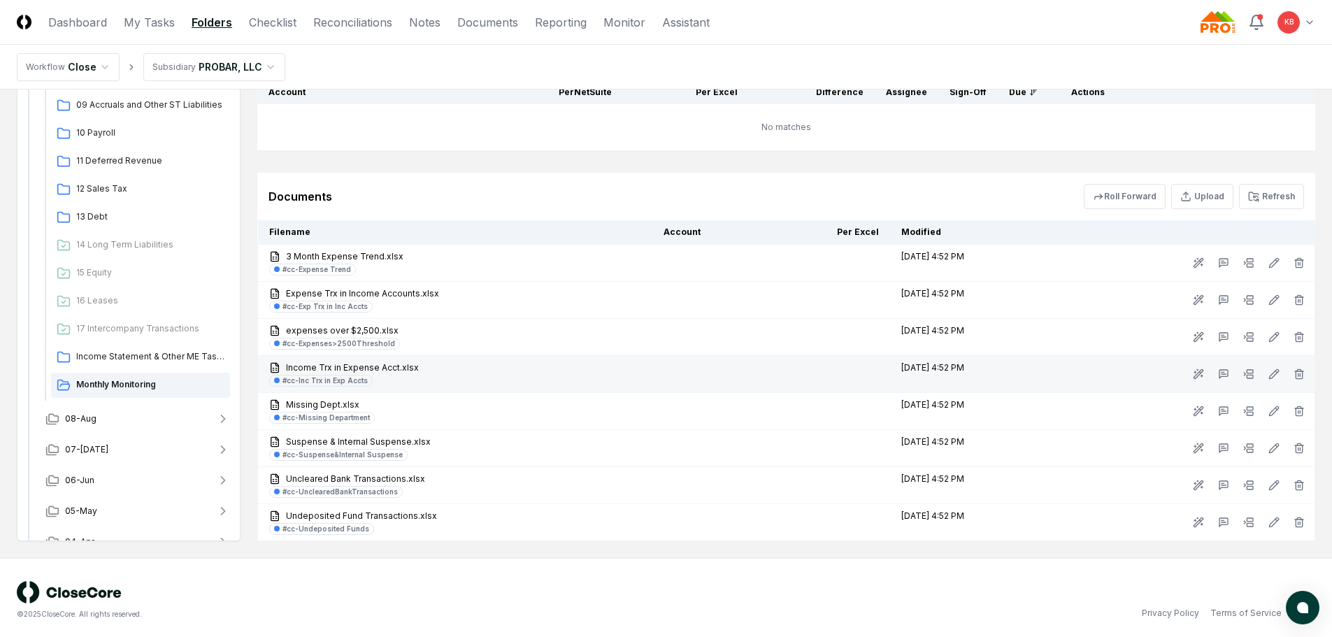
scroll to position [817, 0]
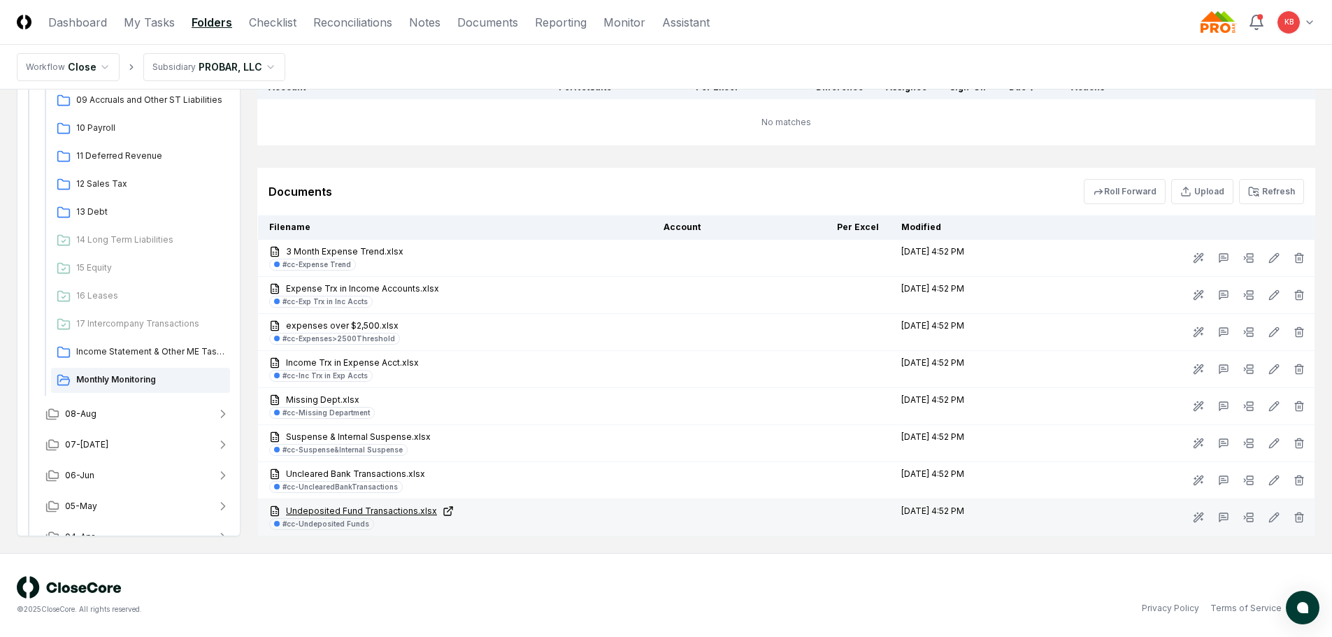
click at [341, 510] on link "Undeposited Fund Transactions.xlsx" at bounding box center [455, 511] width 372 height 13
click at [351, 510] on link "Undeposited Fund Transactions.xlsx" at bounding box center [455, 511] width 372 height 13
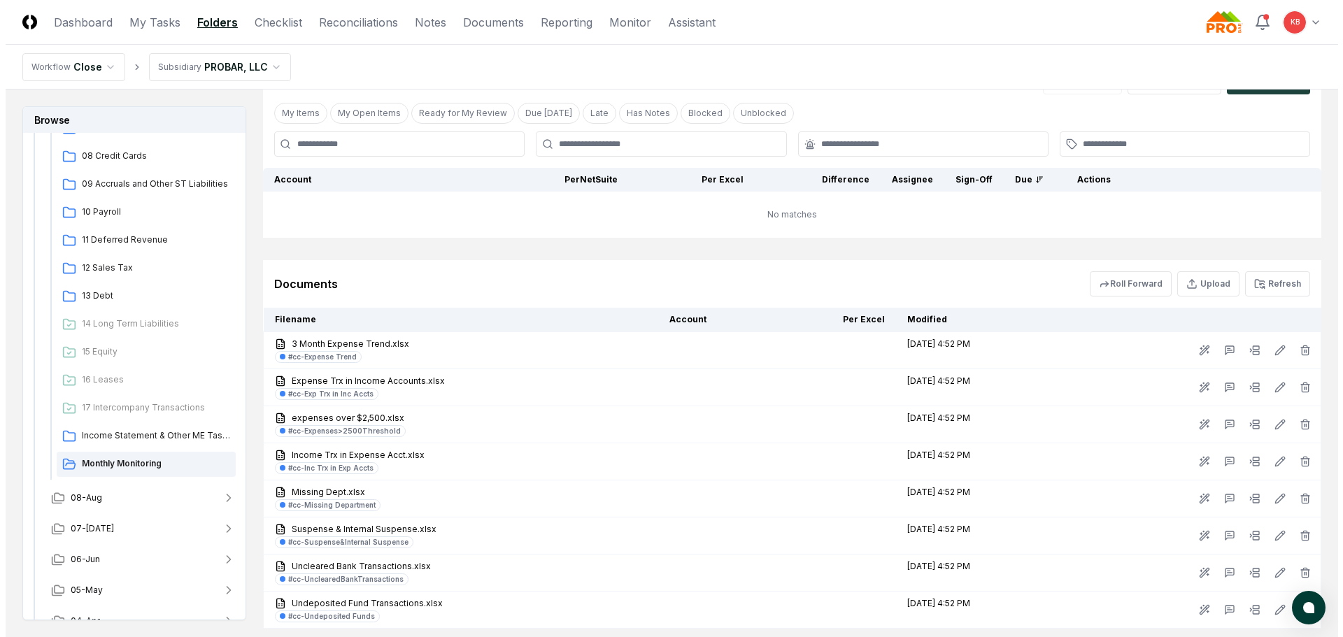
scroll to position [747, 0]
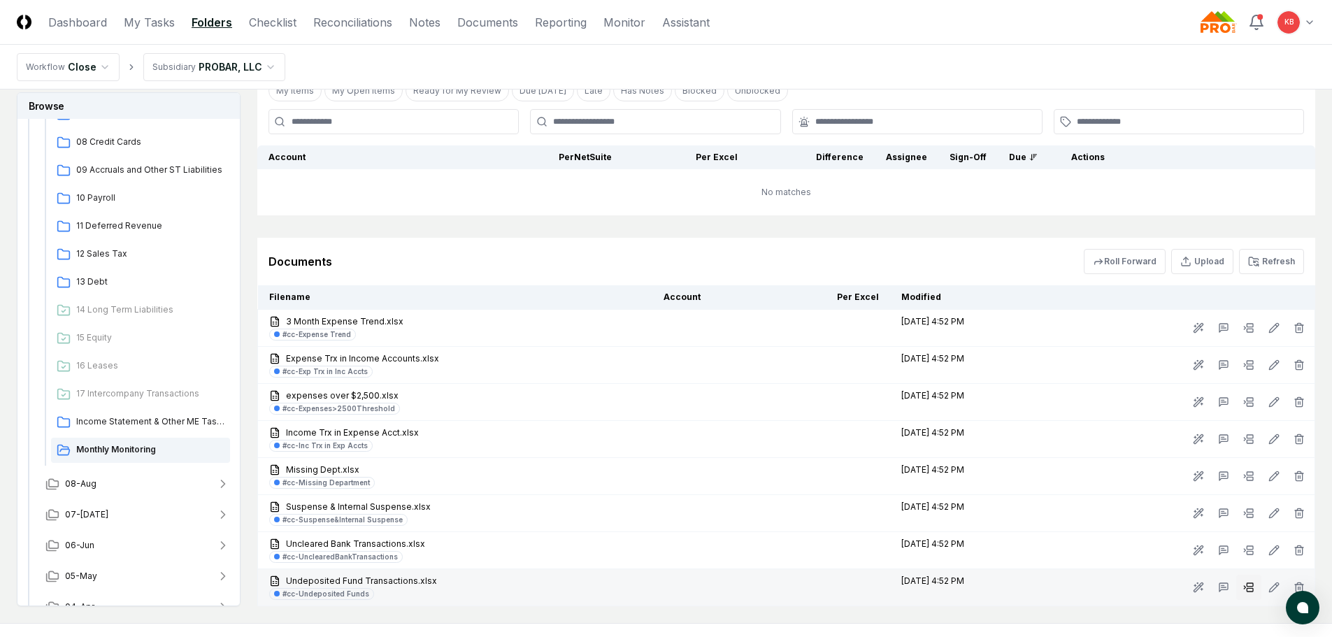
click at [1251, 588] on rect at bounding box center [1250, 589] width 6 height 3
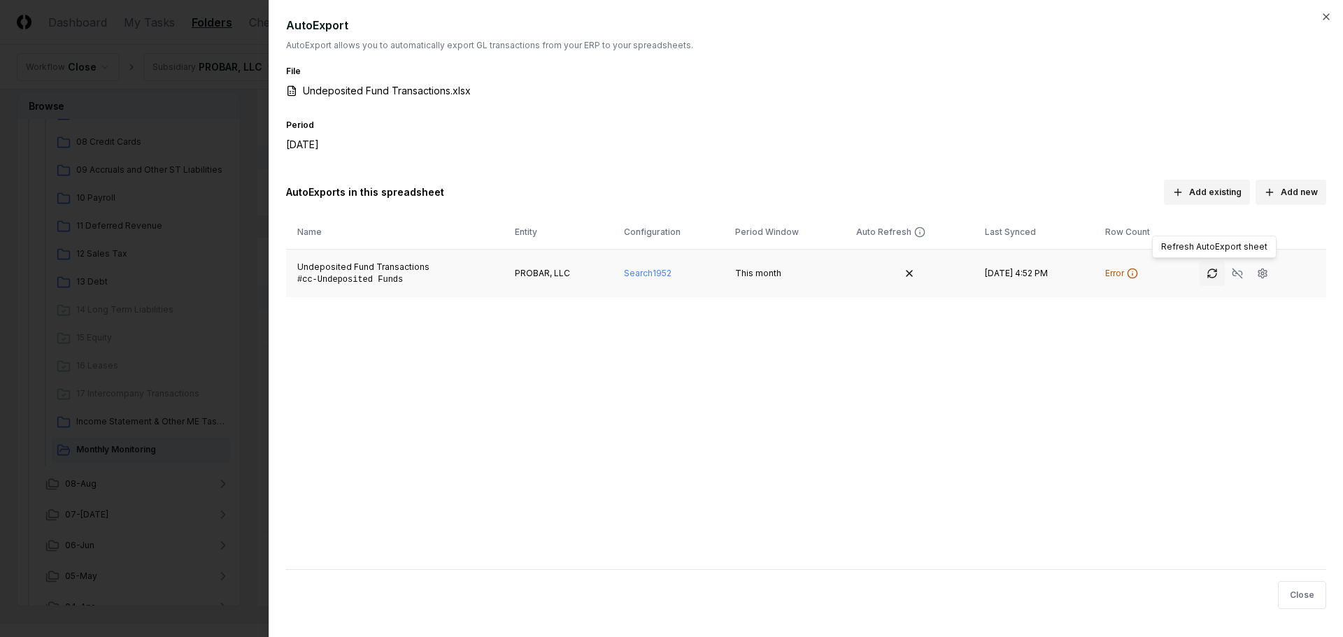
click at [1212, 269] on icon "button" at bounding box center [1212, 271] width 8 height 4
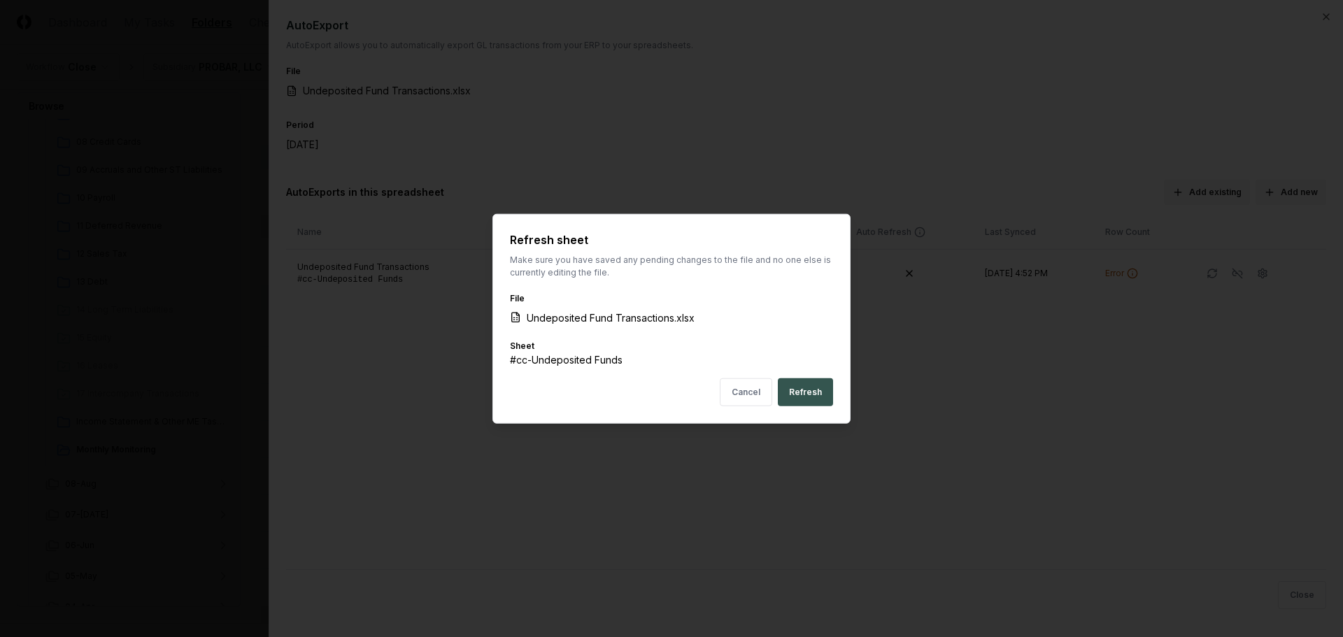
click at [806, 385] on button "Refresh" at bounding box center [805, 392] width 55 height 28
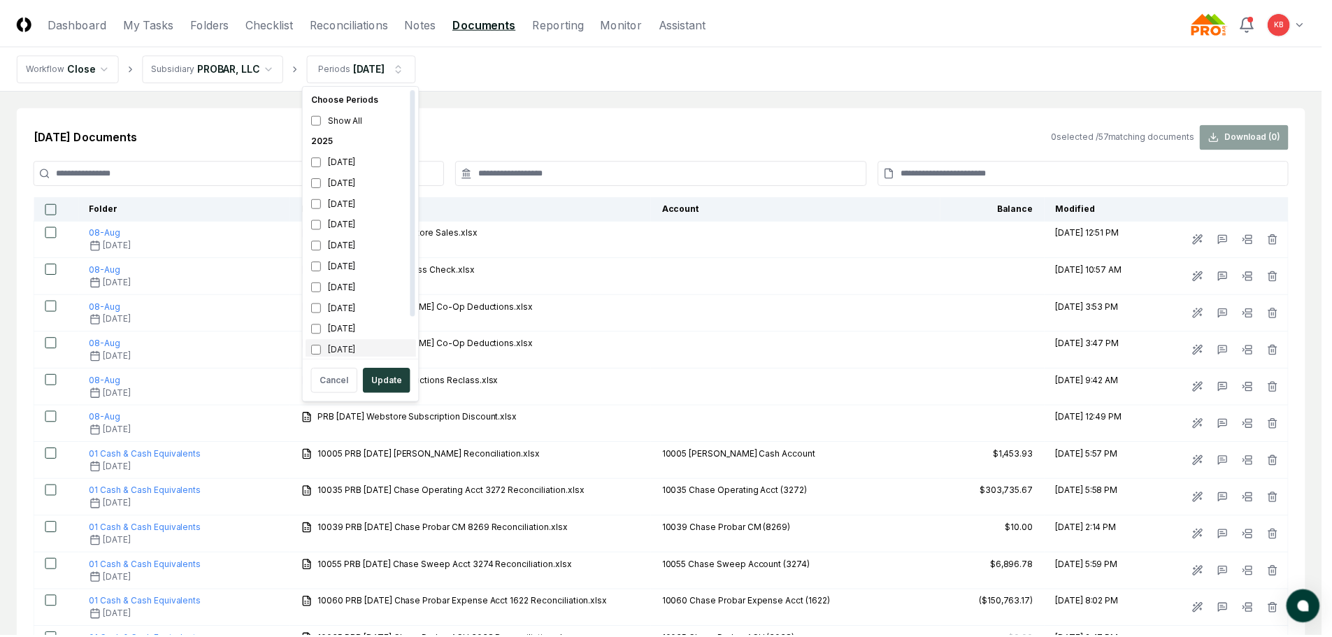
scroll to position [4, 0]
click at [387, 382] on button "Update" at bounding box center [390, 380] width 48 height 25
